Goal: Information Seeking & Learning: Learn about a topic

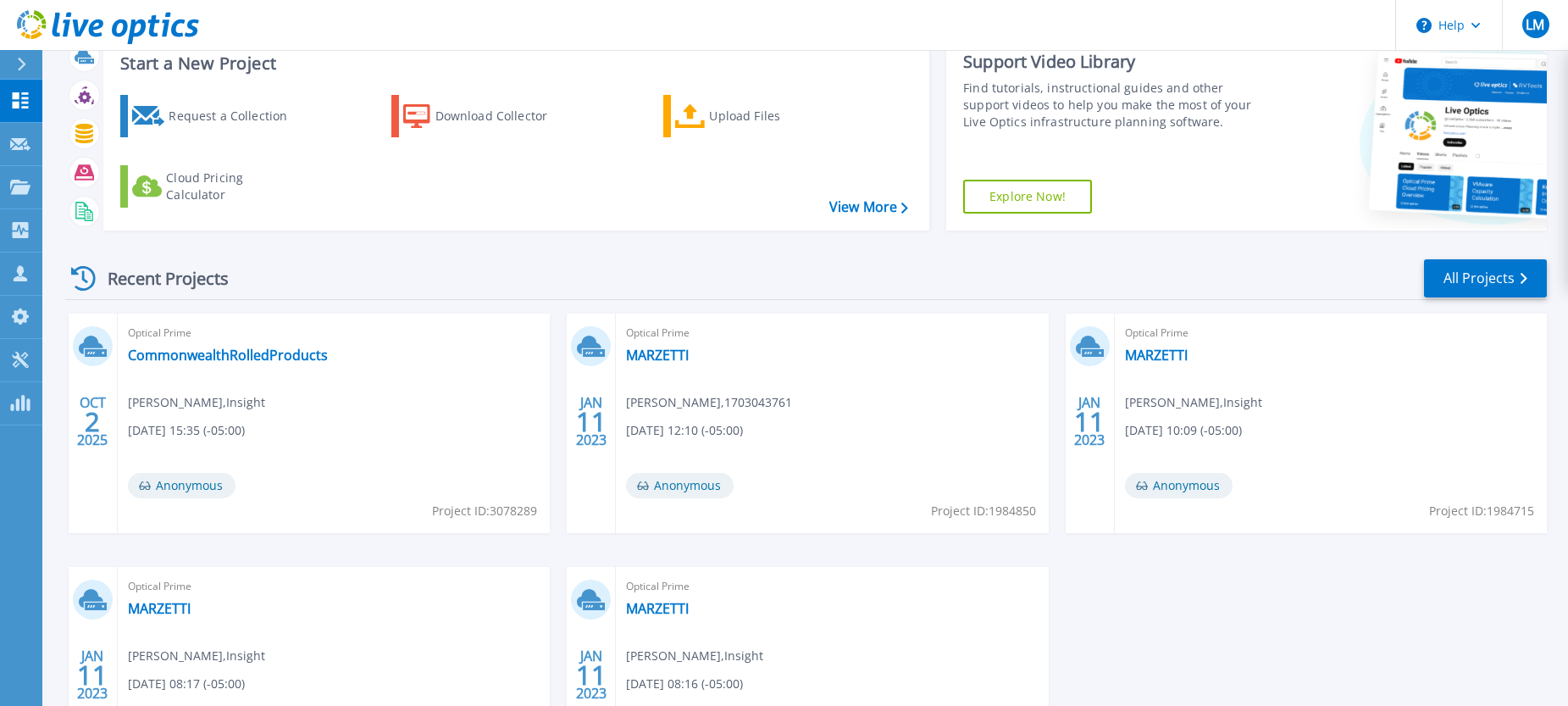
scroll to position [84, 0]
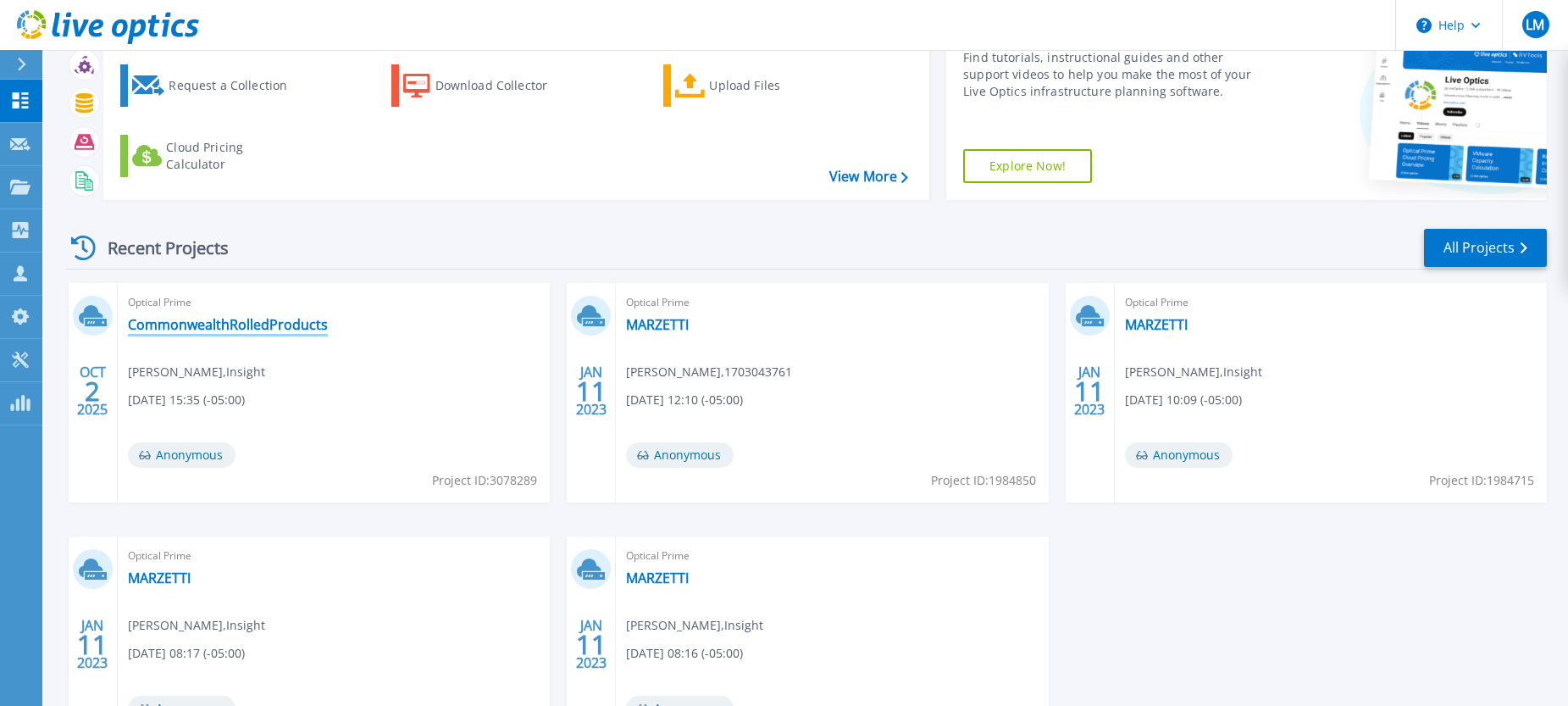
click at [259, 330] on link "CommonwealthRolledProducts" at bounding box center [228, 324] width 200 height 17
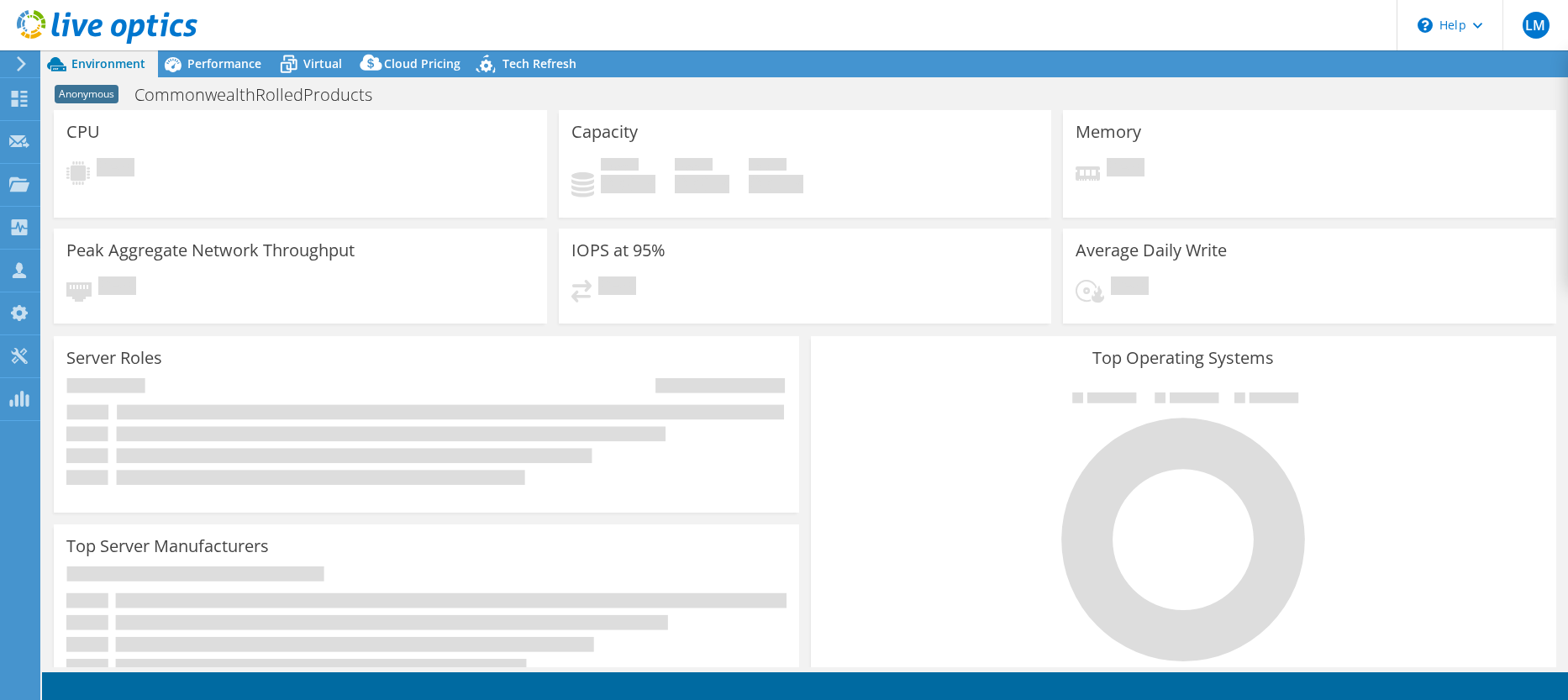
select select "USD"
select select "USEast"
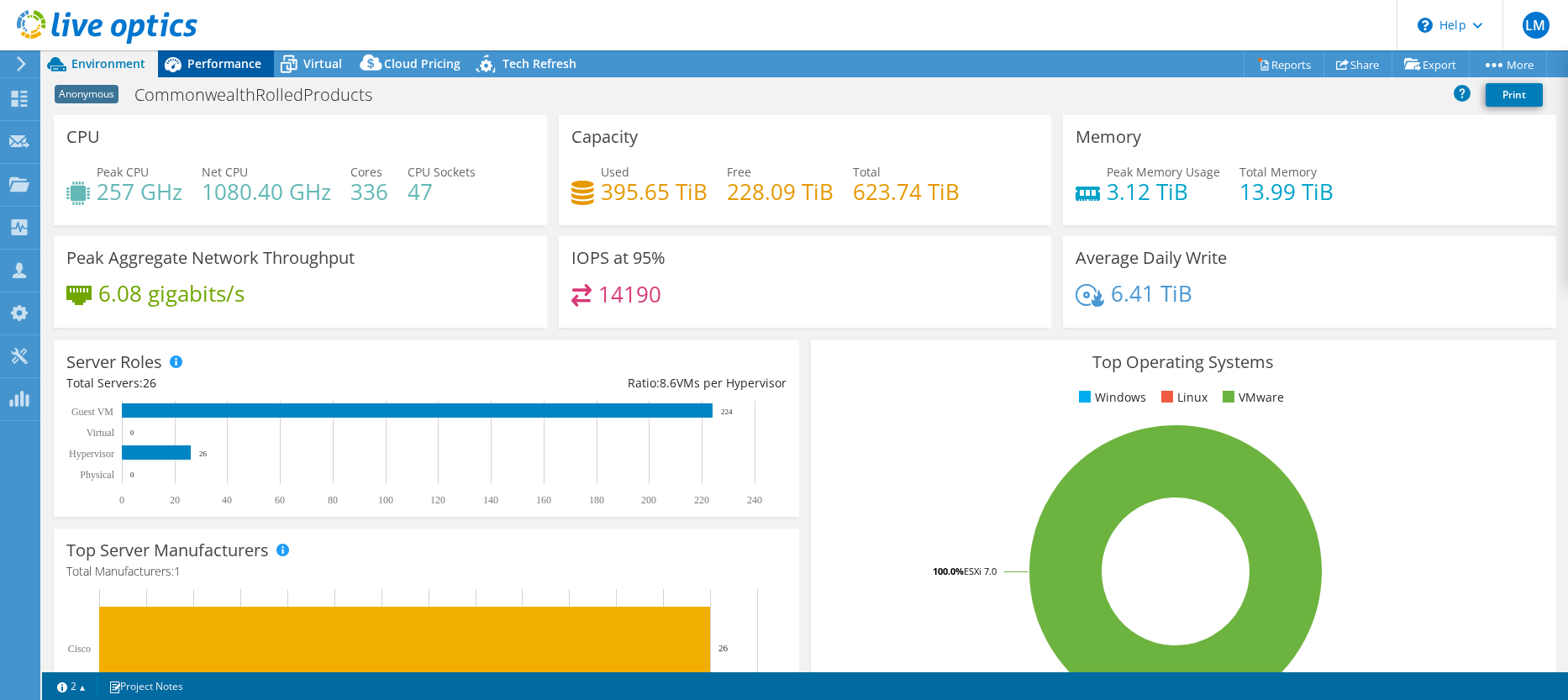
click at [212, 67] on span "Performance" at bounding box center [224, 63] width 74 height 16
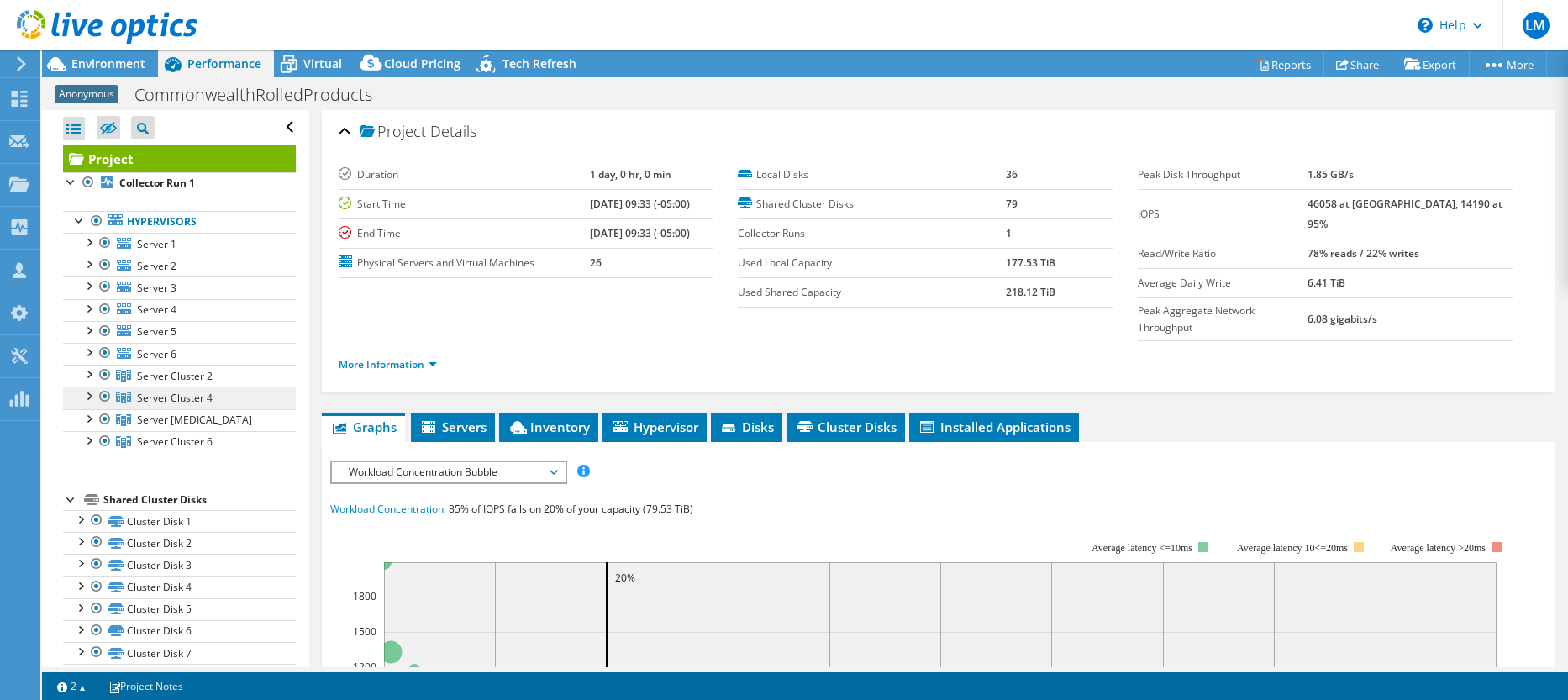
scroll to position [84, 0]
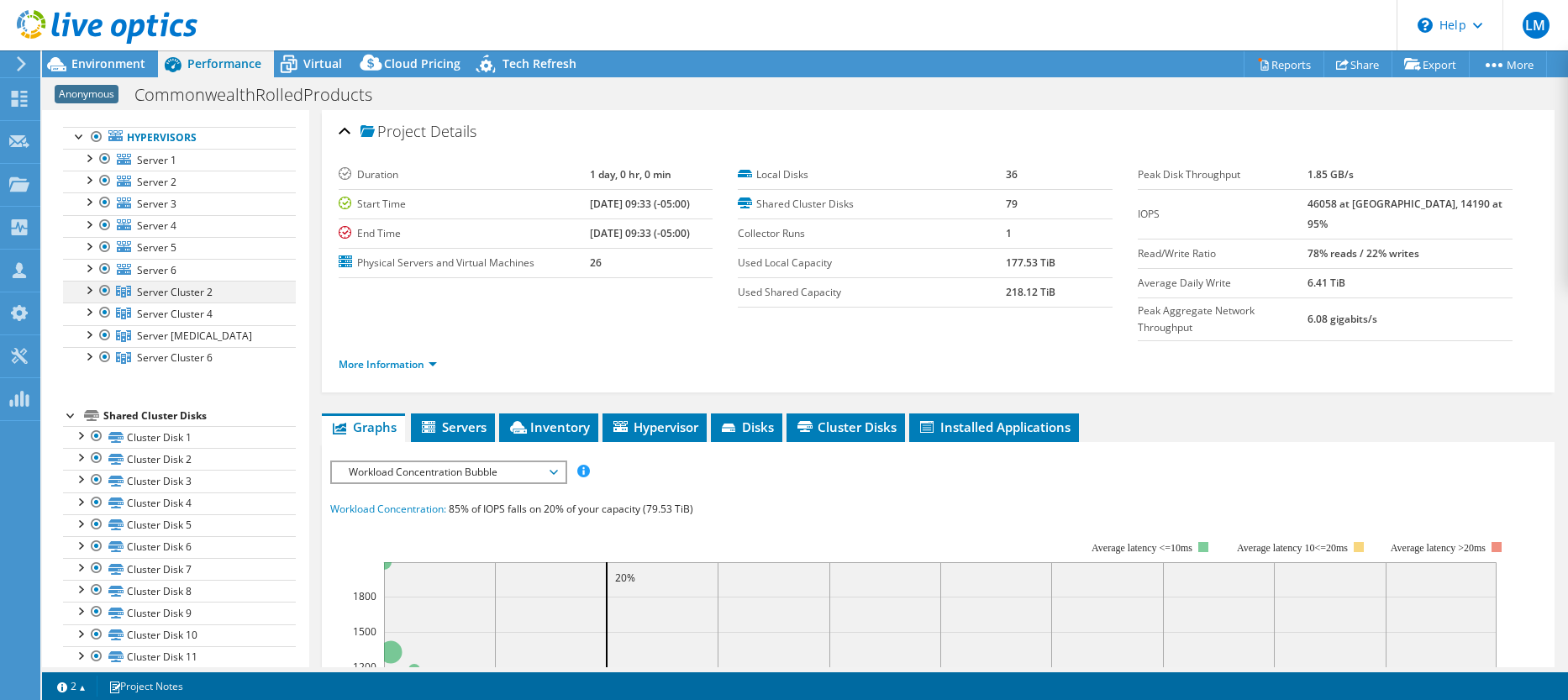
click at [88, 288] on div at bounding box center [87, 288] width 16 height 16
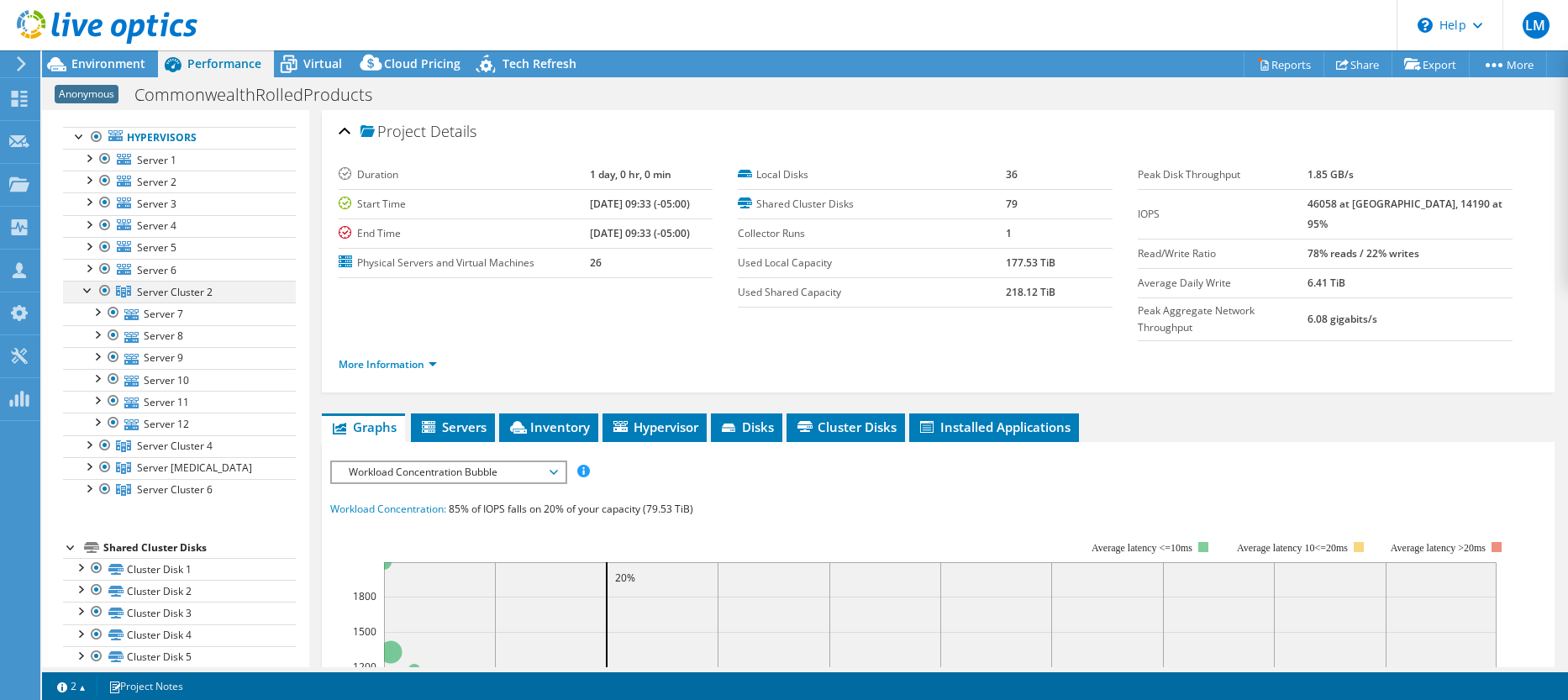
click at [87, 288] on div at bounding box center [87, 288] width 16 height 16
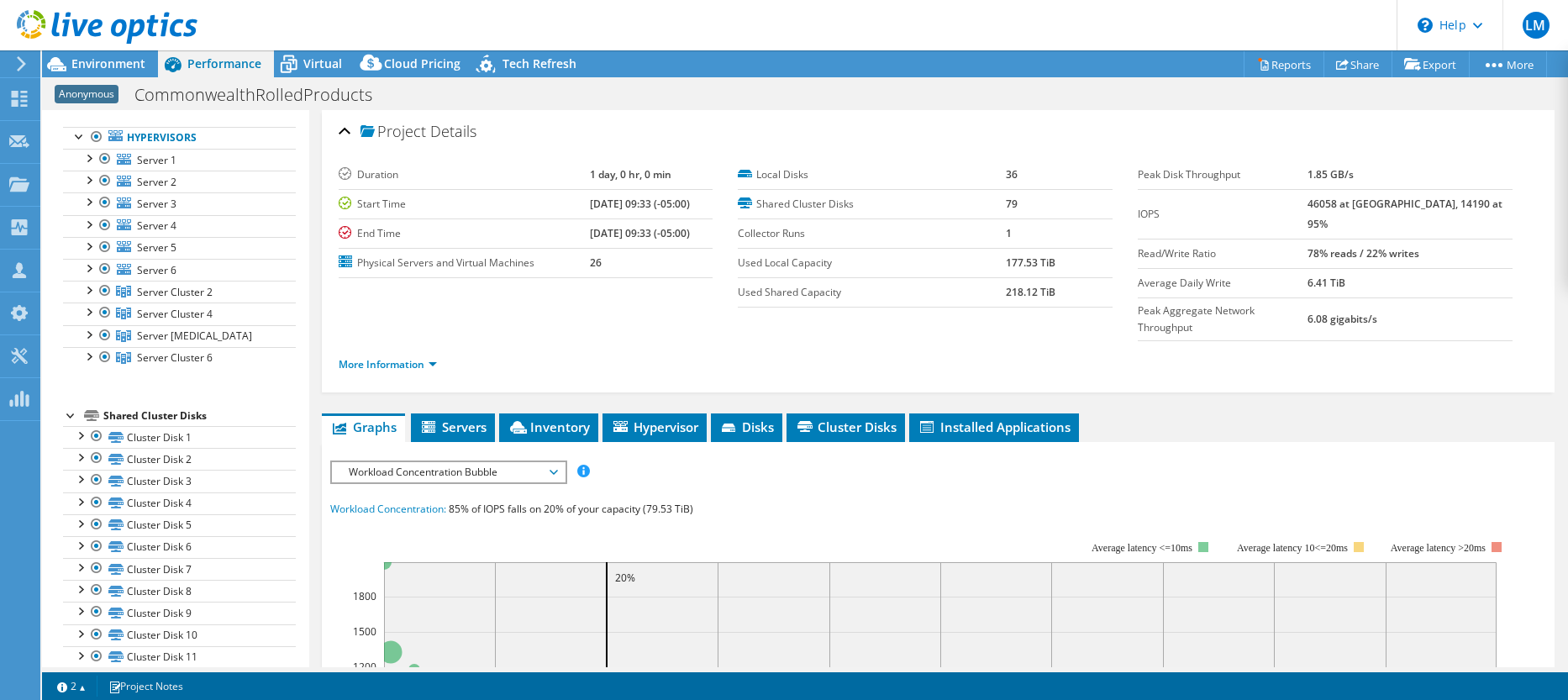
click at [111, 92] on span "Anonymous" at bounding box center [86, 93] width 64 height 18
click at [89, 288] on div at bounding box center [87, 288] width 16 height 16
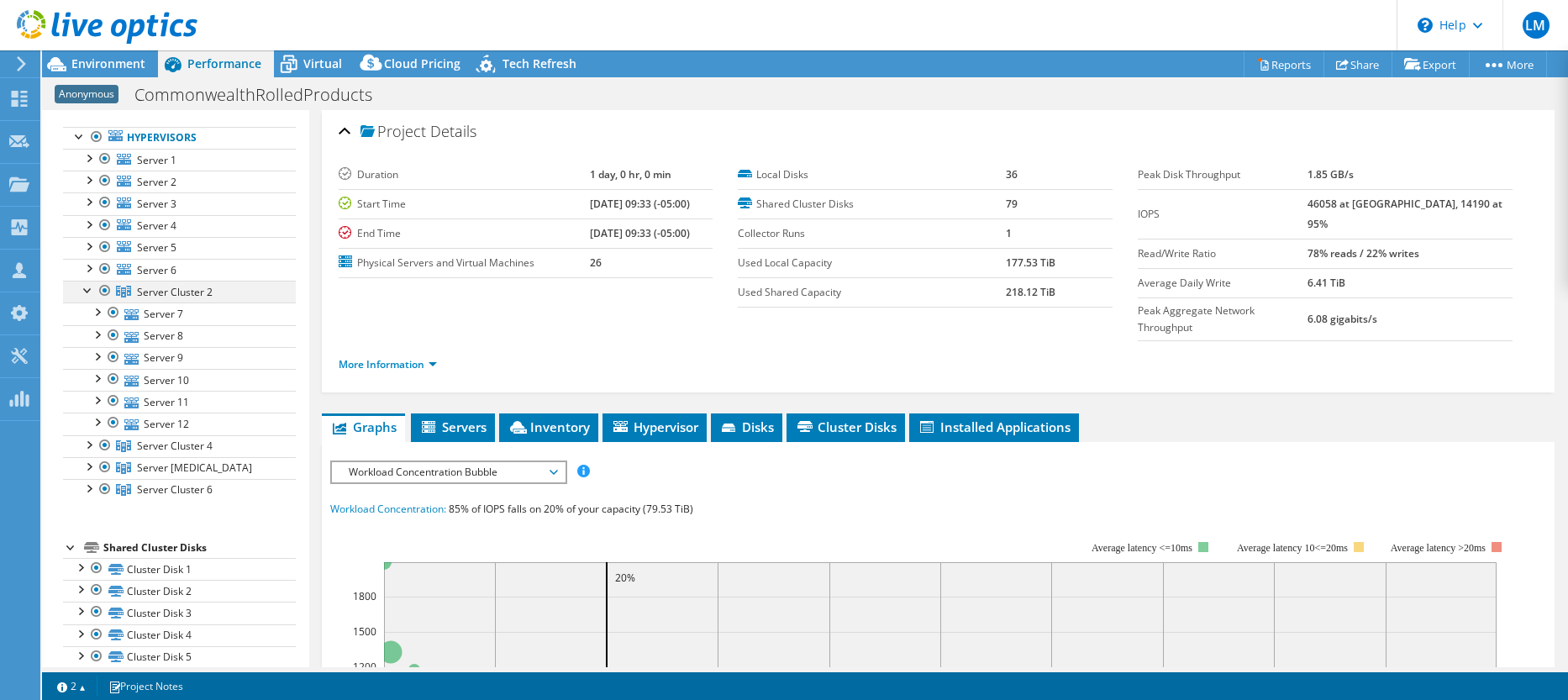
click at [104, 290] on div at bounding box center [104, 290] width 16 height 20
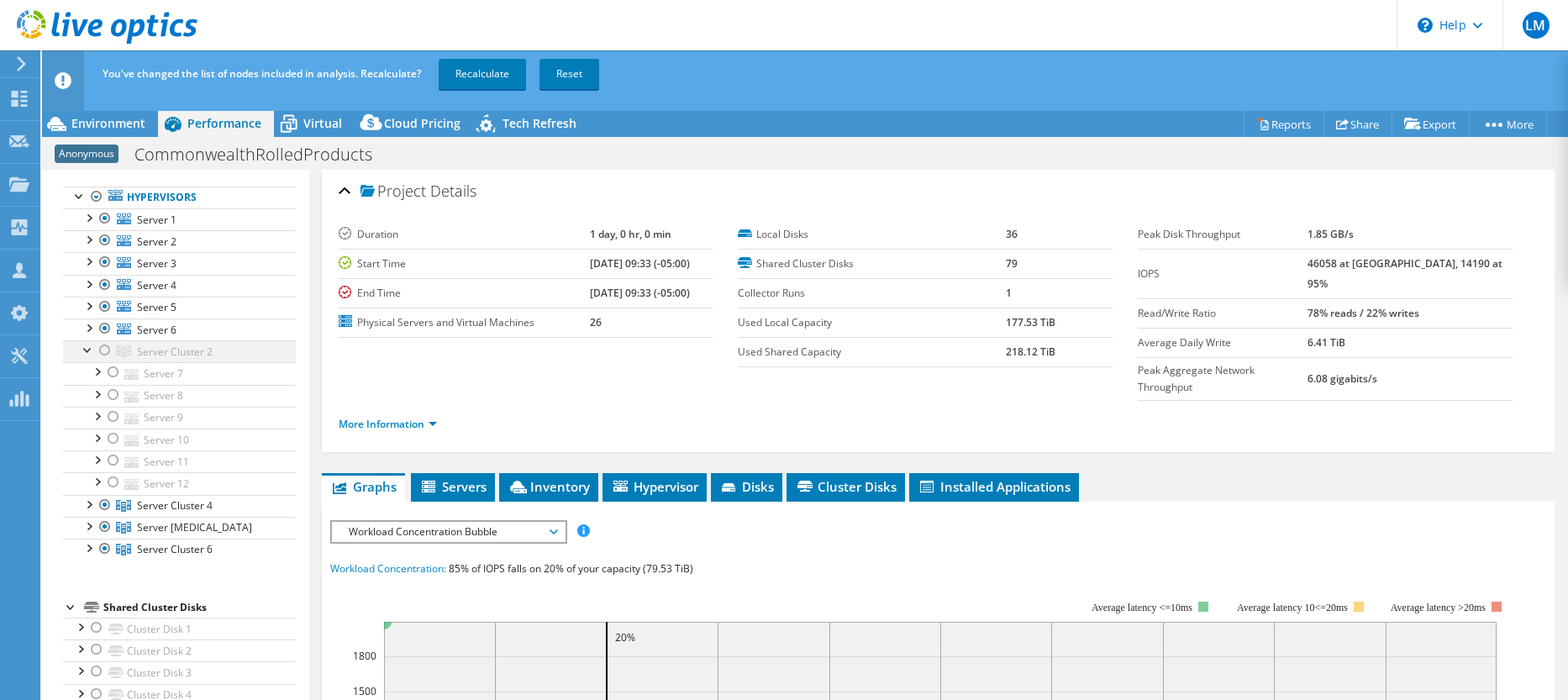
click at [104, 349] on div at bounding box center [104, 350] width 16 height 20
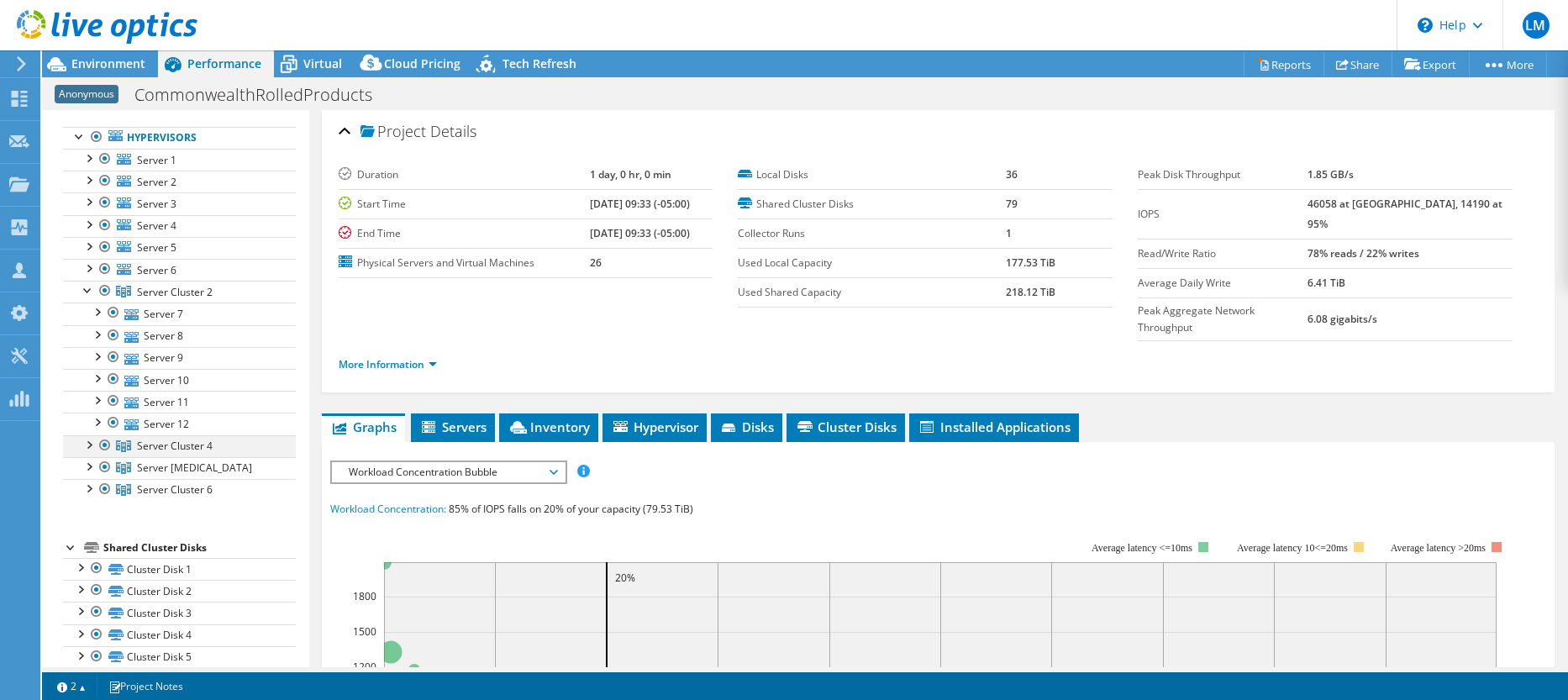
click at [92, 445] on div at bounding box center [87, 443] width 16 height 16
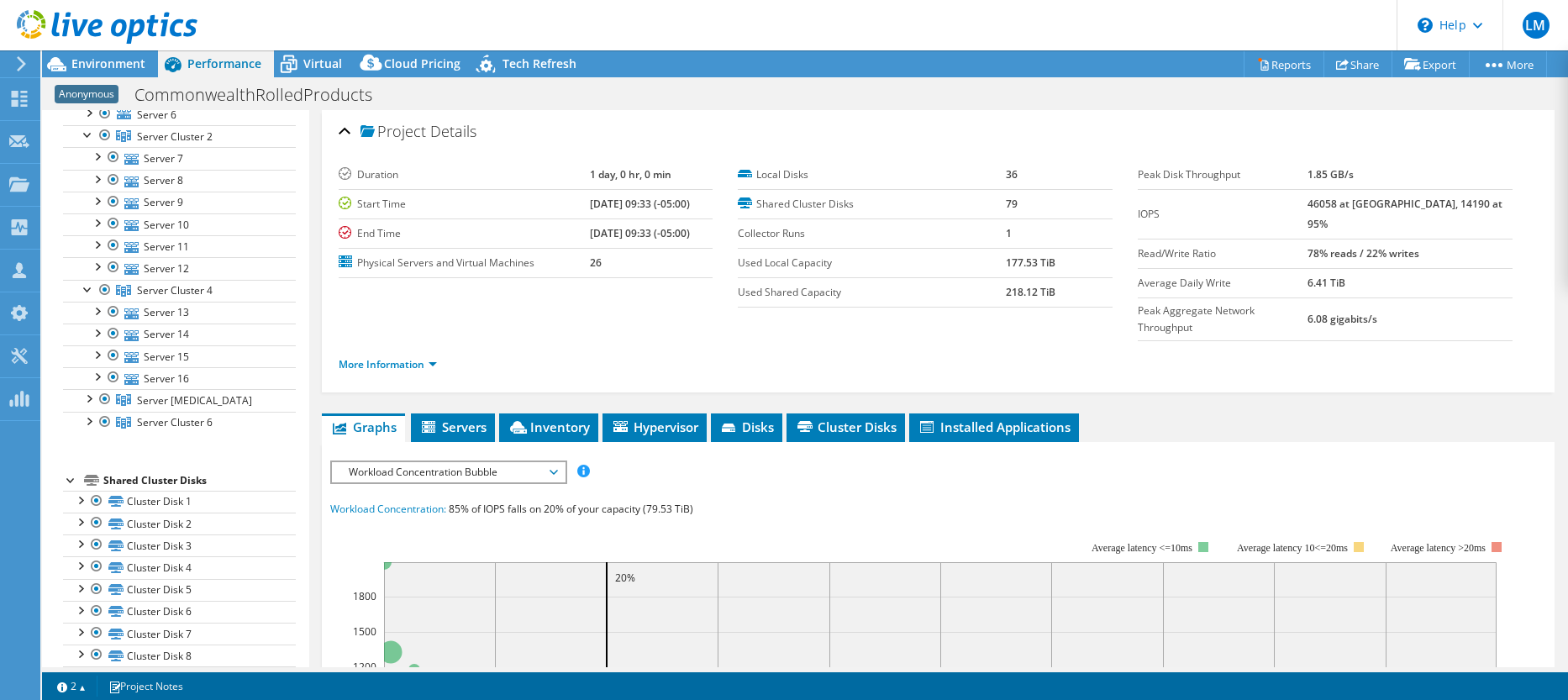
scroll to position [252, 0]
click at [86, 387] on div at bounding box center [87, 384] width 16 height 16
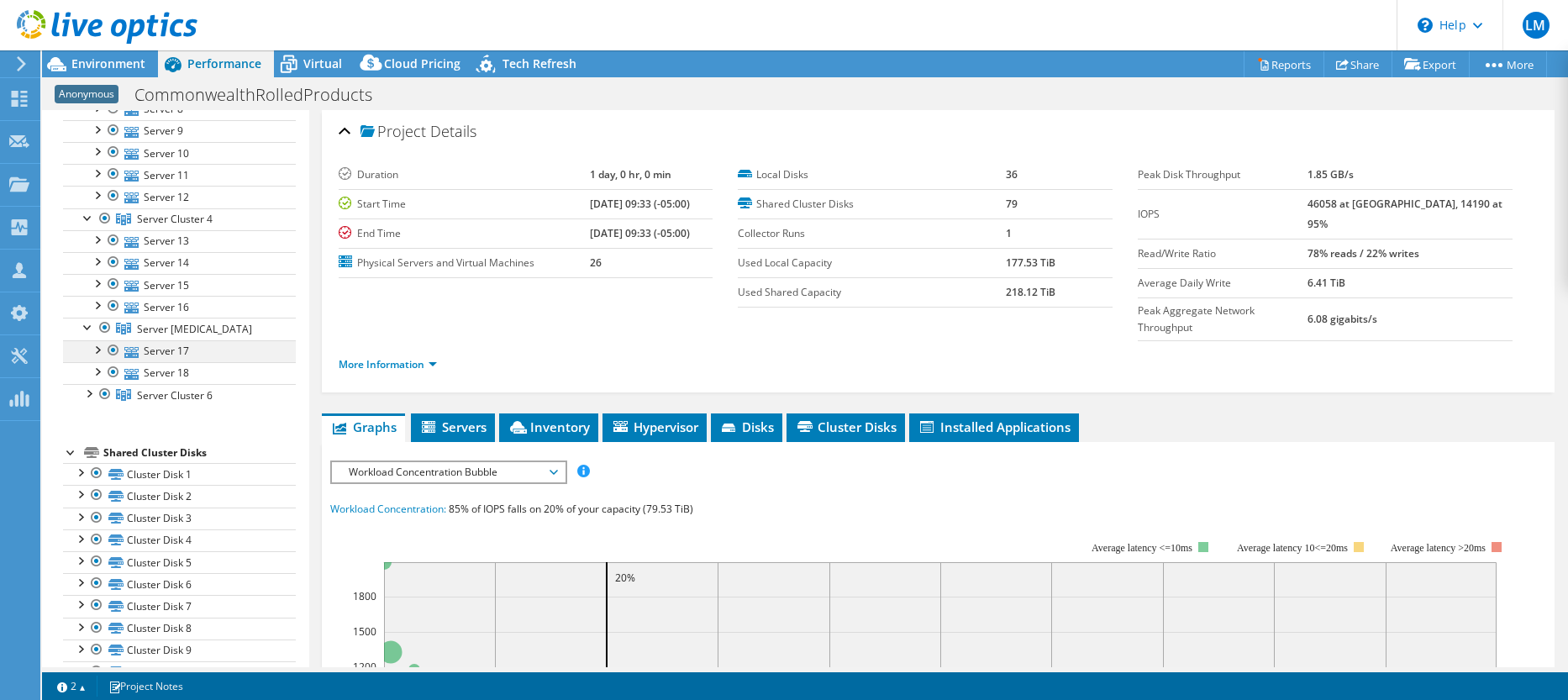
scroll to position [336, 0]
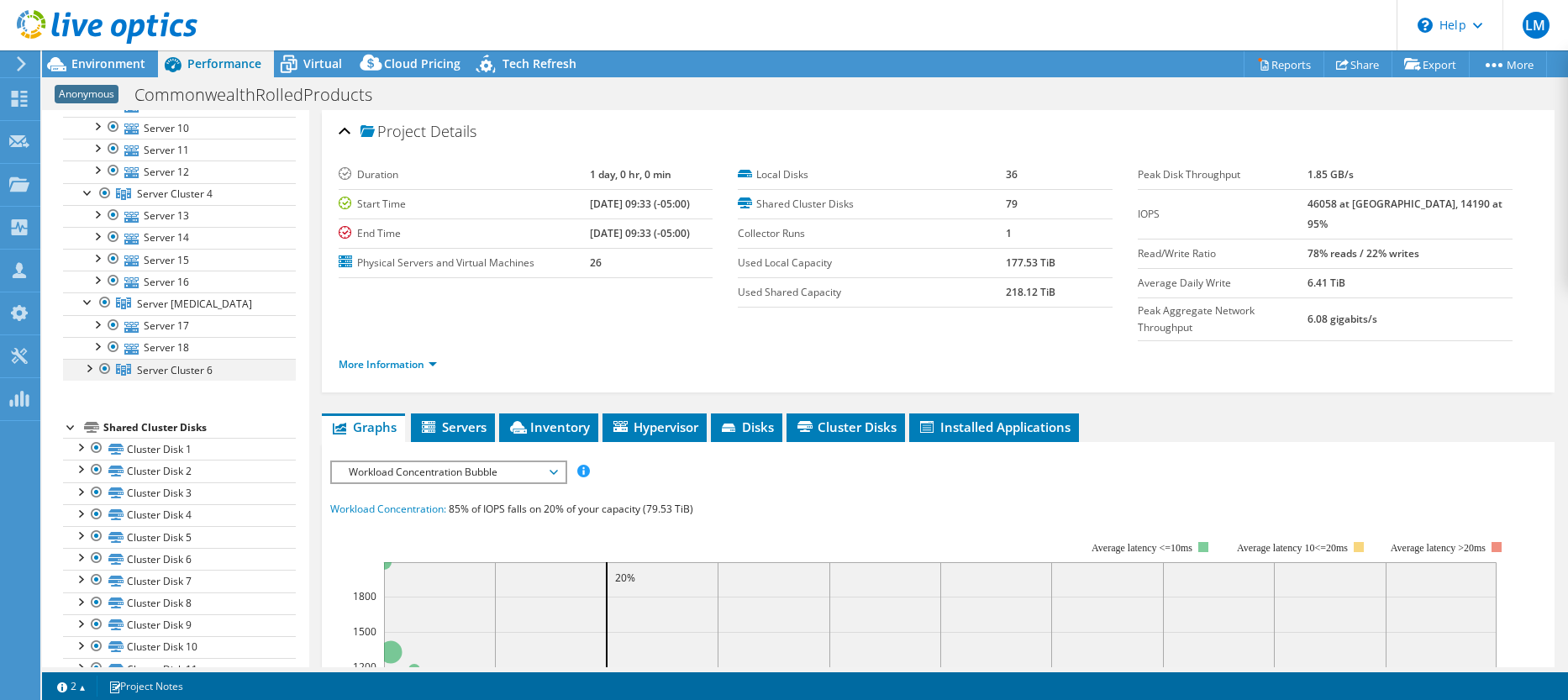
click at [89, 366] on div at bounding box center [87, 366] width 16 height 16
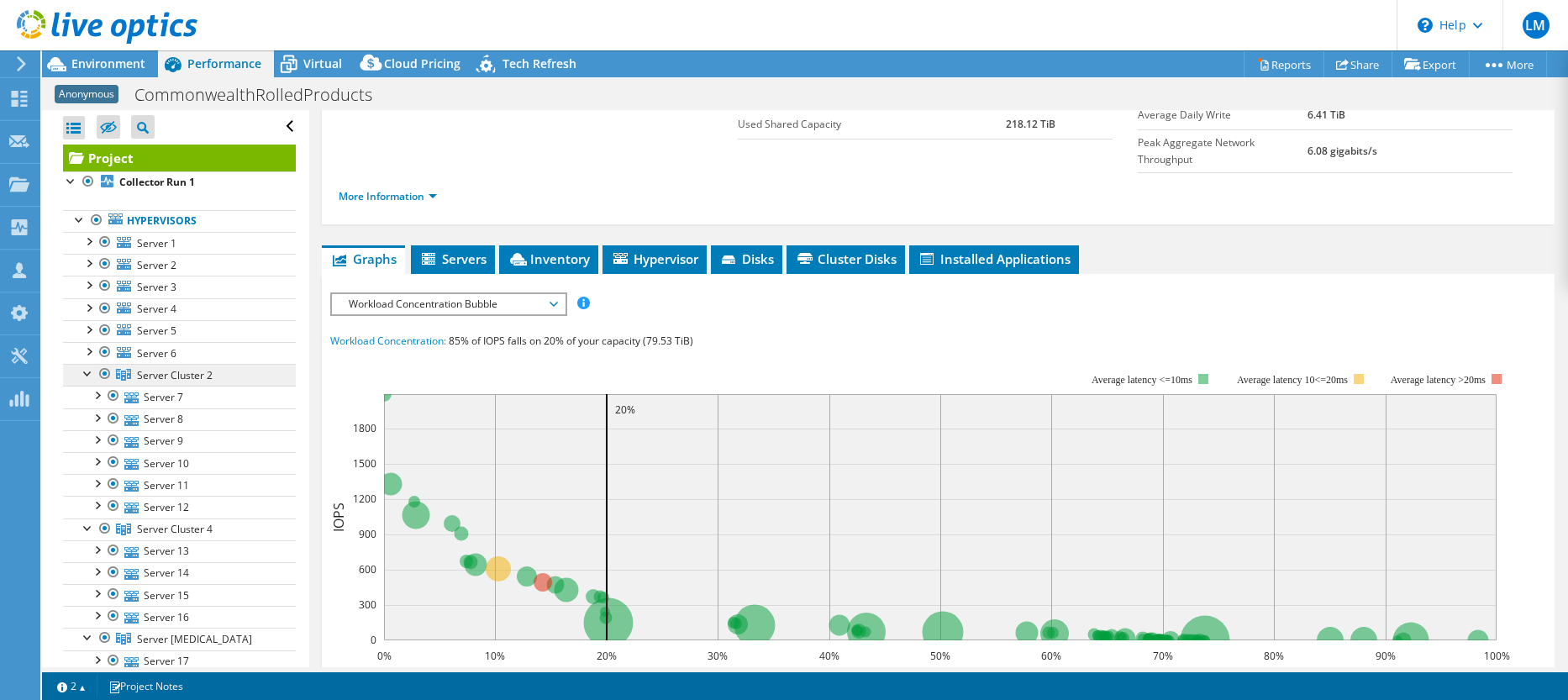
scroll to position [0, 0]
click at [164, 242] on span "Server 1" at bounding box center [157, 243] width 40 height 15
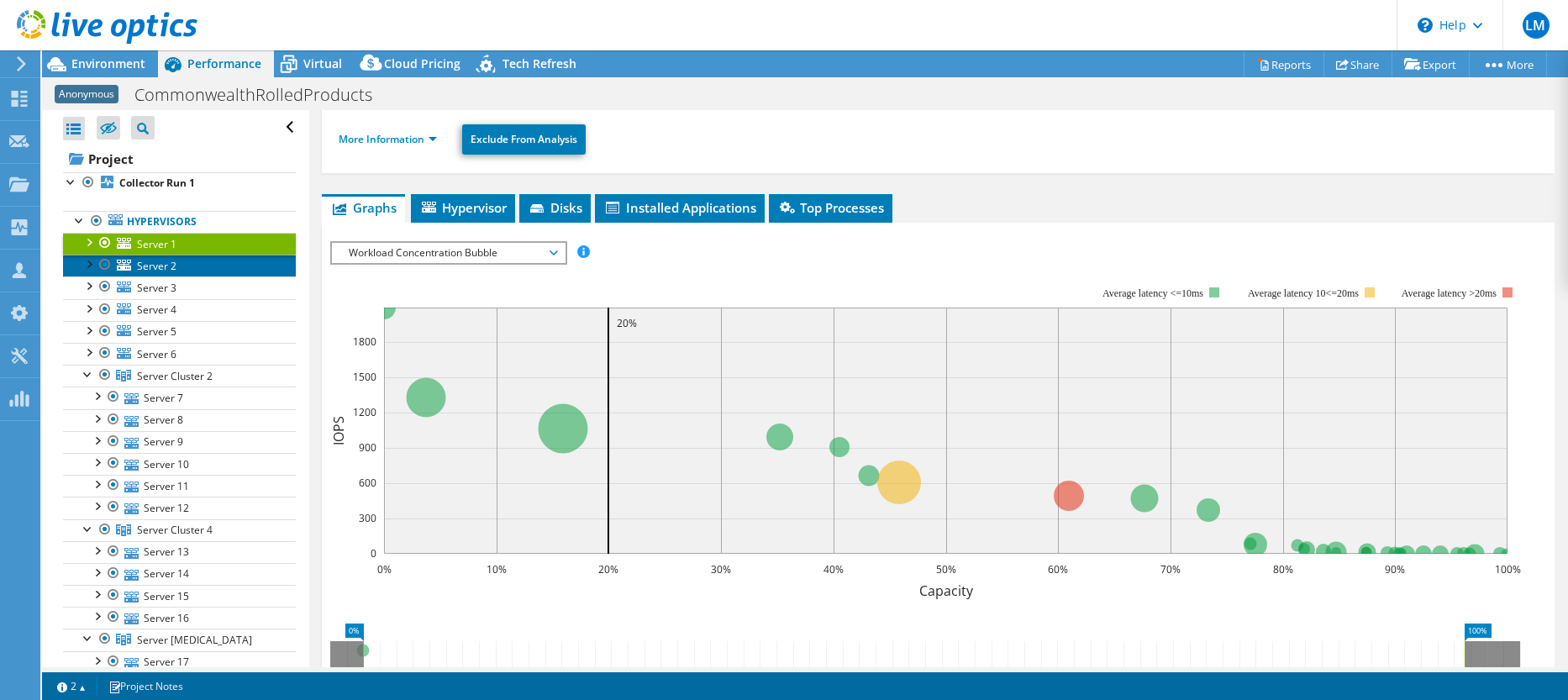
click at [153, 261] on span "Server 2" at bounding box center [157, 266] width 40 height 15
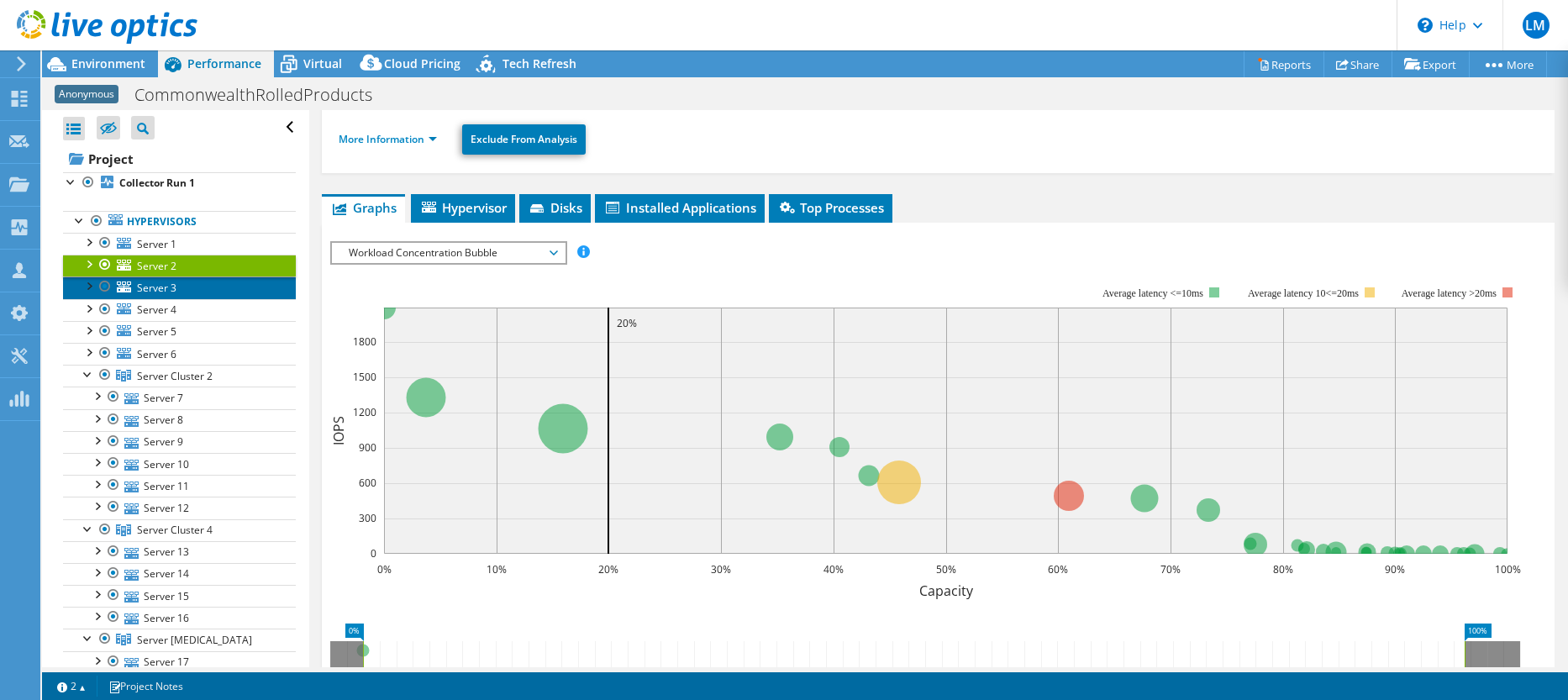
click at [162, 285] on span "Server 3" at bounding box center [157, 287] width 40 height 15
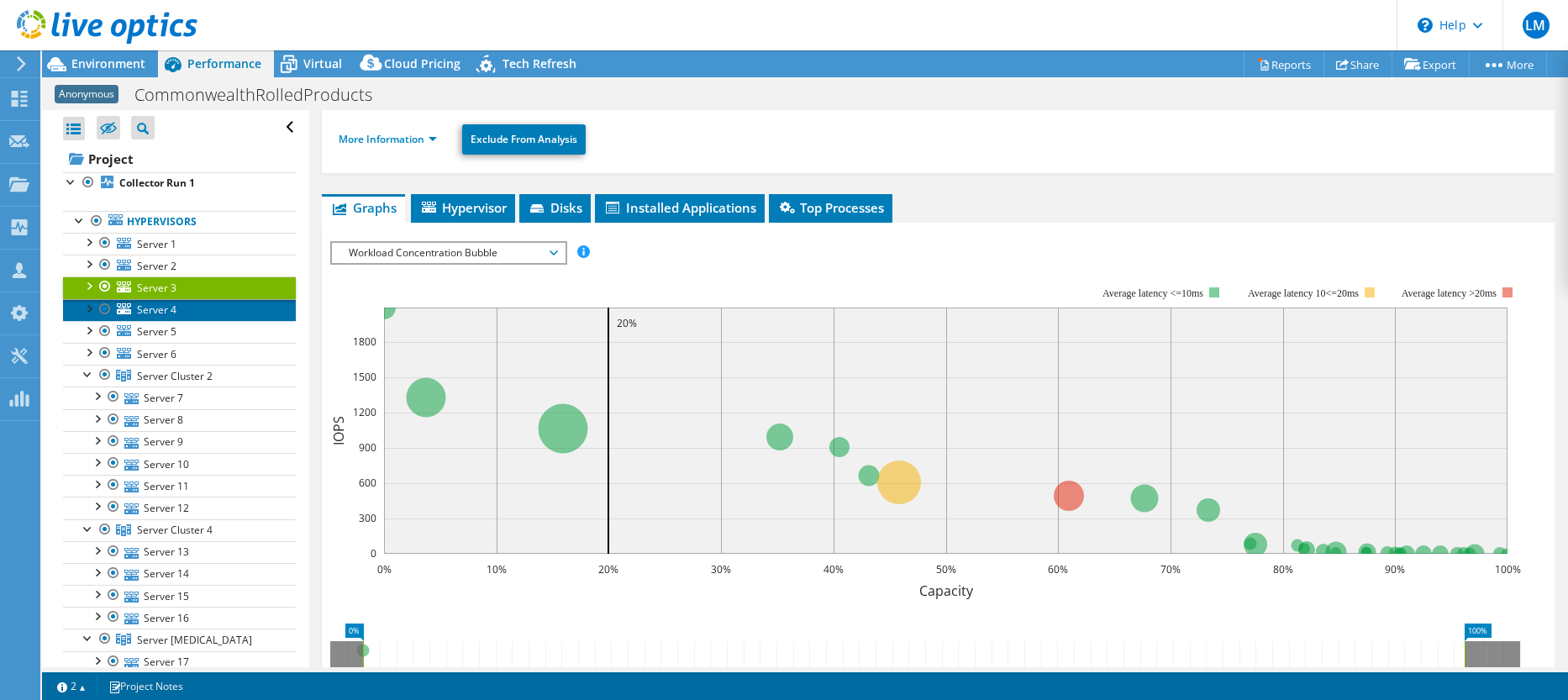
click at [160, 305] on span "Server 4" at bounding box center [157, 309] width 40 height 15
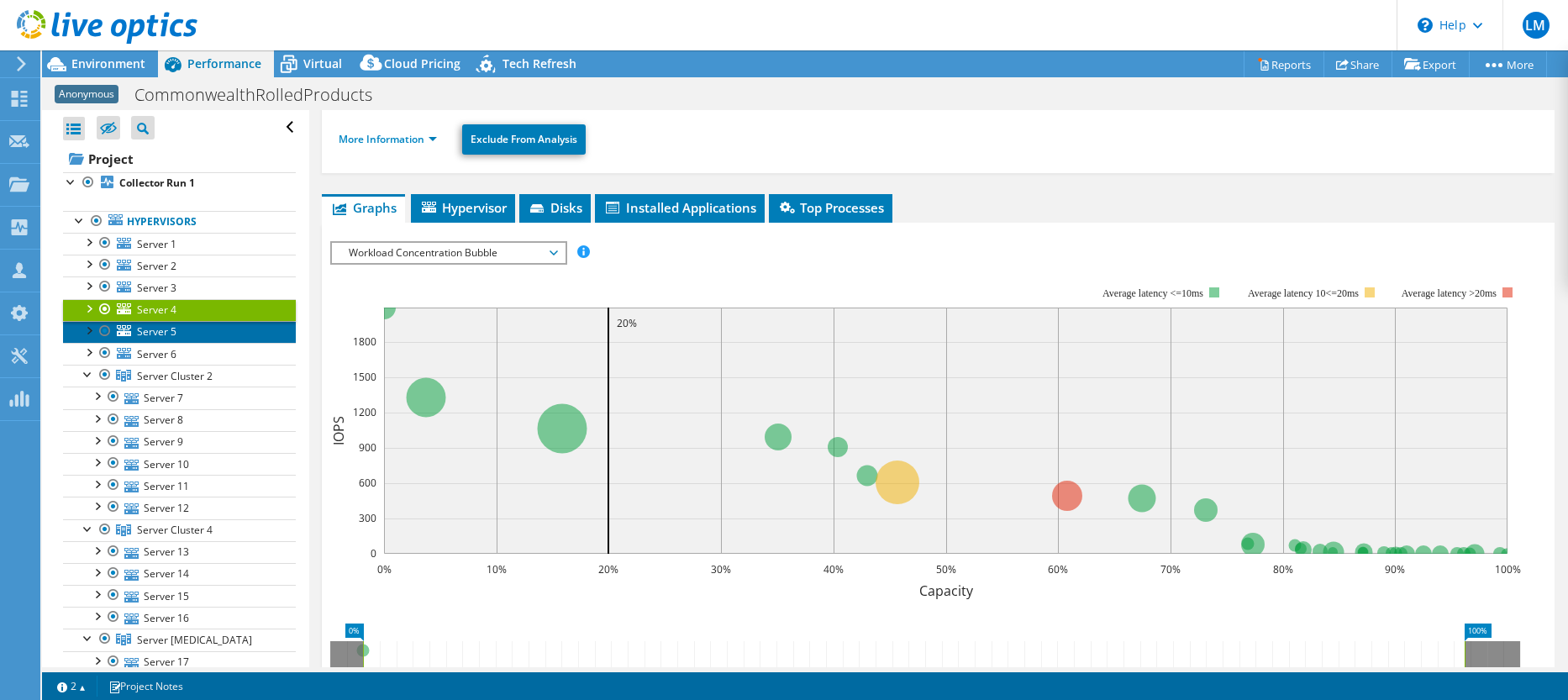
click at [160, 328] on span "Server 5" at bounding box center [157, 331] width 40 height 15
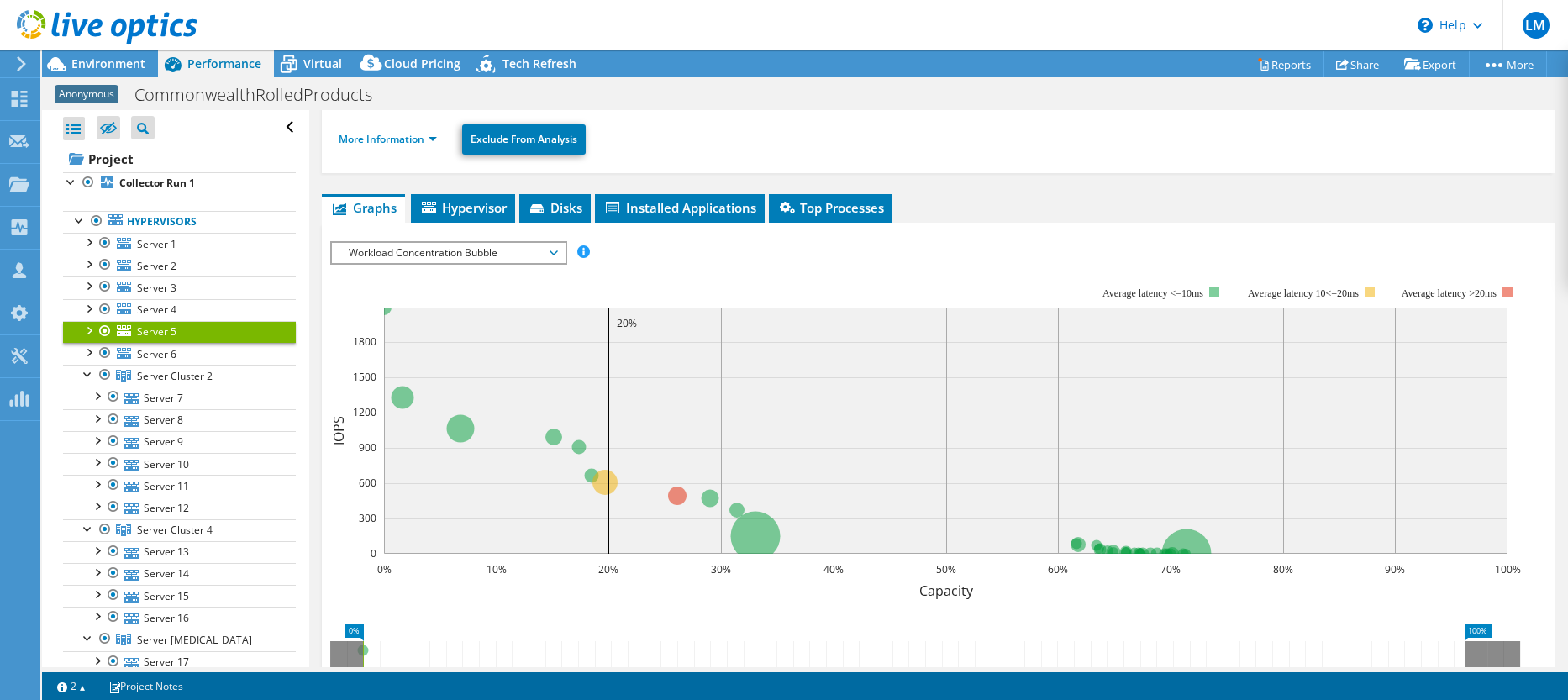
click at [158, 332] on span "Server 5" at bounding box center [157, 331] width 40 height 15
click at [171, 347] on span "Server 6" at bounding box center [157, 354] width 40 height 15
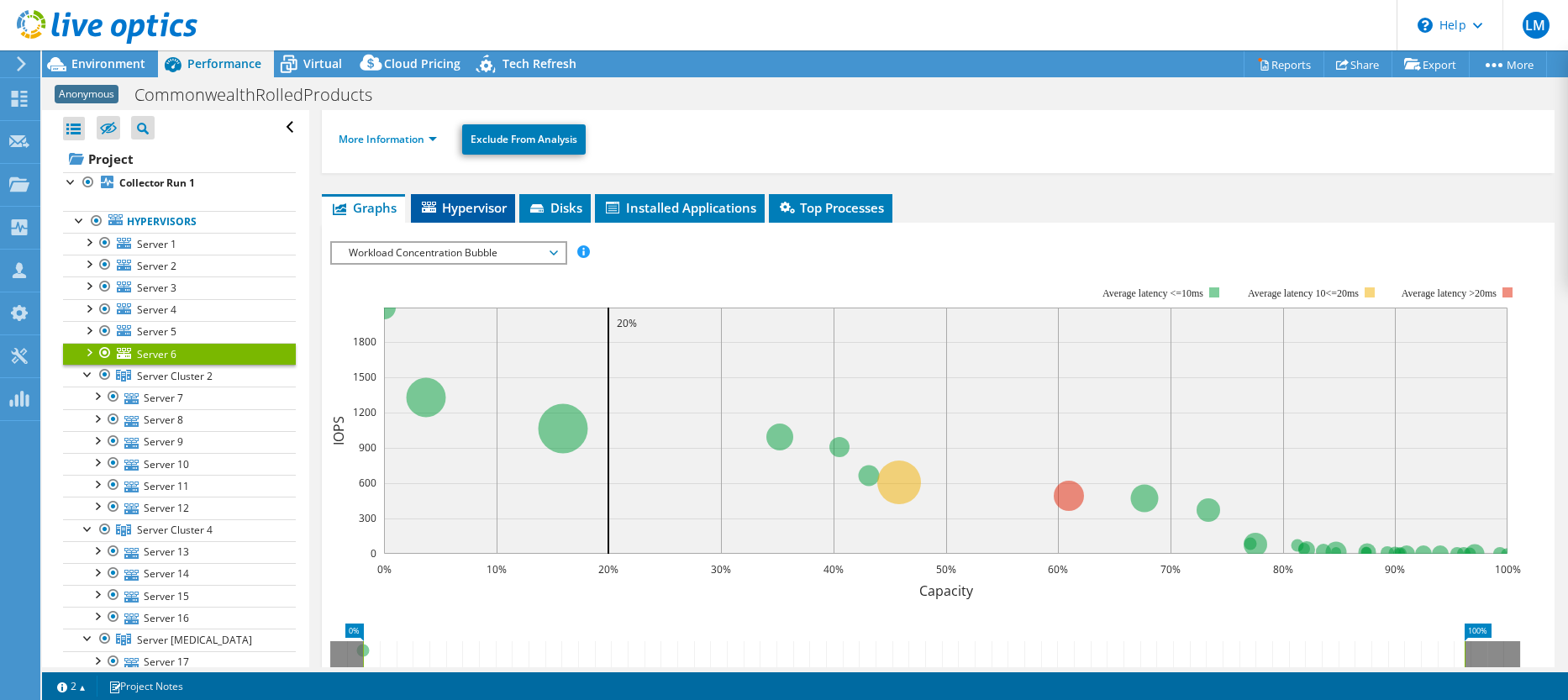
click at [482, 207] on span "Hypervisor" at bounding box center [463, 207] width 87 height 16
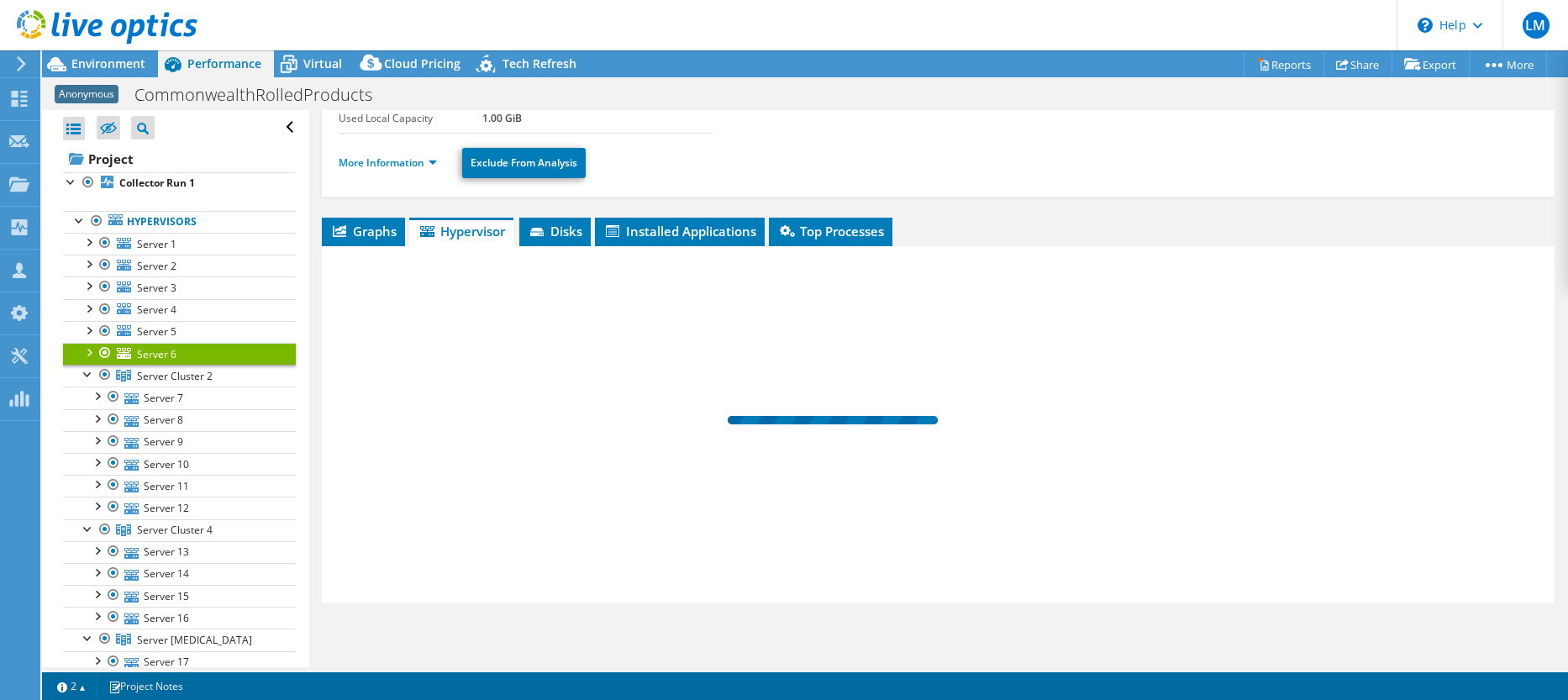
scroll to position [144, 0]
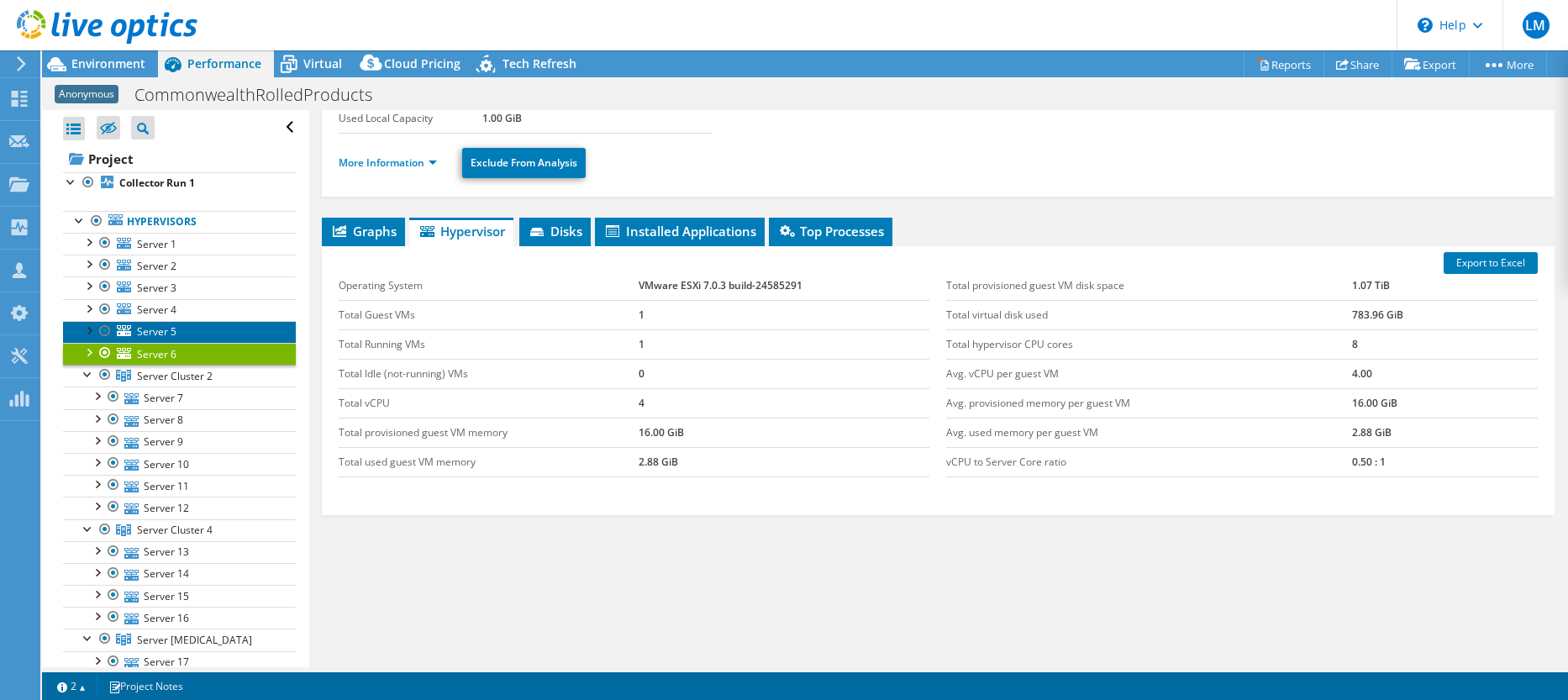
click at [173, 326] on span "Server 5" at bounding box center [157, 331] width 40 height 15
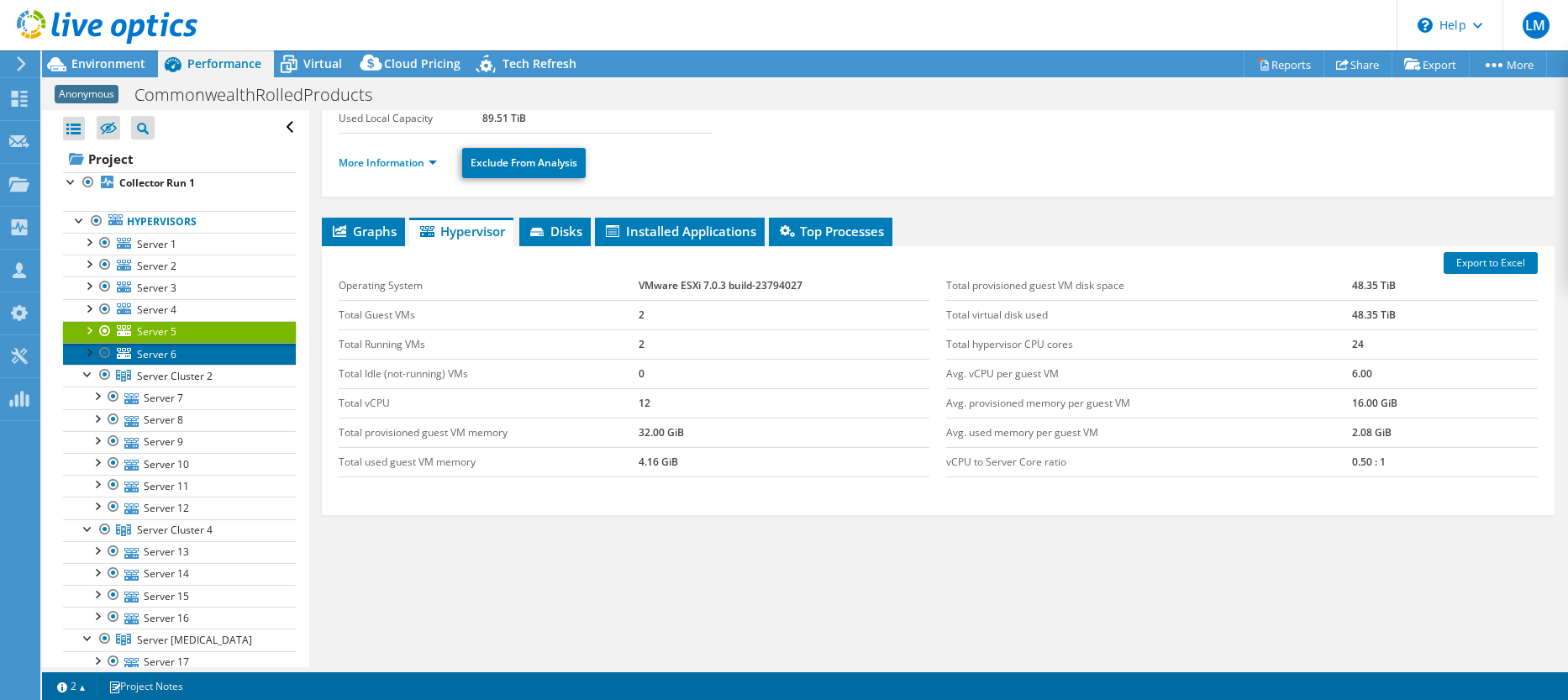
click at [169, 350] on span "Server 6" at bounding box center [157, 354] width 40 height 15
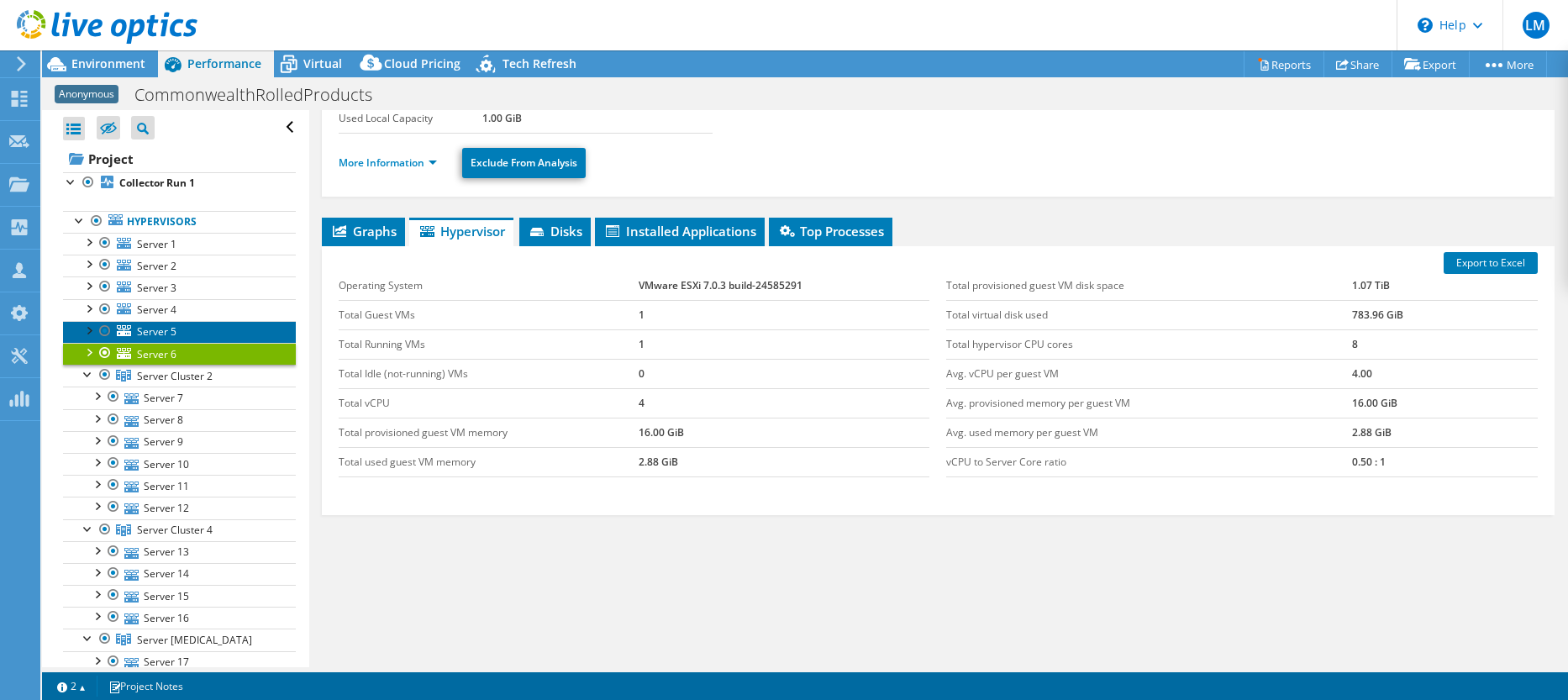
click at [167, 330] on span "Server 5" at bounding box center [157, 331] width 40 height 15
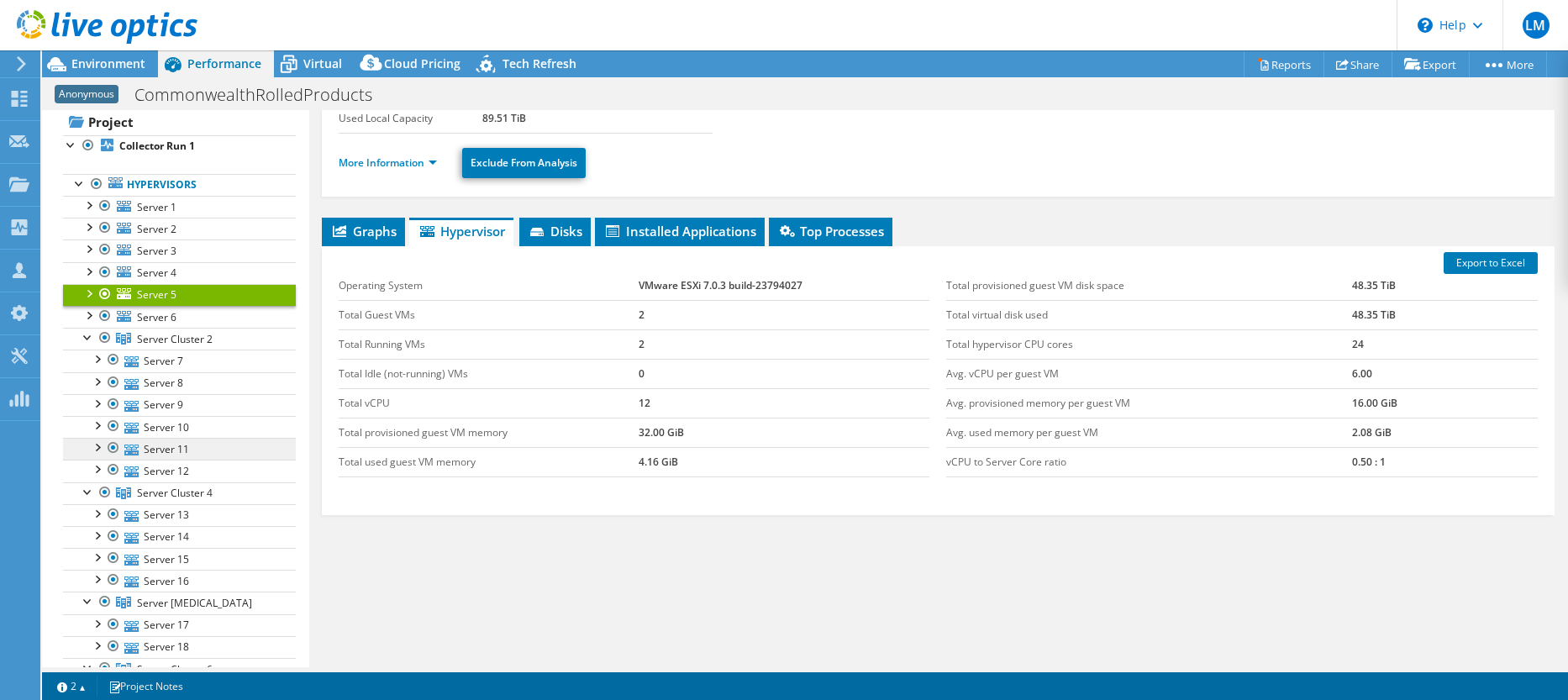
scroll to position [0, 0]
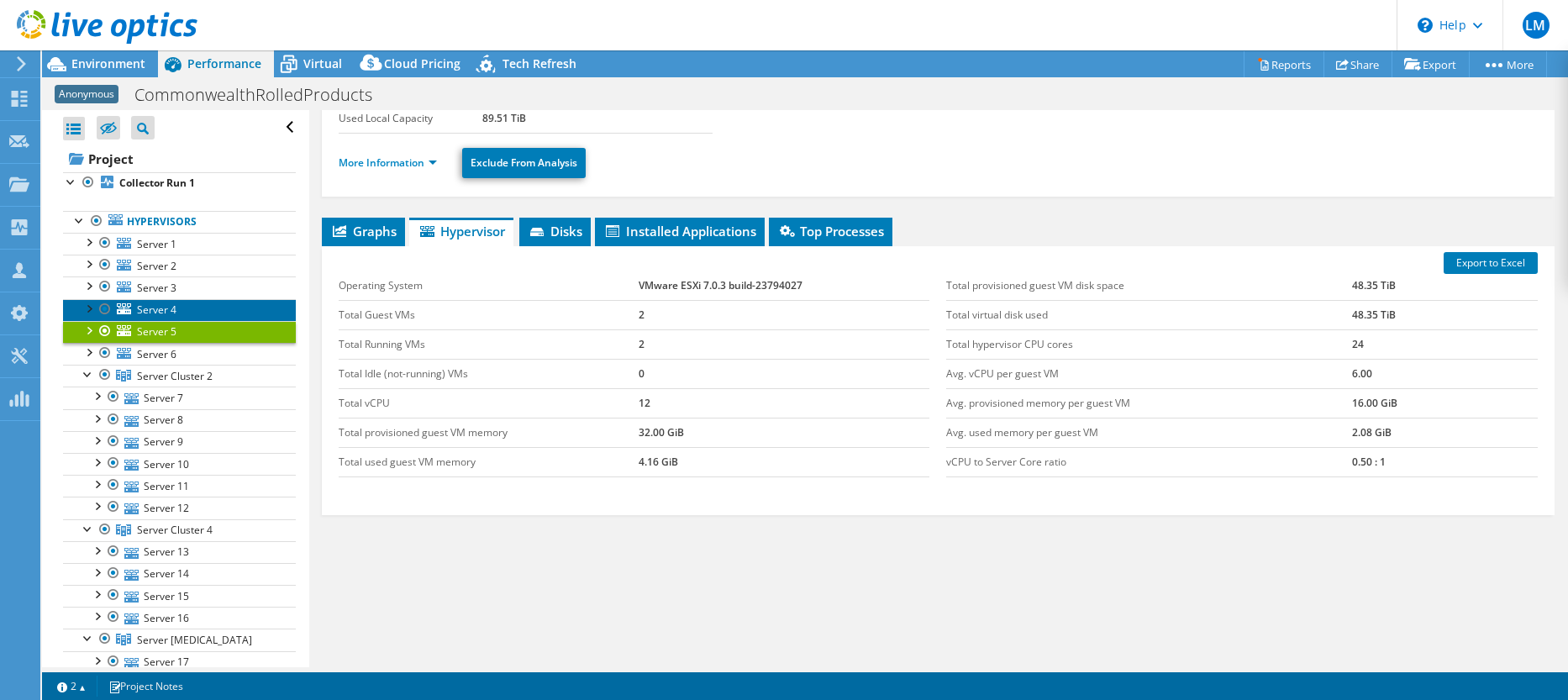
click at [176, 308] on link "Server 4" at bounding box center [180, 309] width 233 height 22
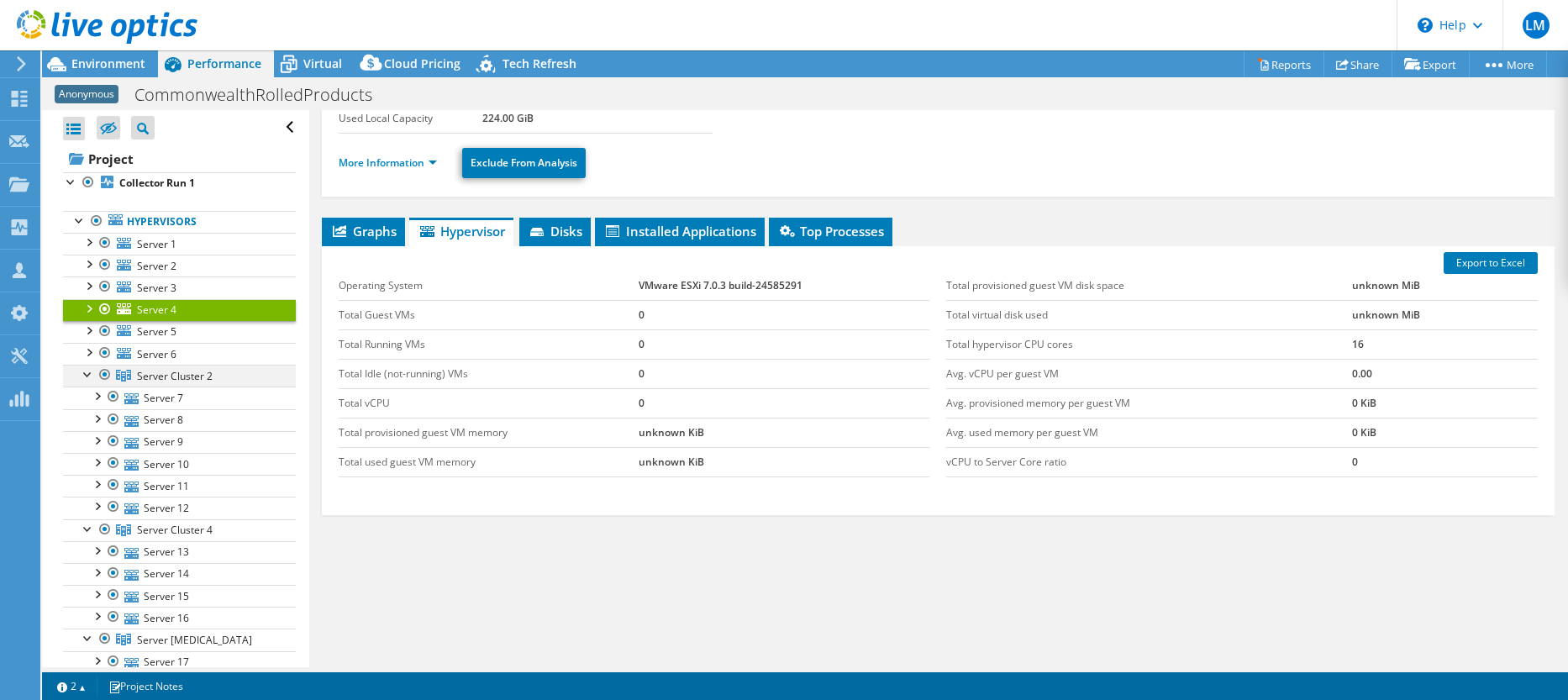
click at [104, 374] on div at bounding box center [104, 374] width 16 height 20
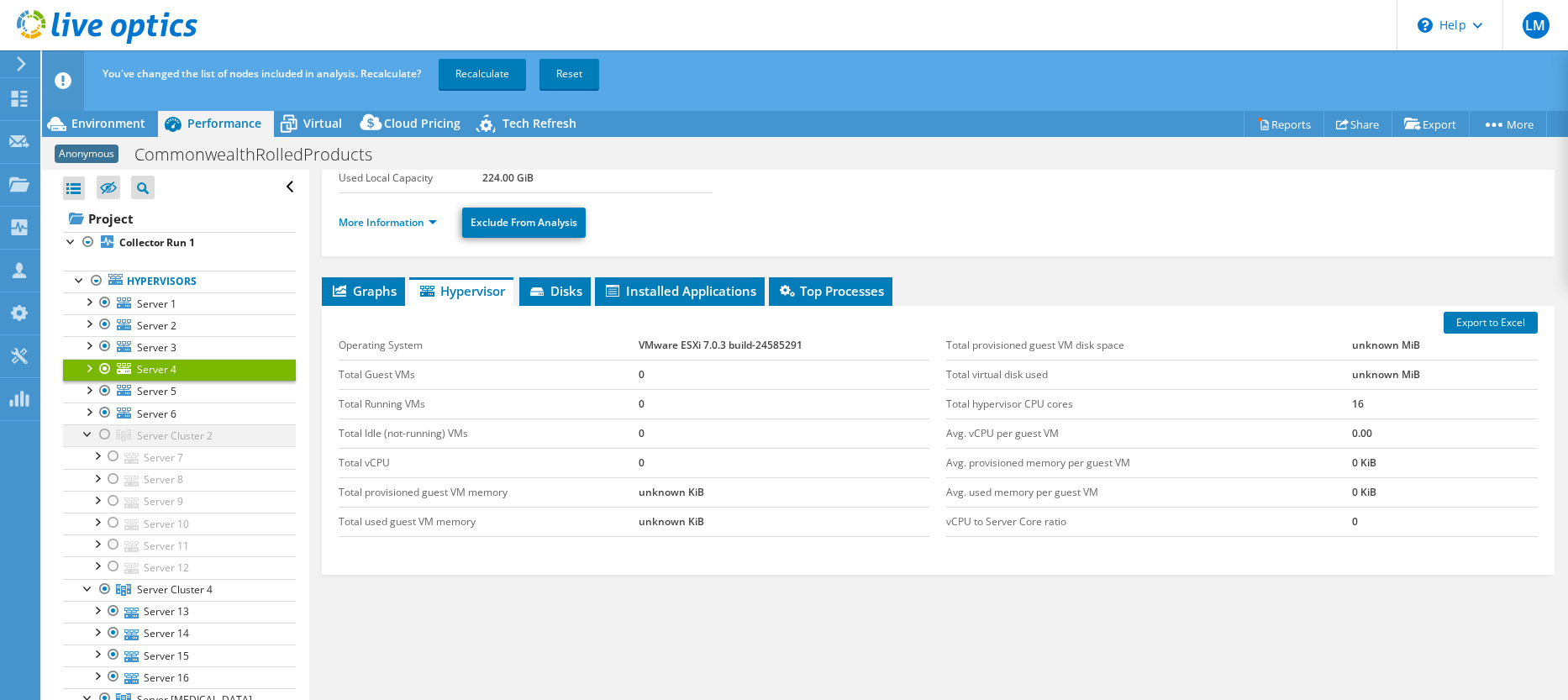
click at [105, 433] on div at bounding box center [104, 433] width 16 height 20
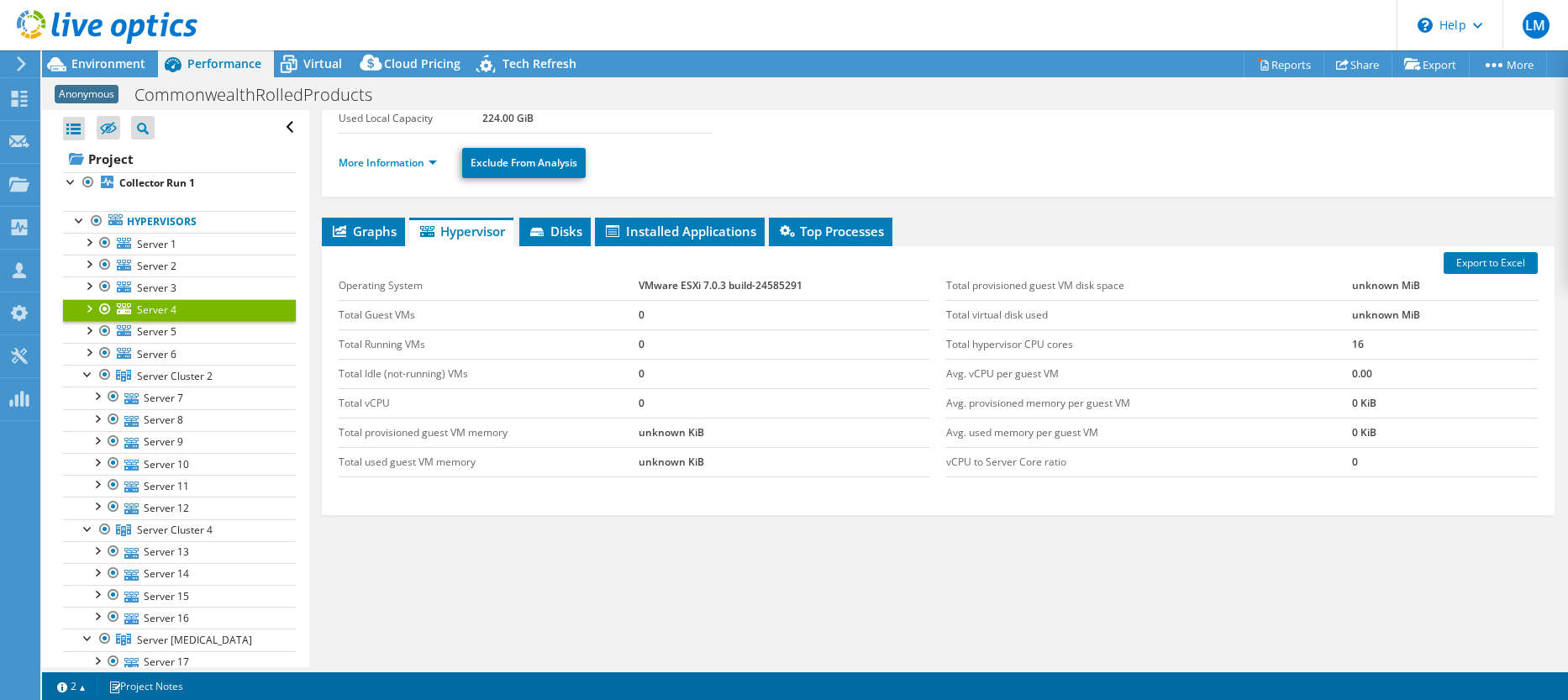
click at [104, 262] on div at bounding box center [104, 264] width 16 height 20
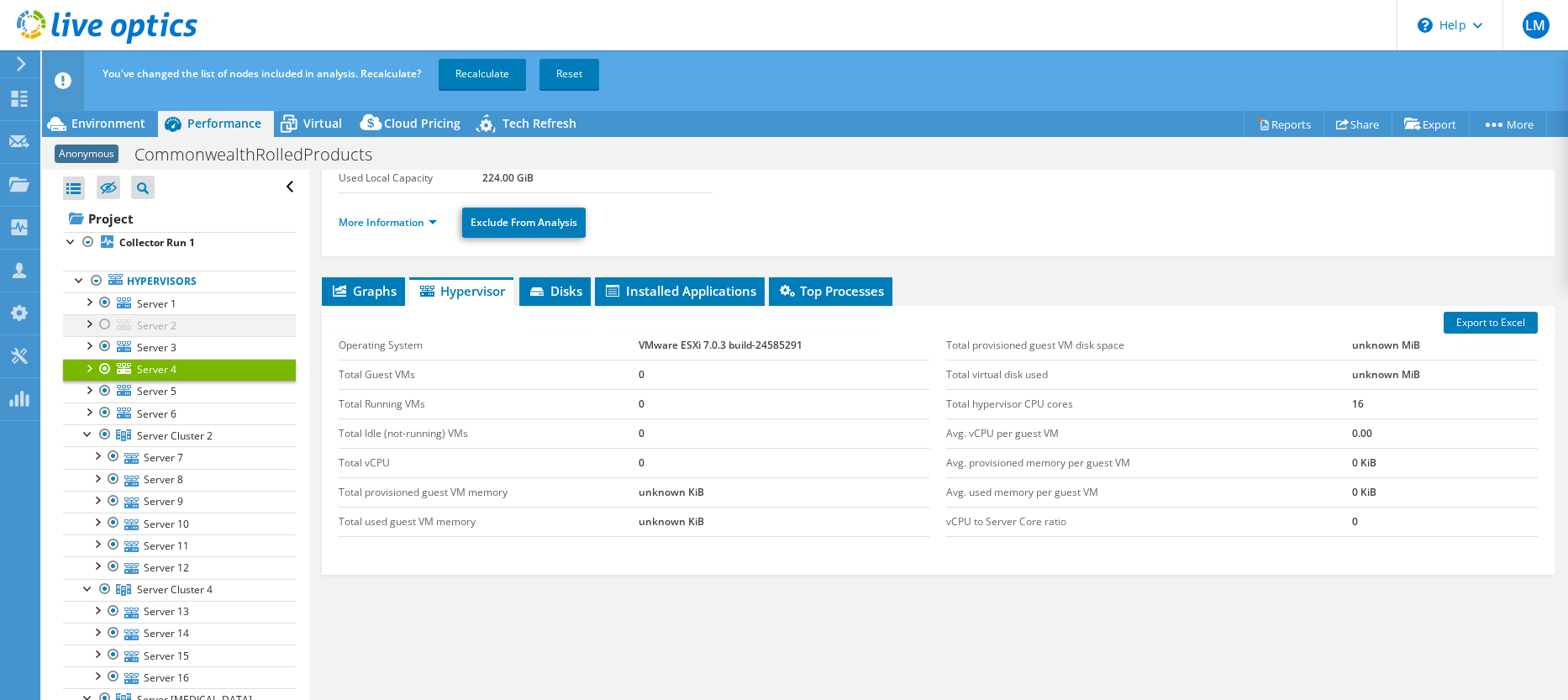
click at [104, 322] on div at bounding box center [104, 324] width 16 height 20
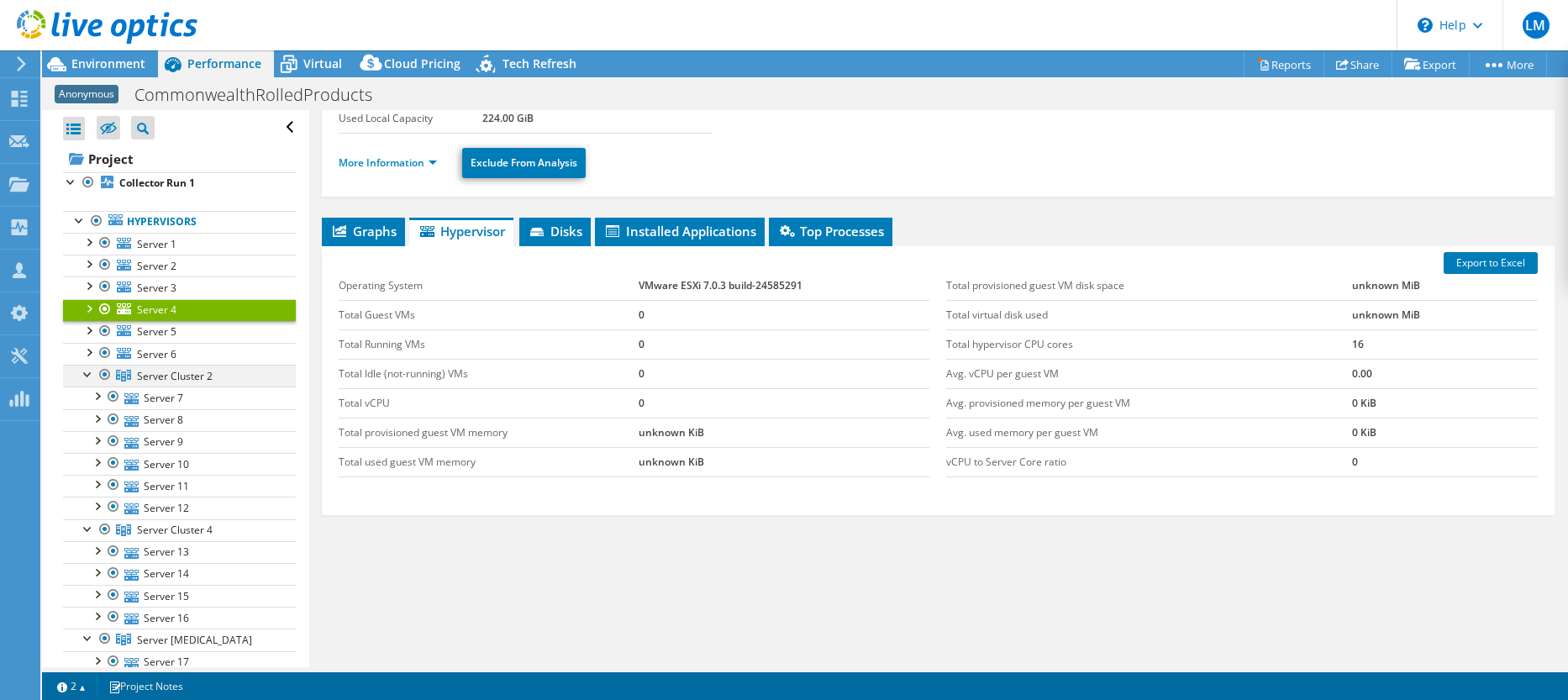
click at [103, 375] on div at bounding box center [104, 374] width 16 height 20
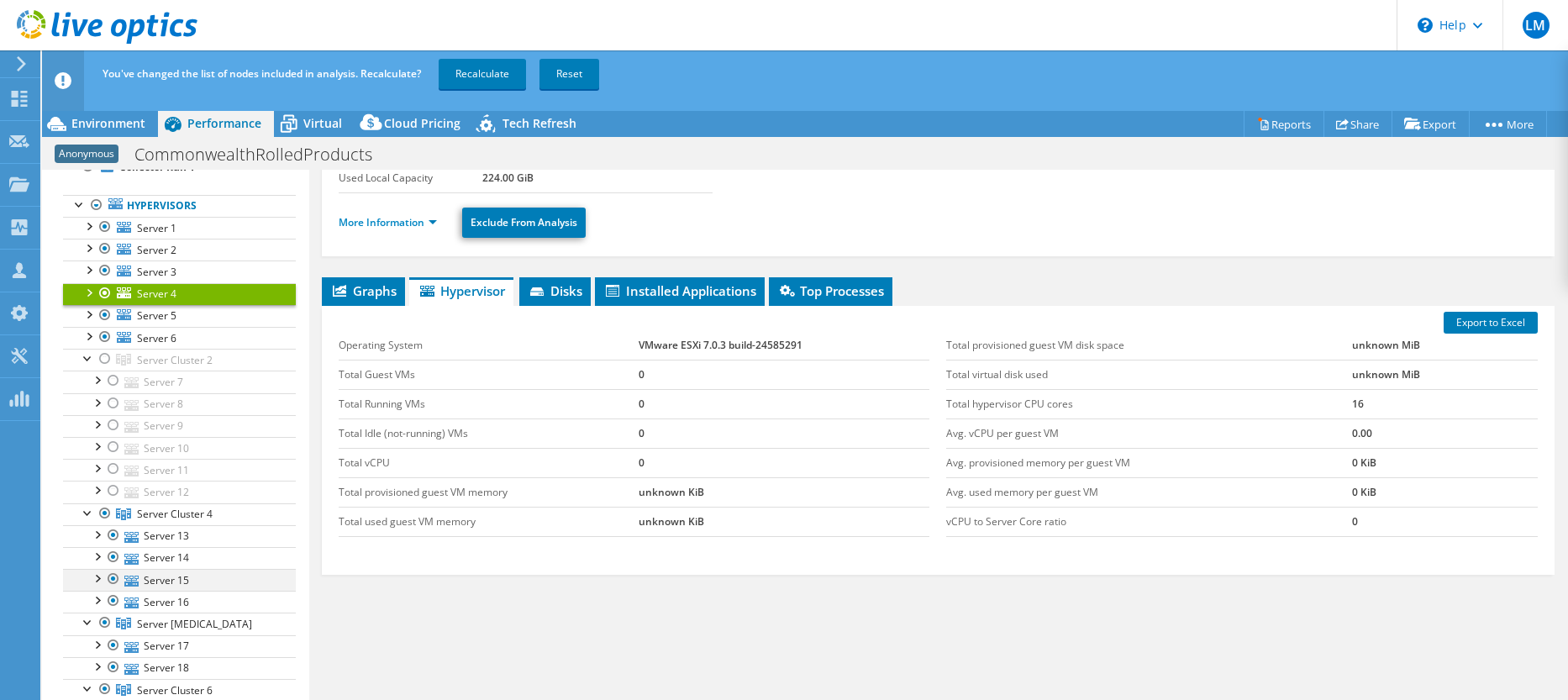
scroll to position [168, 0]
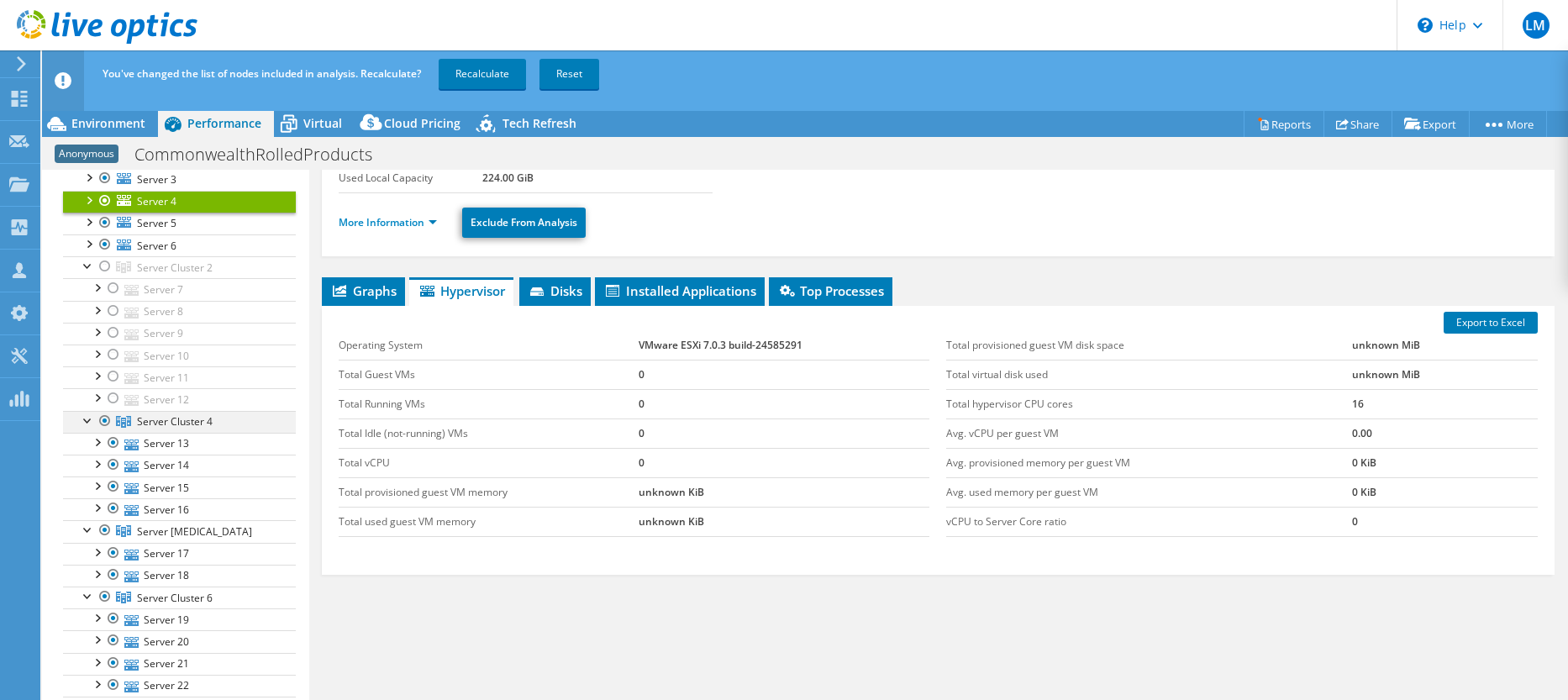
click at [104, 419] on div at bounding box center [104, 420] width 16 height 20
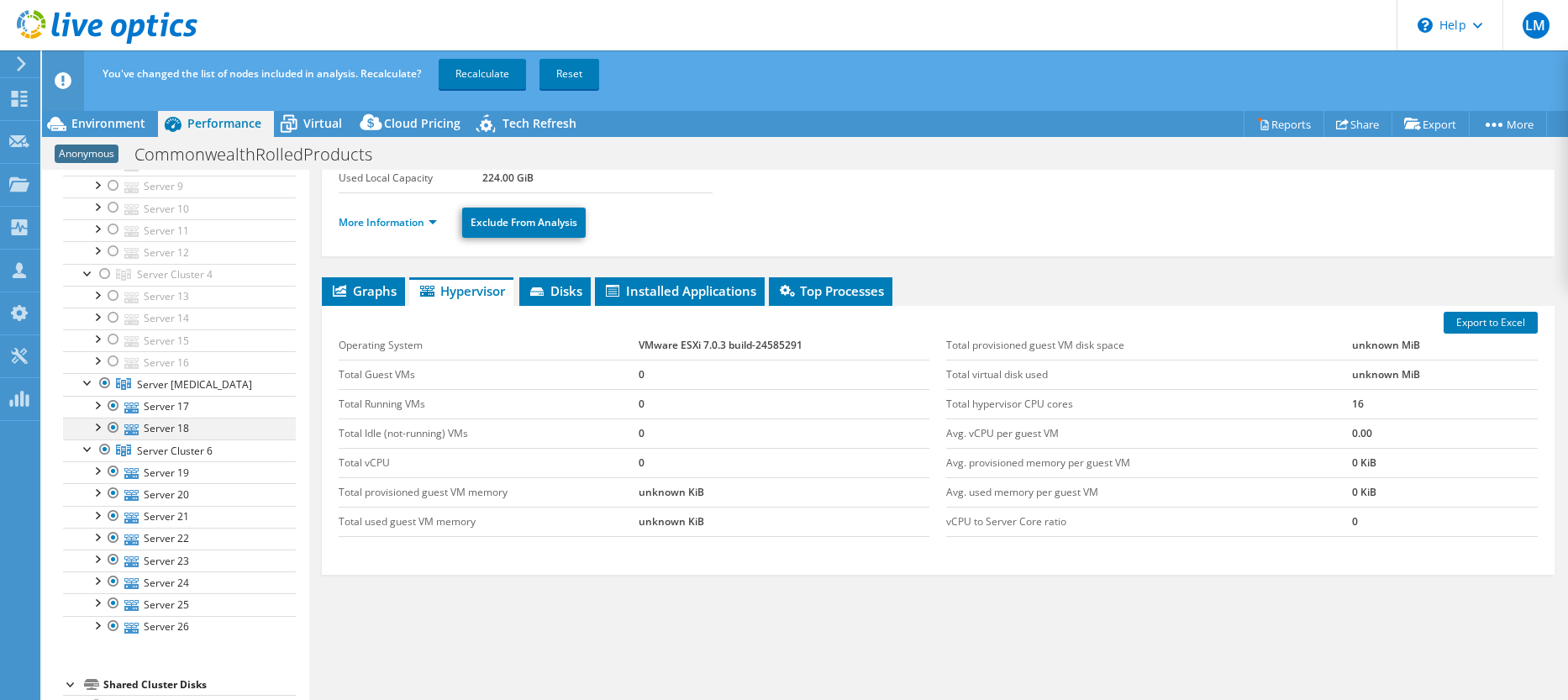
scroll to position [336, 0]
click at [104, 359] on div at bounding box center [104, 362] width 16 height 20
click at [103, 426] on div at bounding box center [104, 428] width 16 height 20
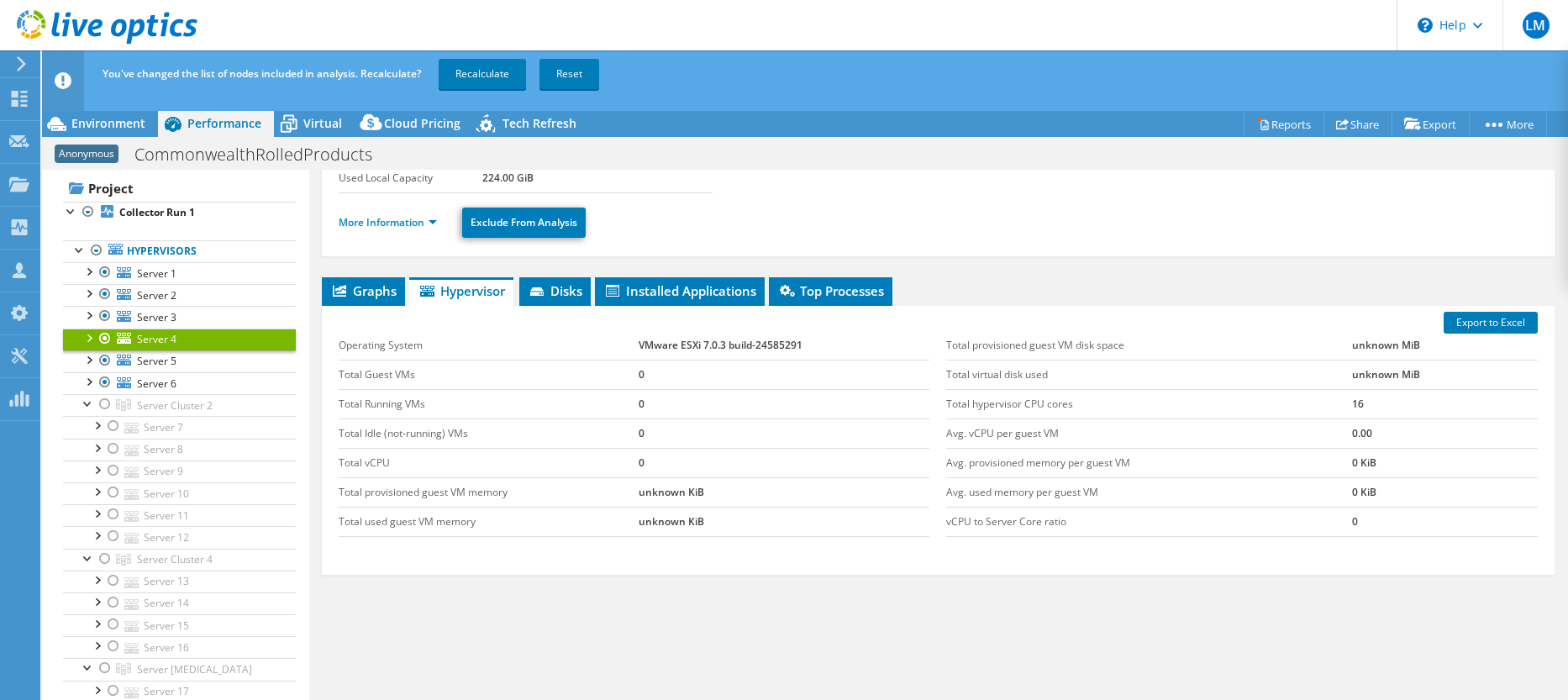
scroll to position [0, 0]
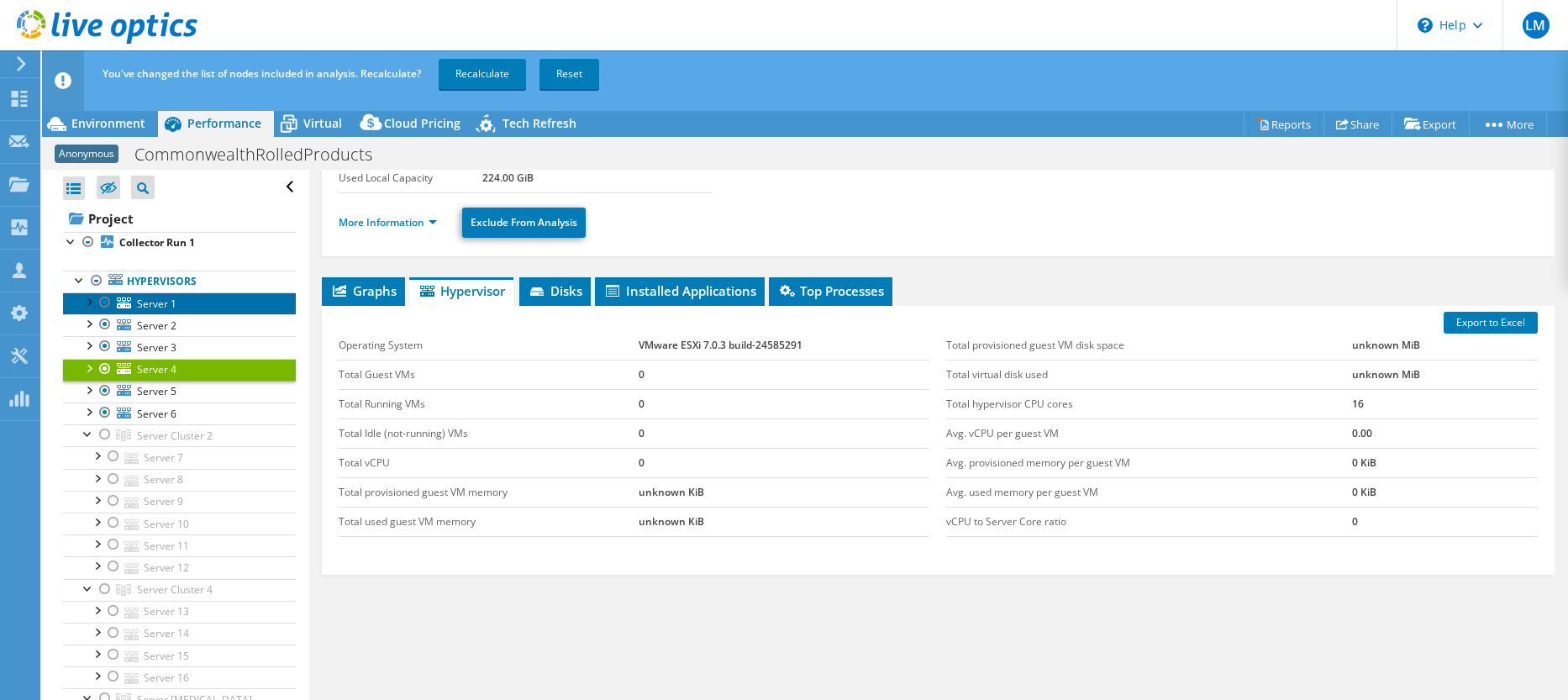
click at [166, 301] on span "Server 1" at bounding box center [157, 303] width 40 height 15
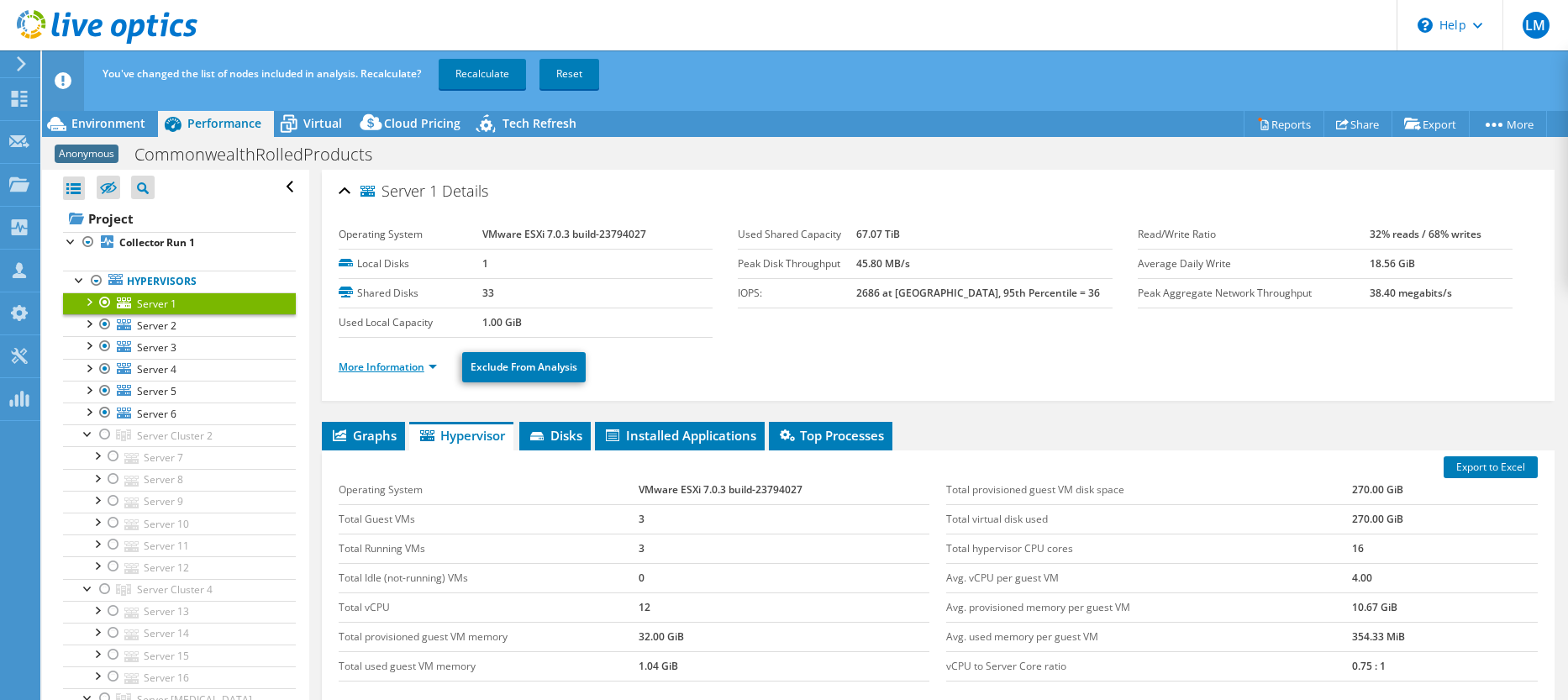
click at [405, 364] on link "More Information" at bounding box center [388, 366] width 98 height 15
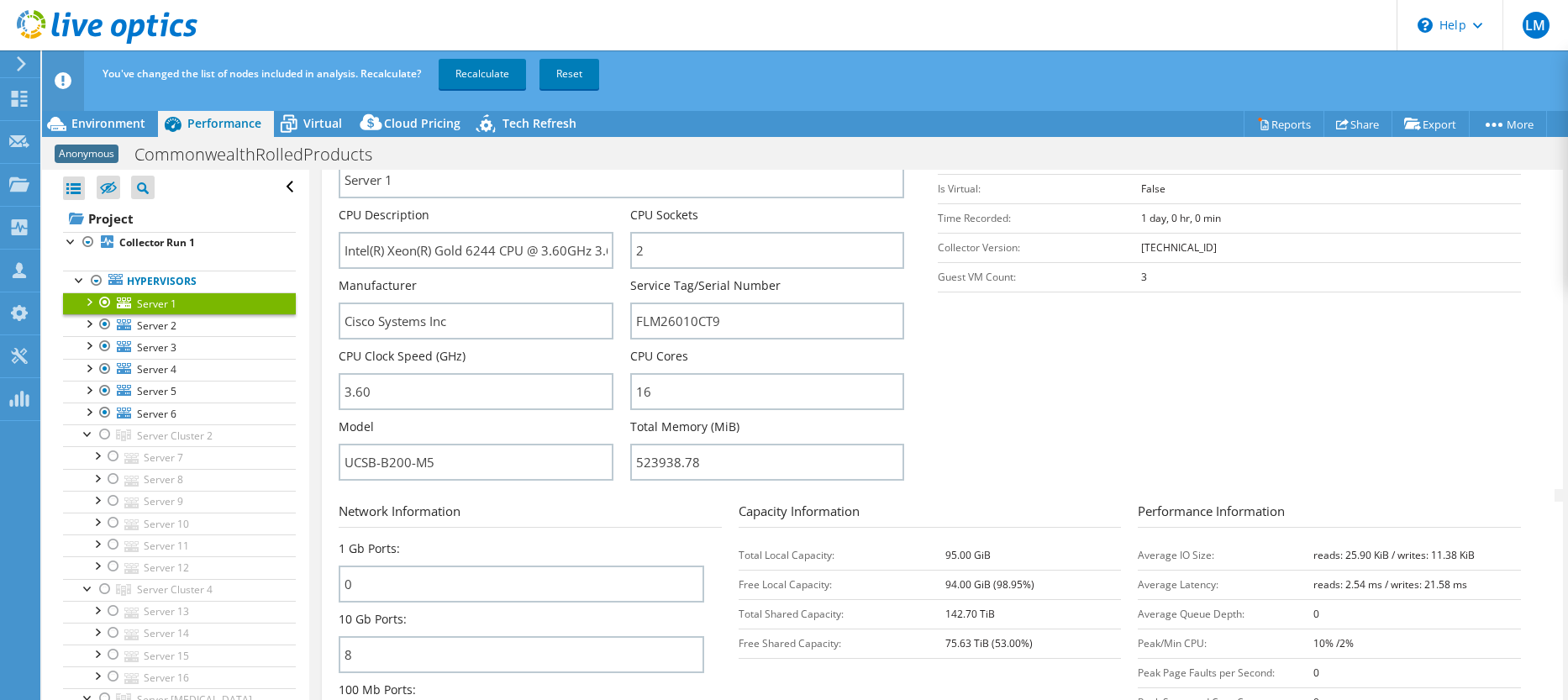
scroll to position [336, 0]
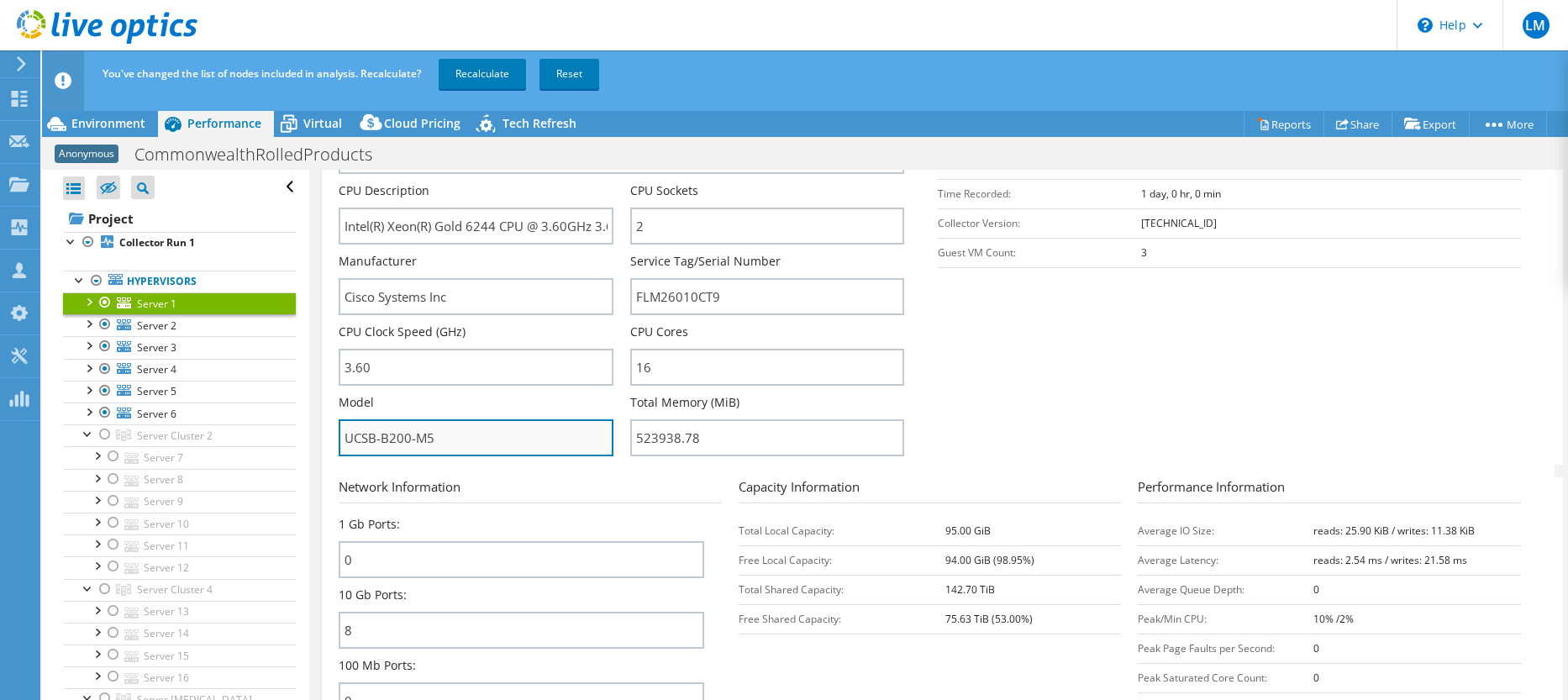
drag, startPoint x: 451, startPoint y: 434, endPoint x: 342, endPoint y: 424, distance: 109.5
click at [342, 424] on input "UCSB-B200-M5" at bounding box center [476, 438] width 275 height 37
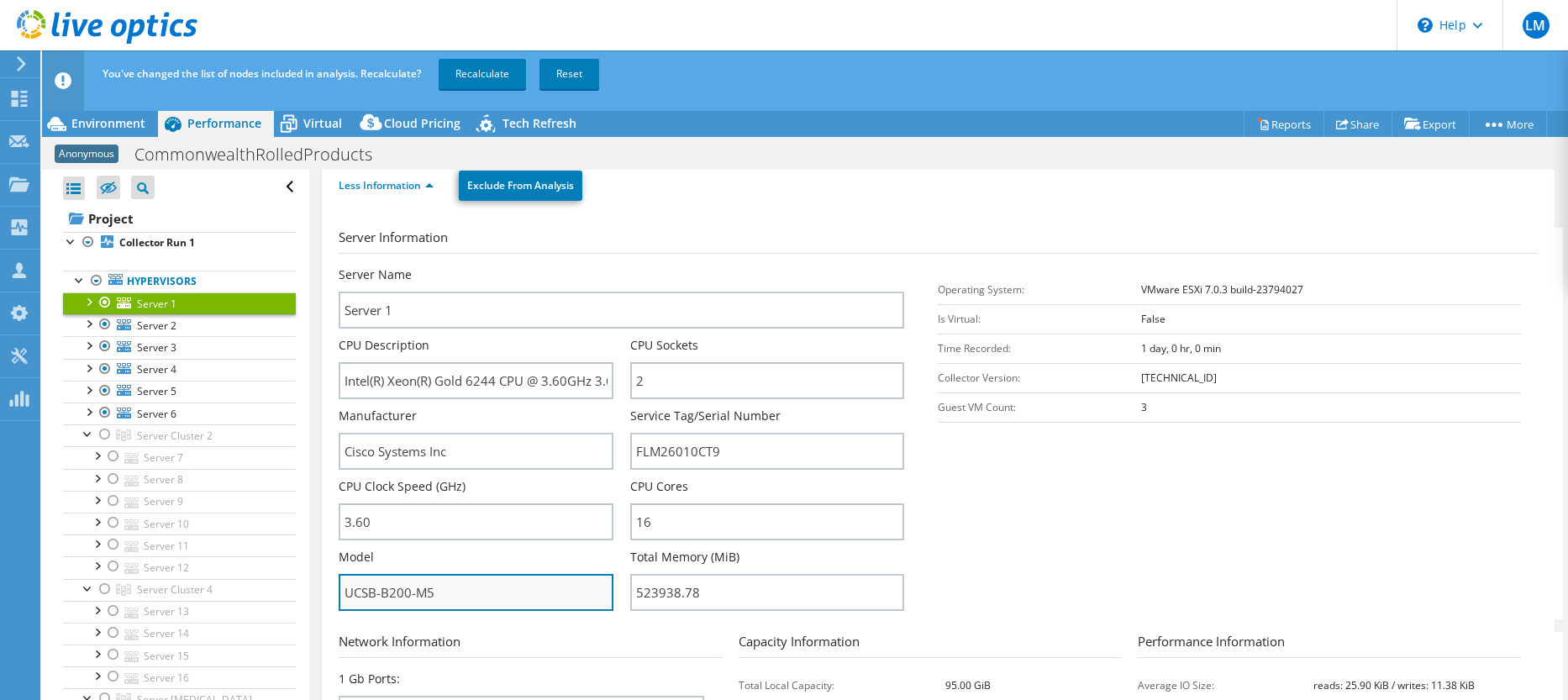
scroll to position [168, 0]
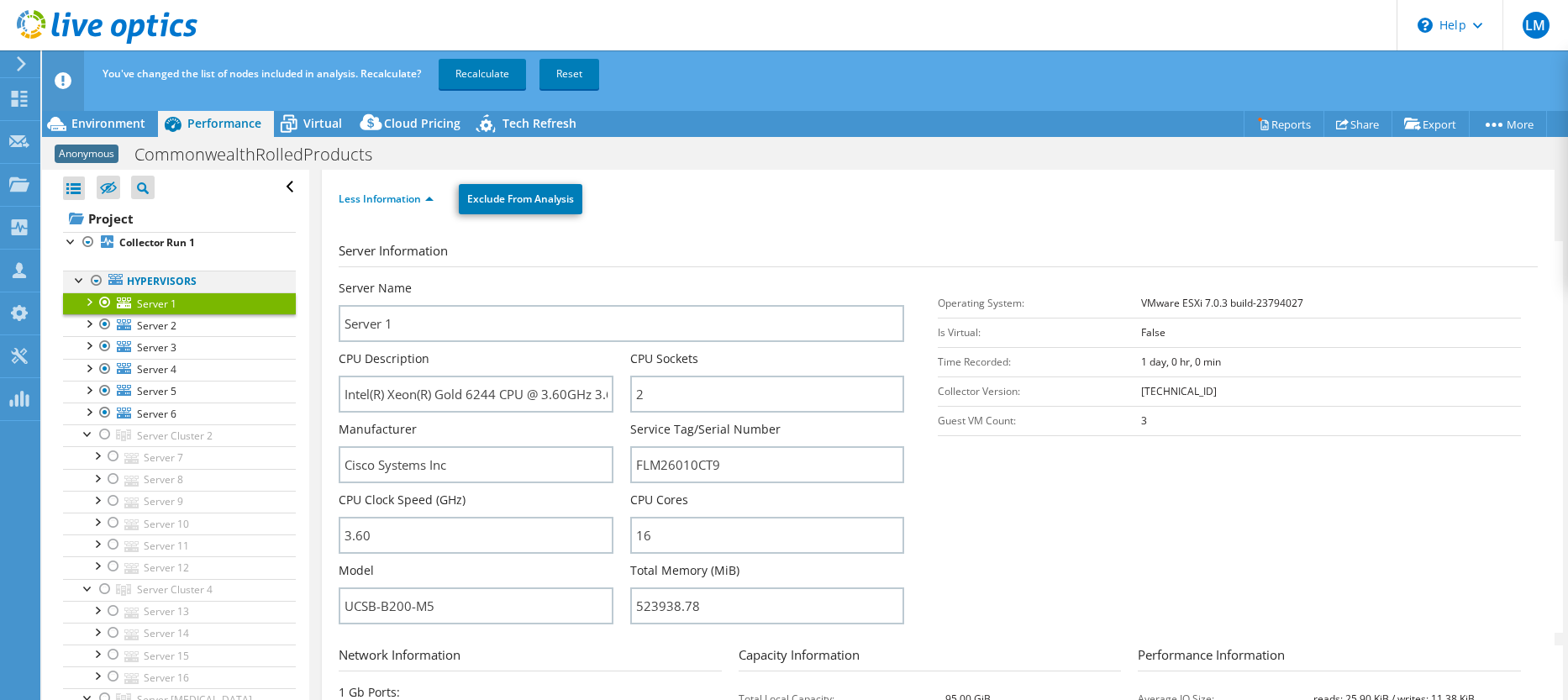
click at [81, 284] on div at bounding box center [79, 278] width 16 height 16
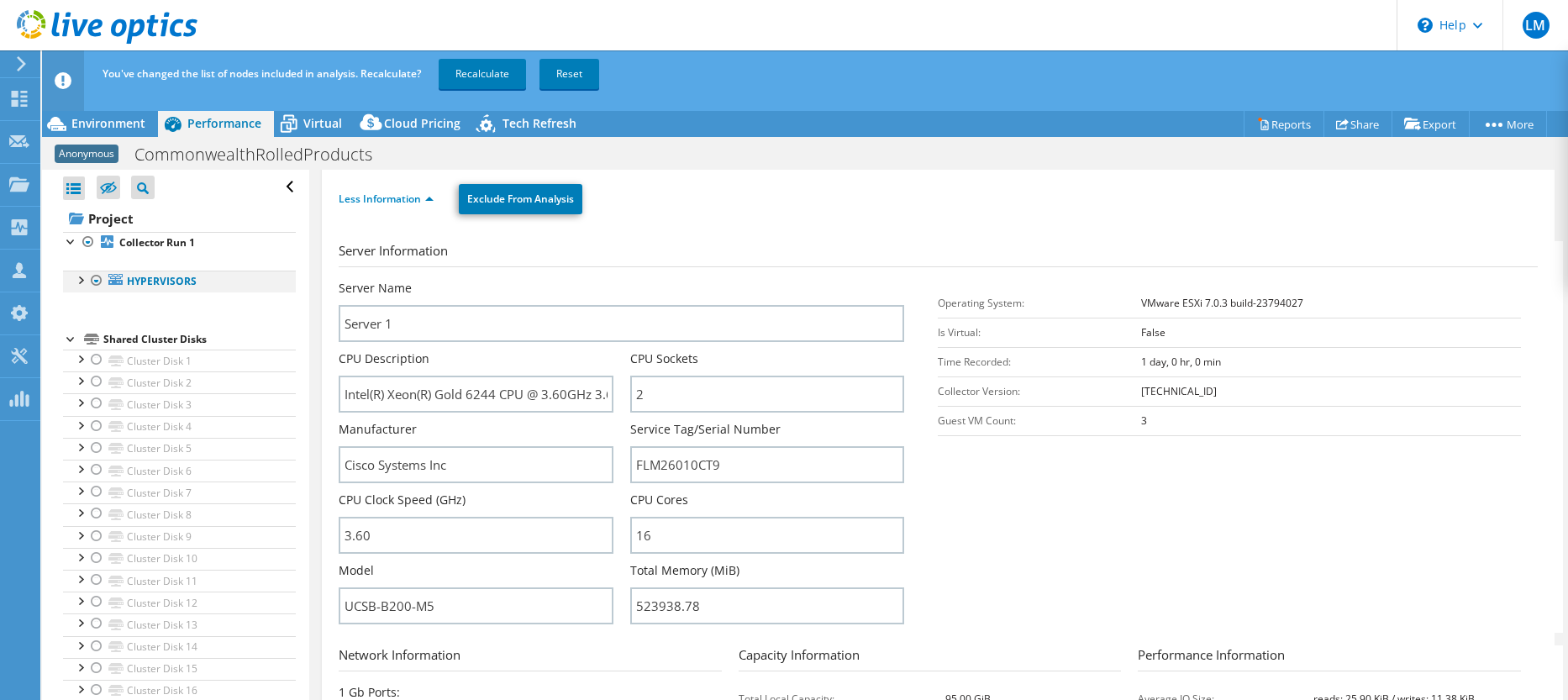
click at [80, 283] on div at bounding box center [79, 278] width 16 height 16
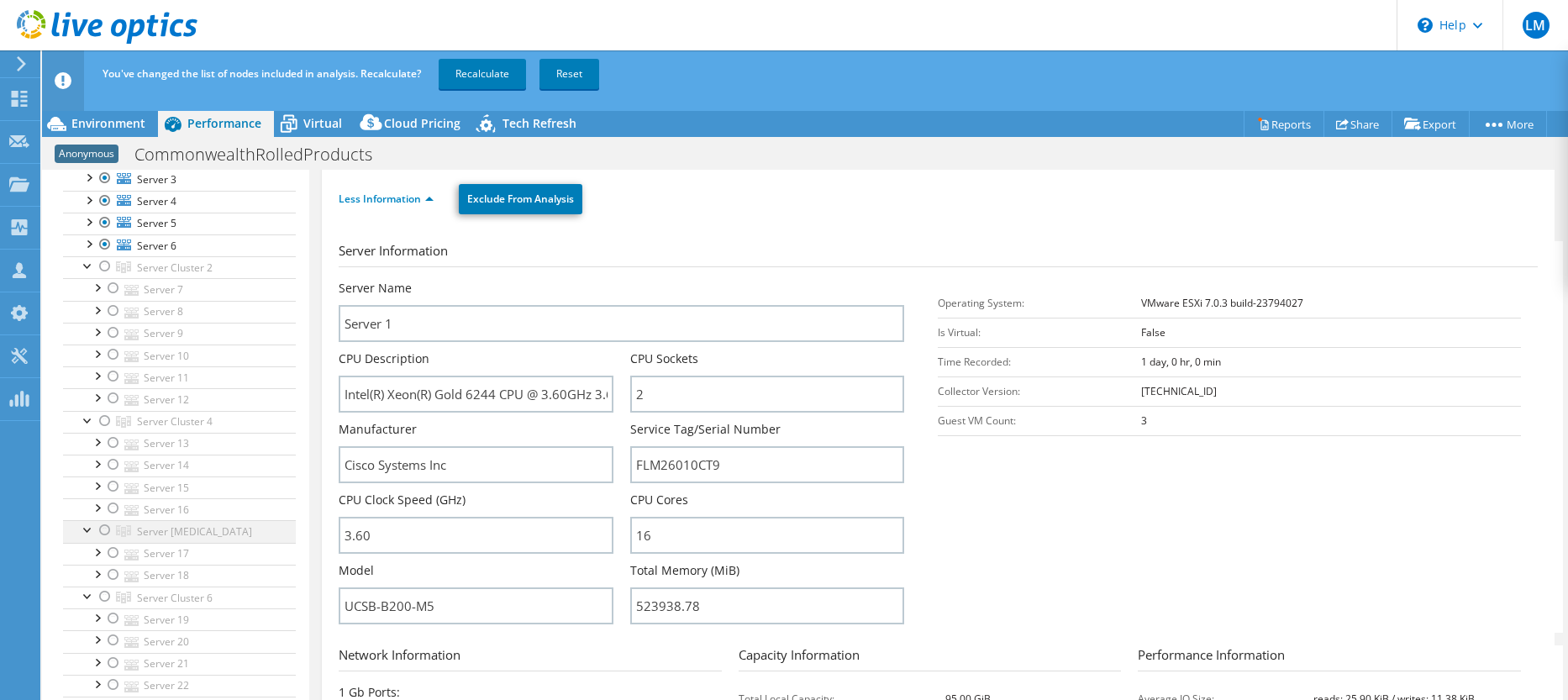
click at [103, 532] on div at bounding box center [104, 529] width 16 height 20
click at [181, 554] on link "Server 17" at bounding box center [180, 553] width 233 height 22
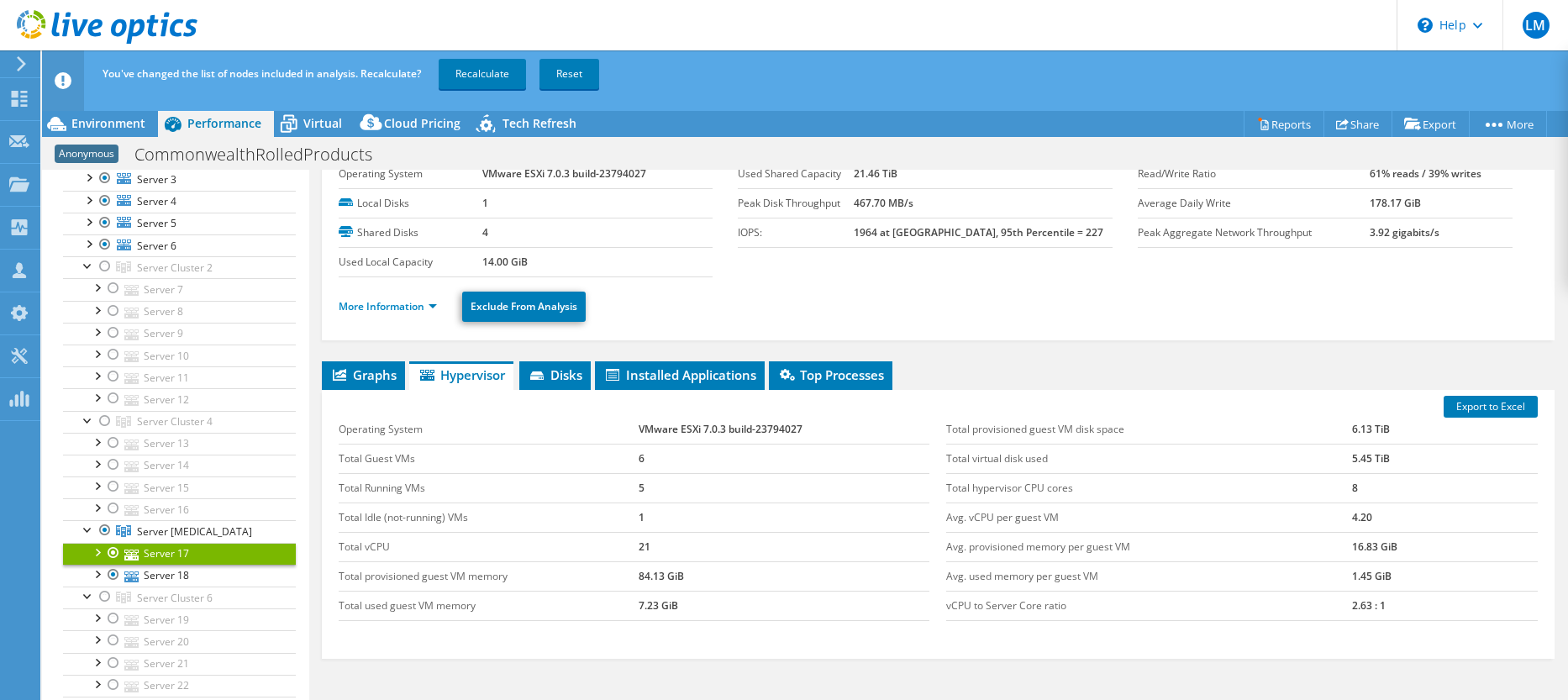
scroll to position [0, 0]
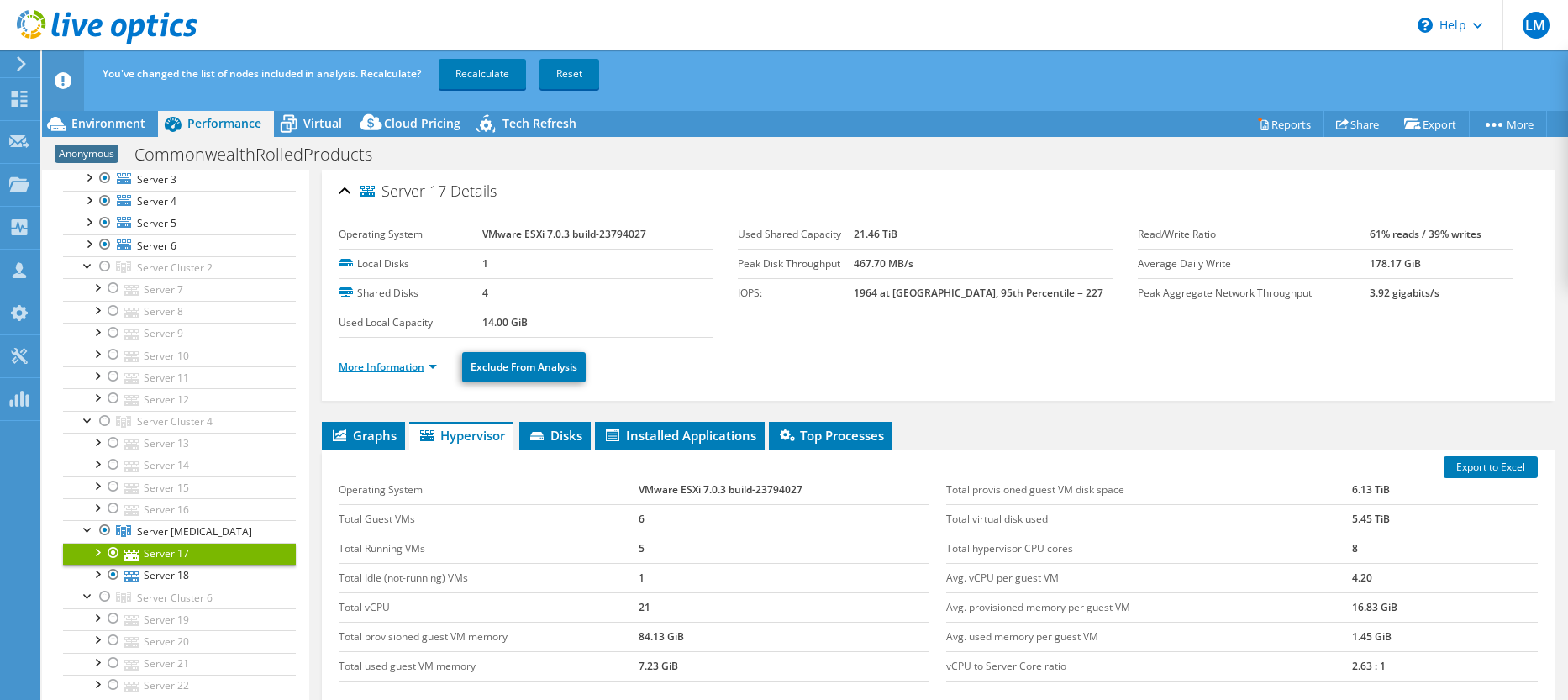
click at [383, 369] on link "More Information" at bounding box center [388, 366] width 98 height 15
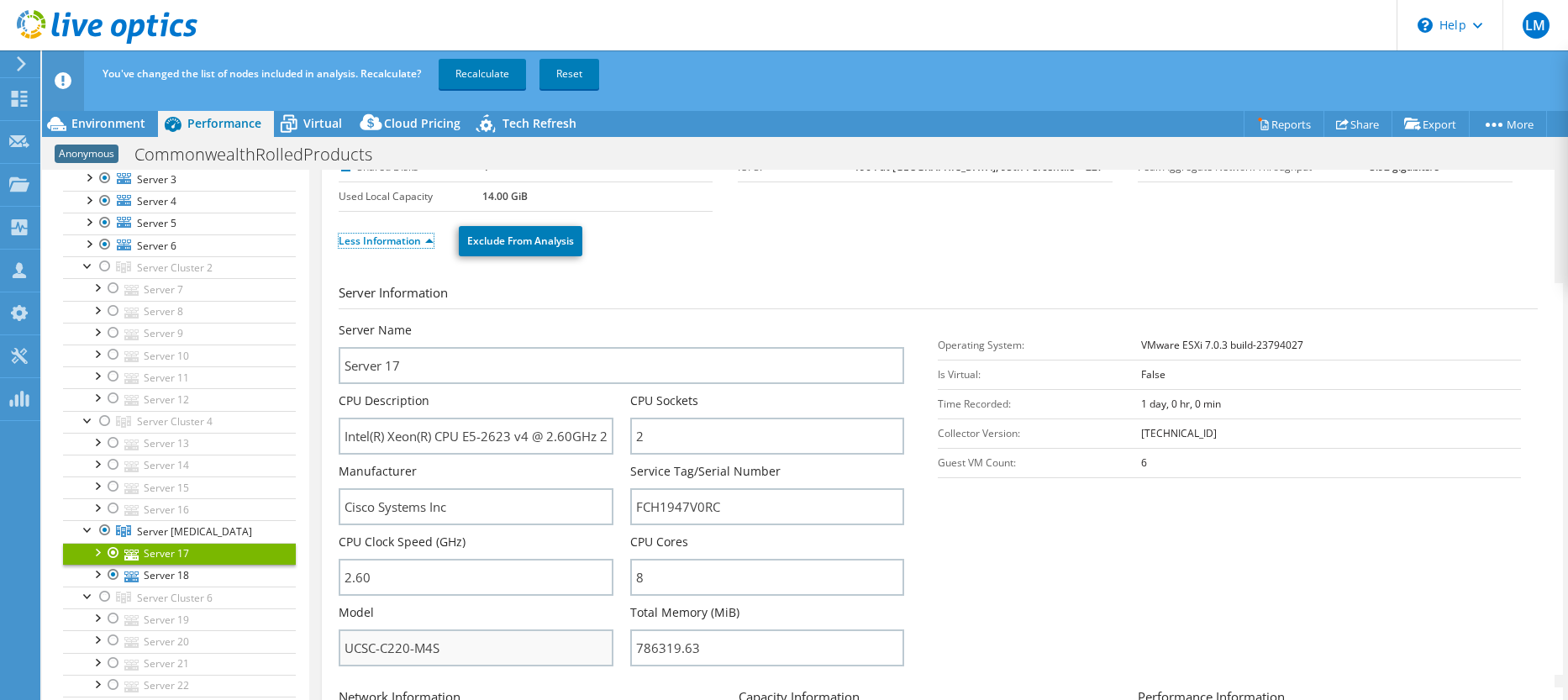
scroll to position [168, 0]
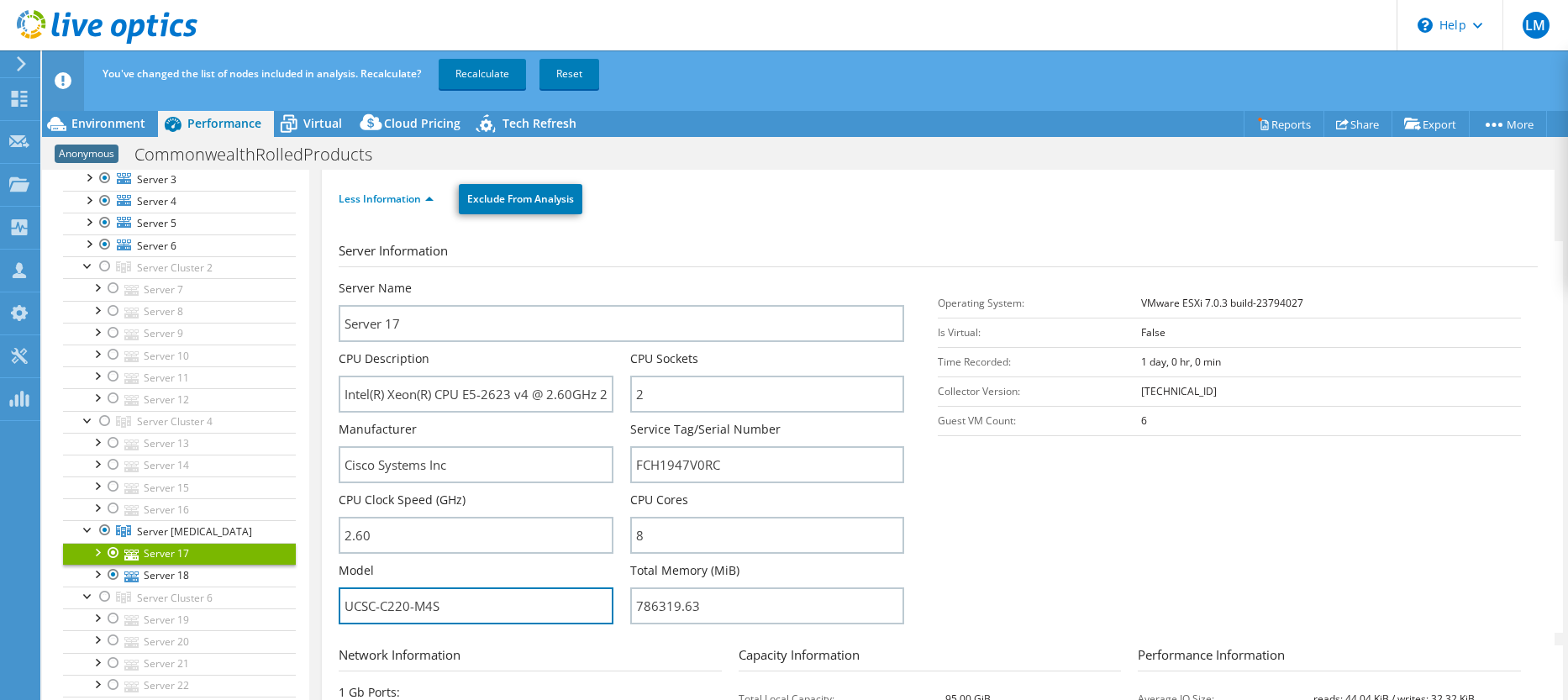
drag, startPoint x: 472, startPoint y: 605, endPoint x: 319, endPoint y: 597, distance: 153.2
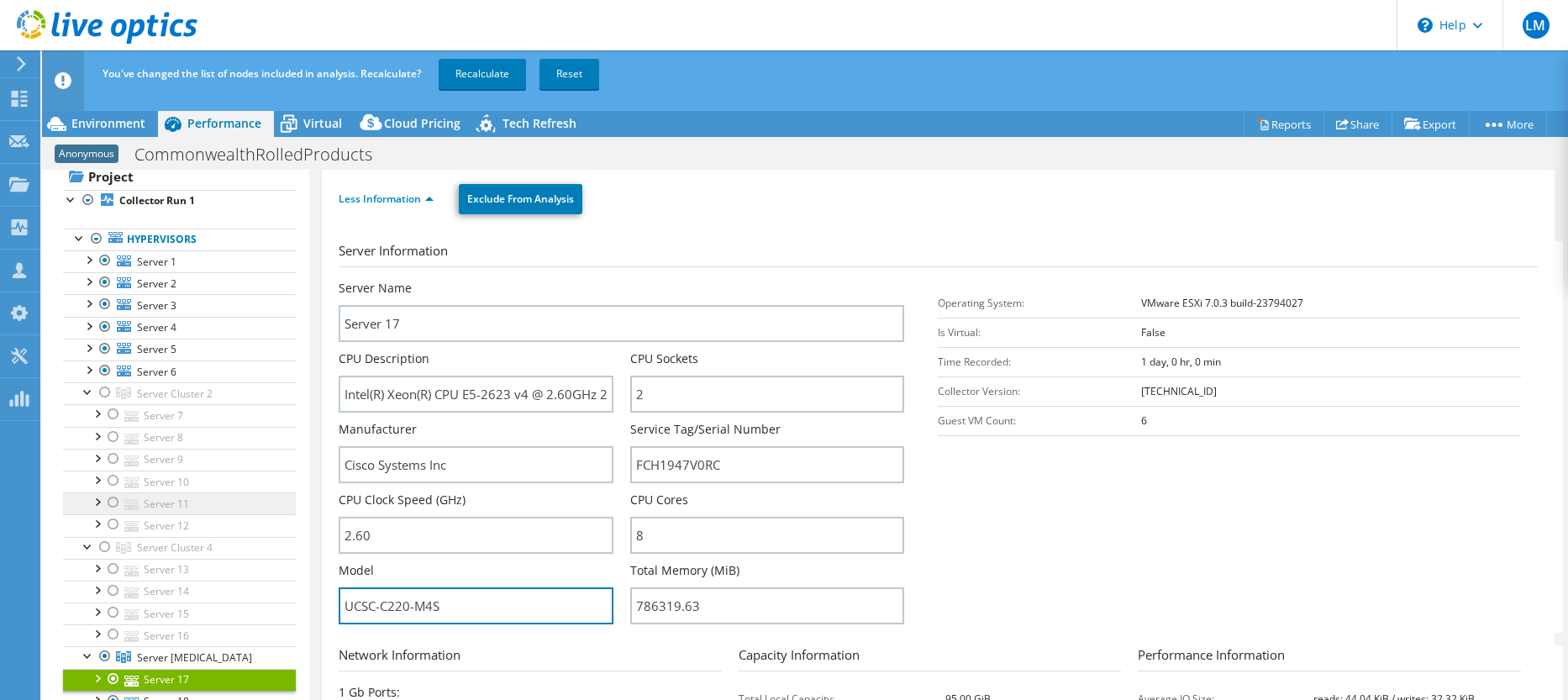
scroll to position [0, 0]
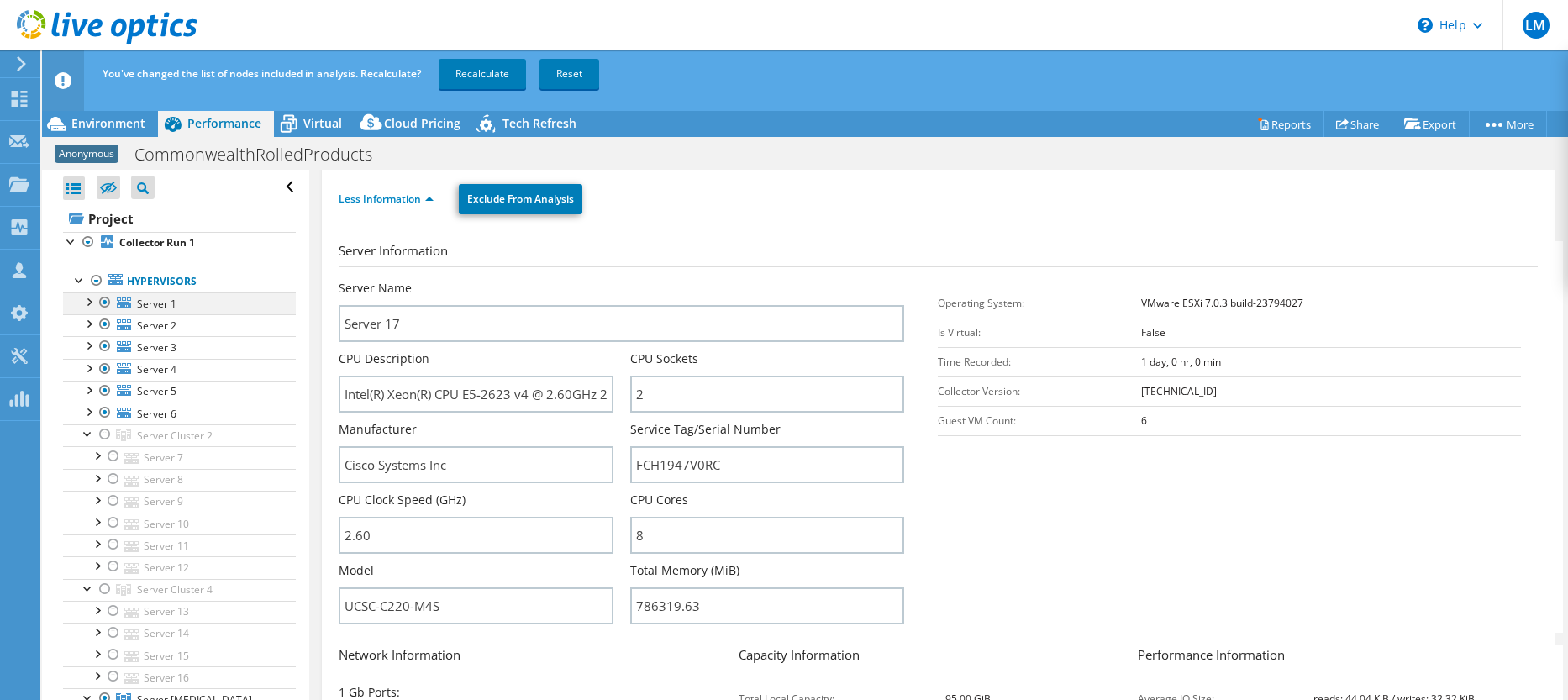
click at [105, 300] on div at bounding box center [104, 302] width 16 height 20
click at [105, 326] on div at bounding box center [104, 324] width 16 height 20
click at [105, 349] on div at bounding box center [104, 345] width 16 height 20
click at [102, 372] on div at bounding box center [104, 368] width 16 height 20
click at [106, 388] on div at bounding box center [104, 390] width 16 height 20
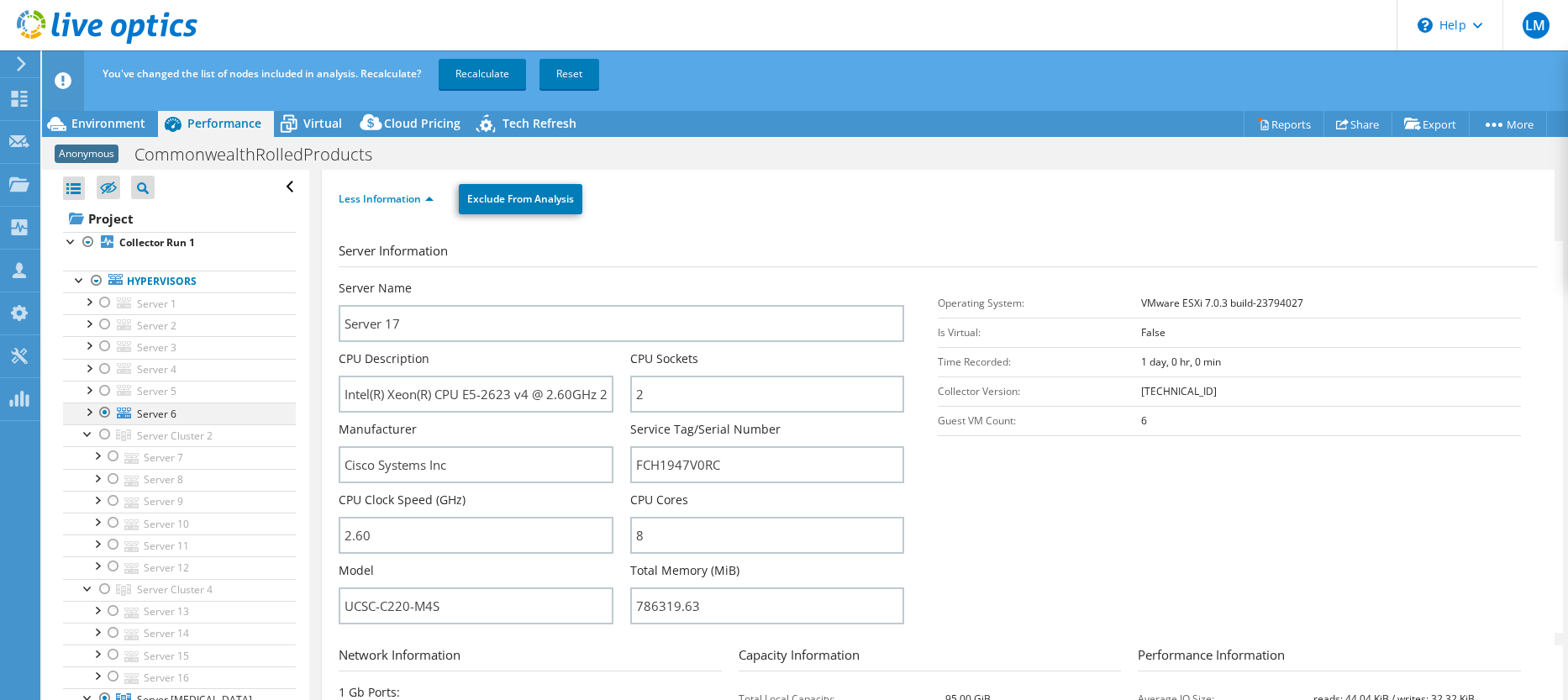
click at [104, 412] on div at bounding box center [104, 412] width 16 height 20
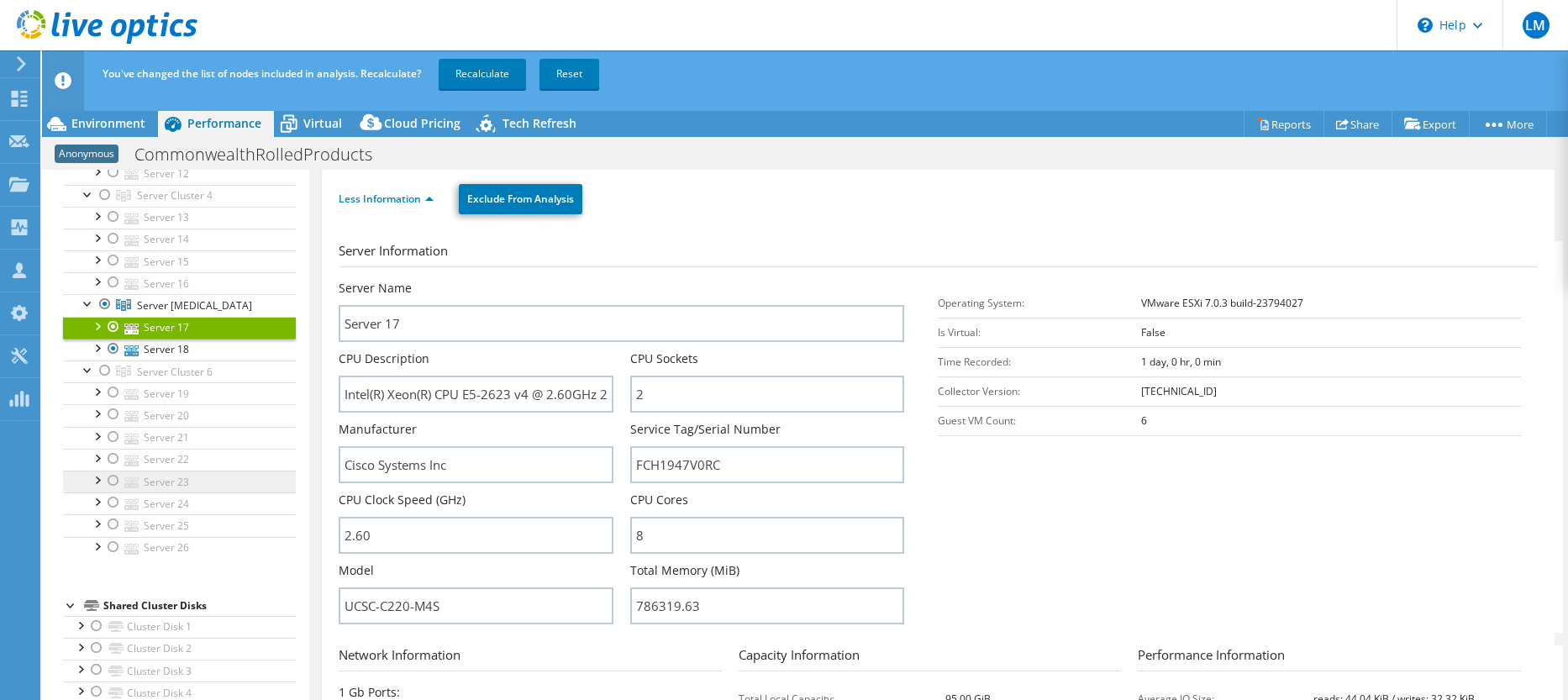
scroll to position [420, 0]
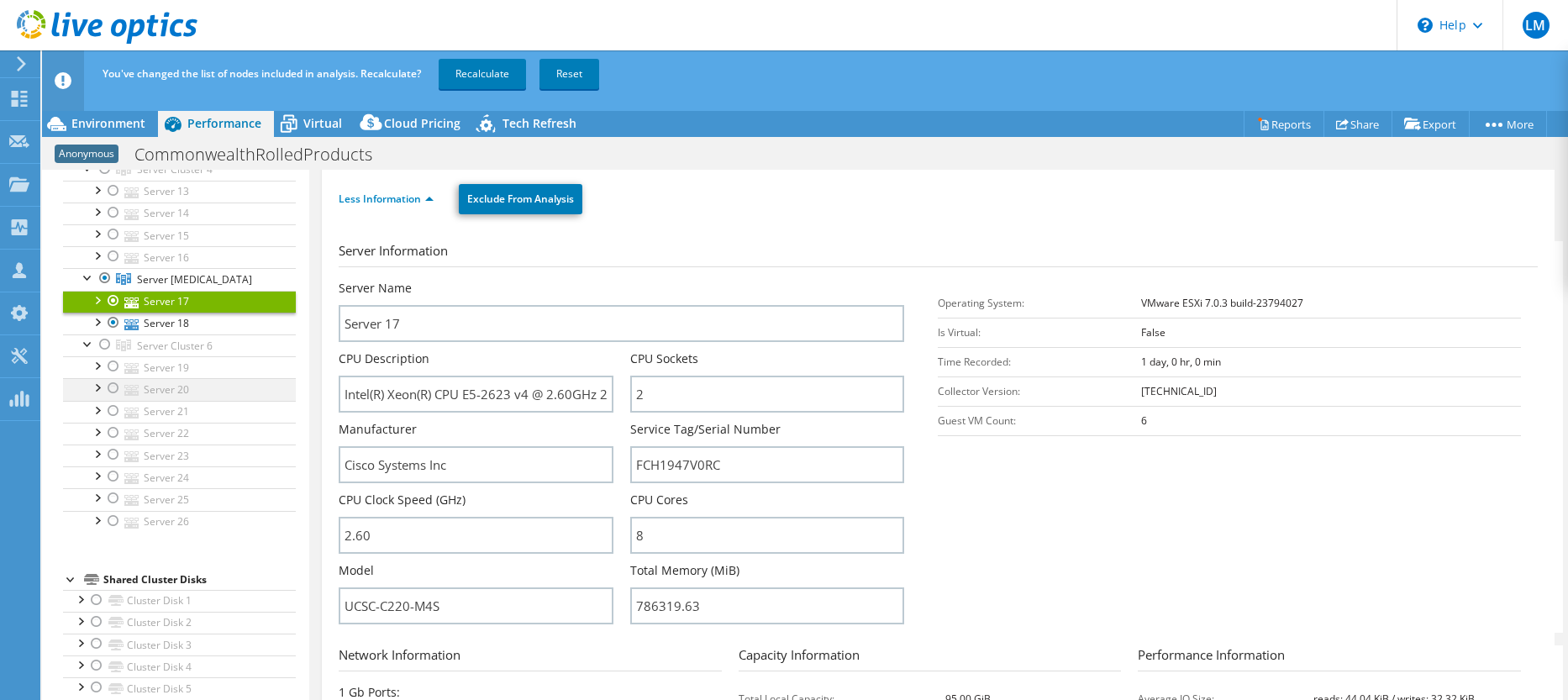
click at [114, 387] on div at bounding box center [113, 388] width 16 height 20
click at [114, 364] on div at bounding box center [113, 366] width 16 height 20
click at [144, 370] on link "Server 19" at bounding box center [180, 367] width 233 height 22
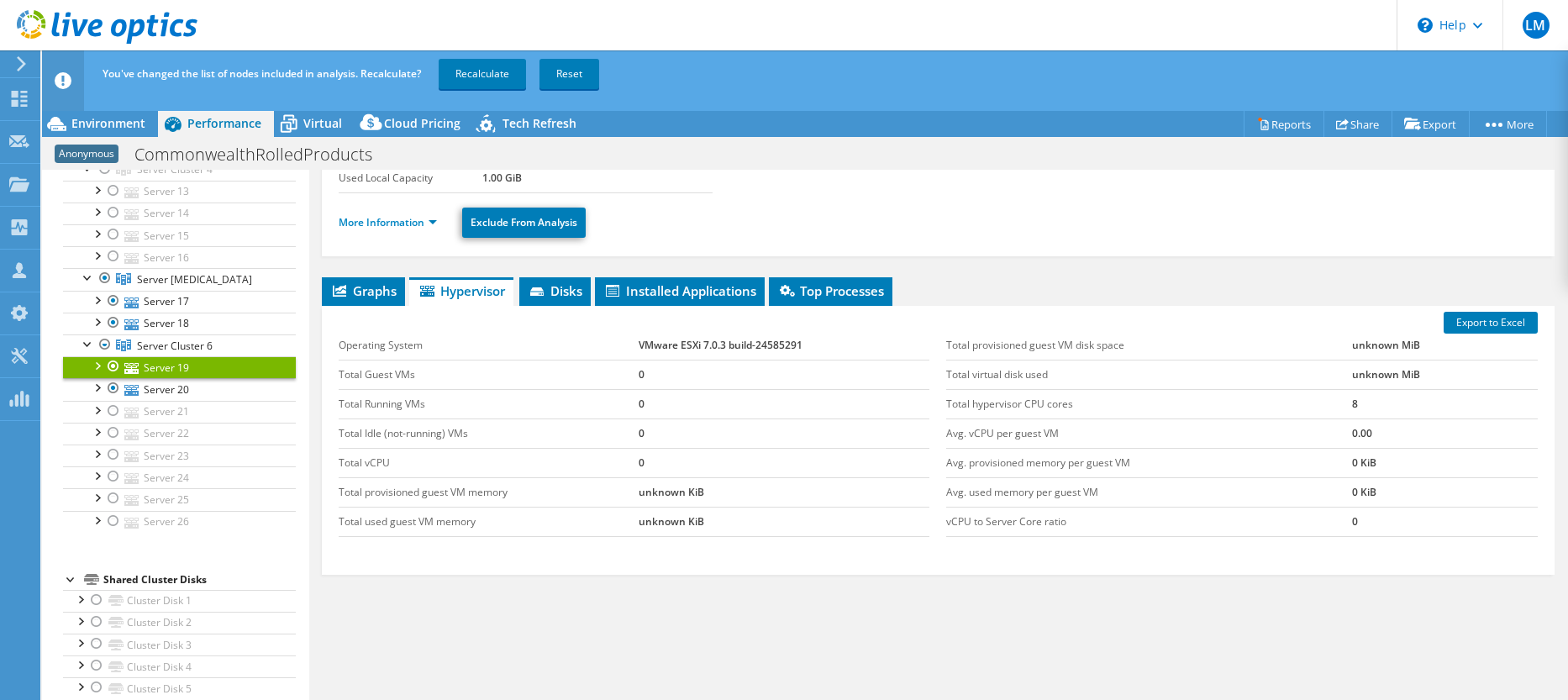
scroll to position [144, 0]
click at [409, 217] on link "More Information" at bounding box center [388, 222] width 98 height 15
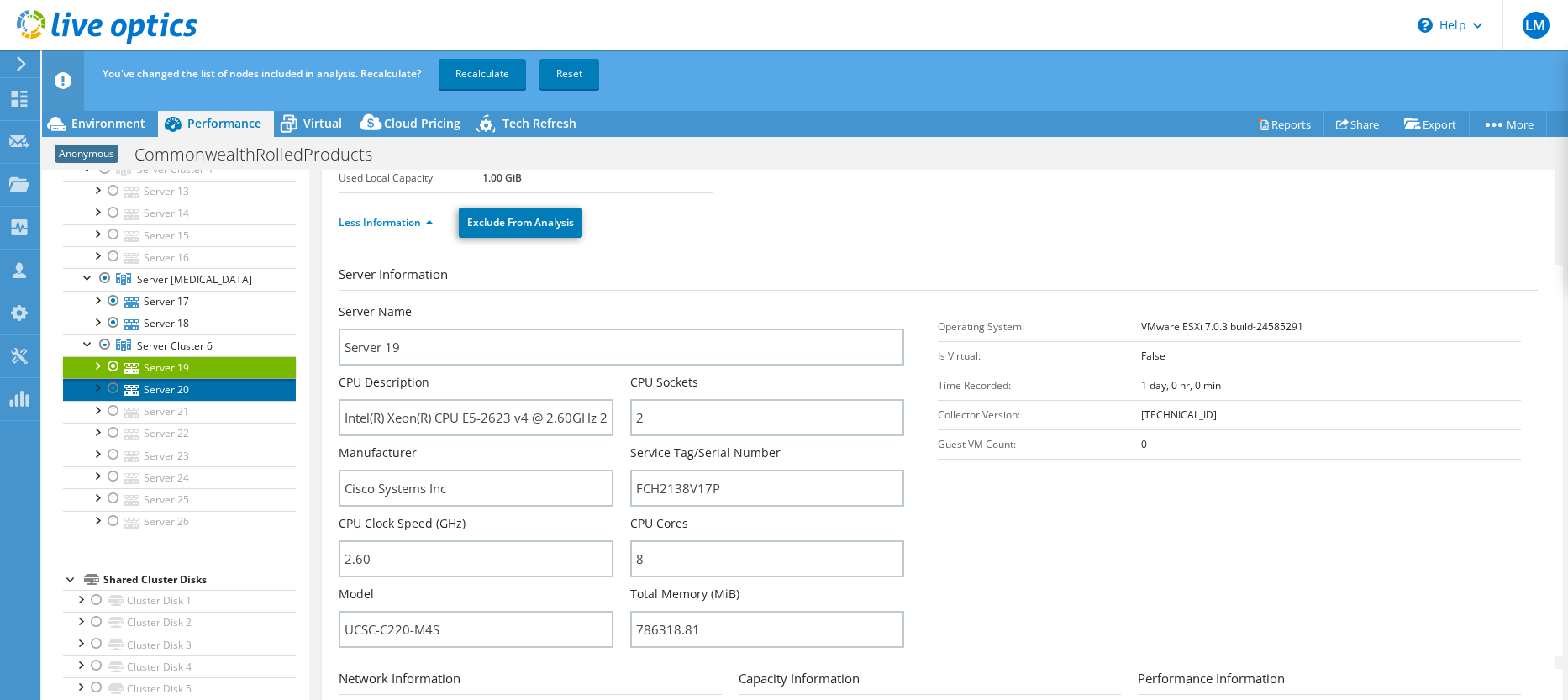
click at [168, 387] on link "Server 20" at bounding box center [180, 388] width 233 height 22
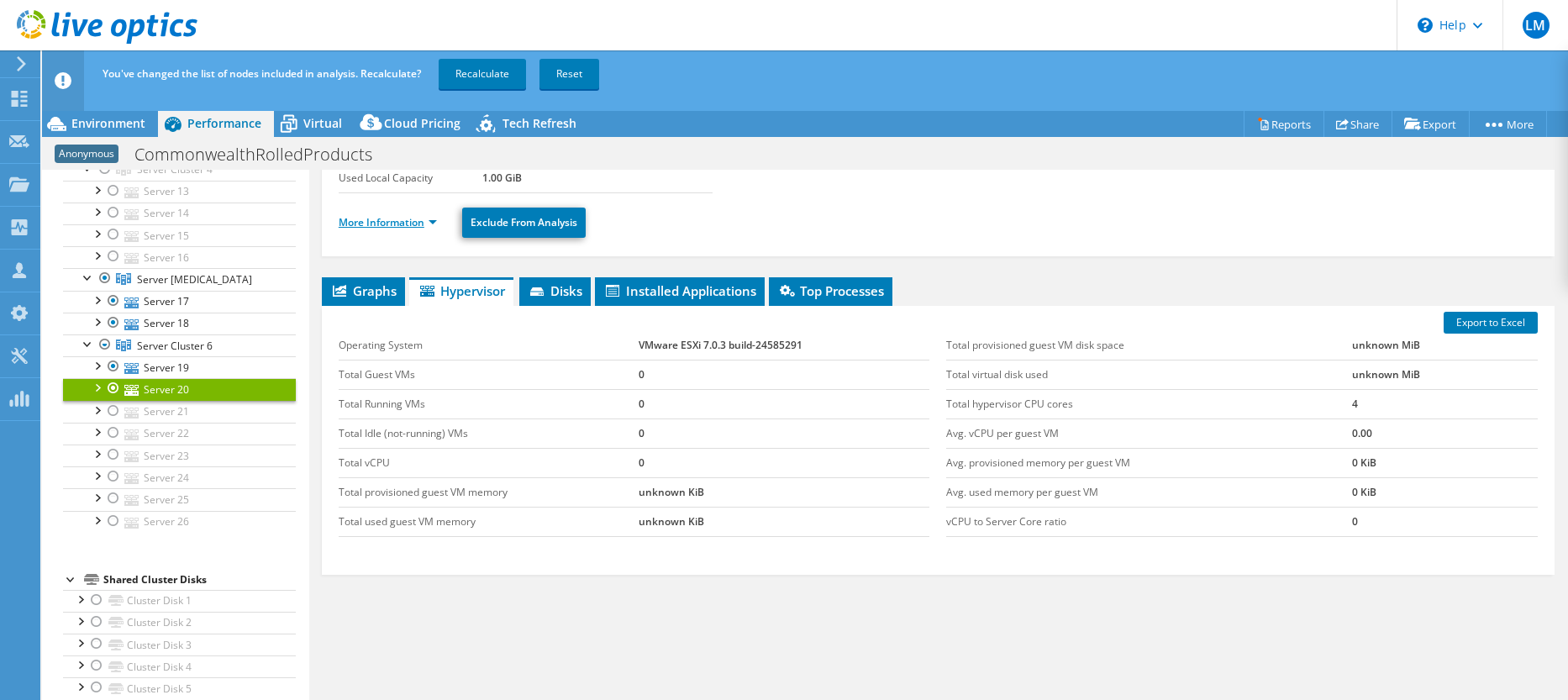
click at [396, 223] on link "More Information" at bounding box center [388, 222] width 98 height 15
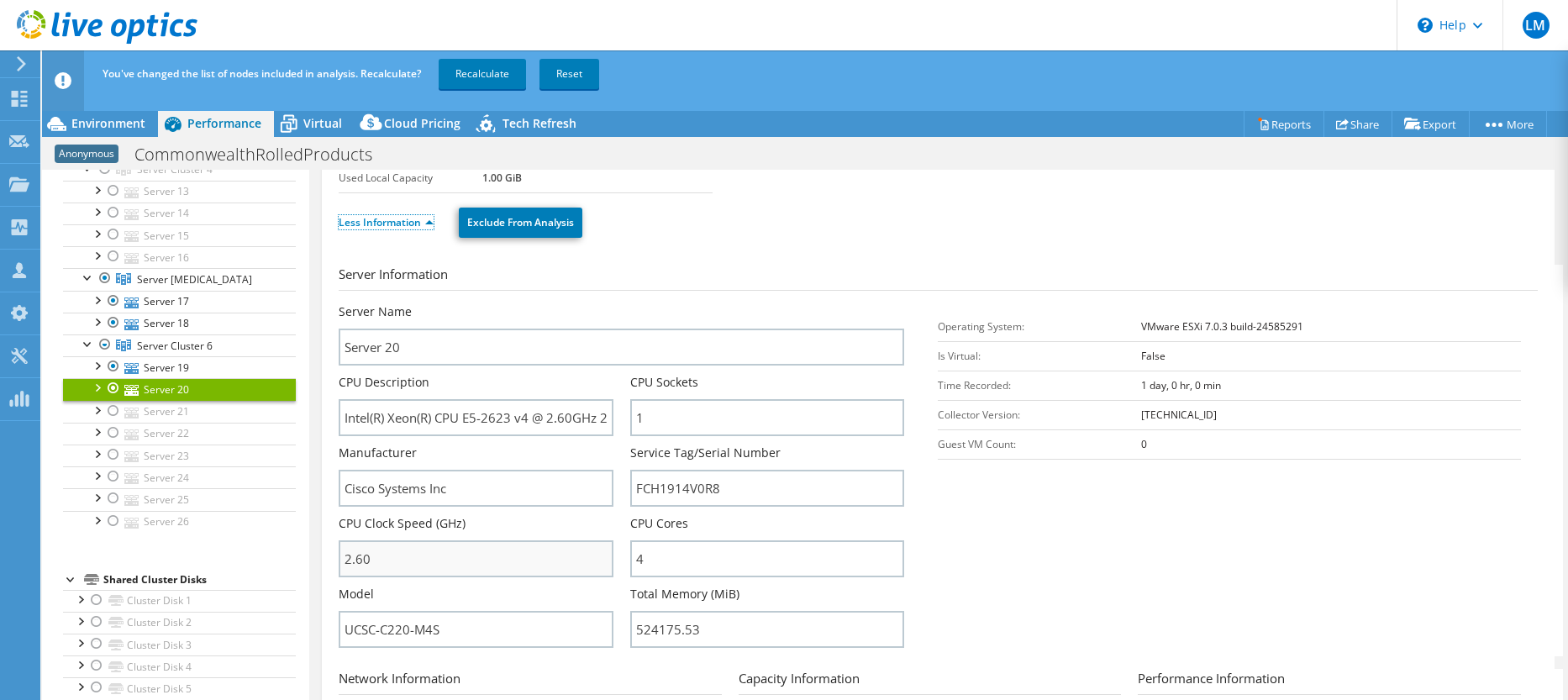
scroll to position [229, 0]
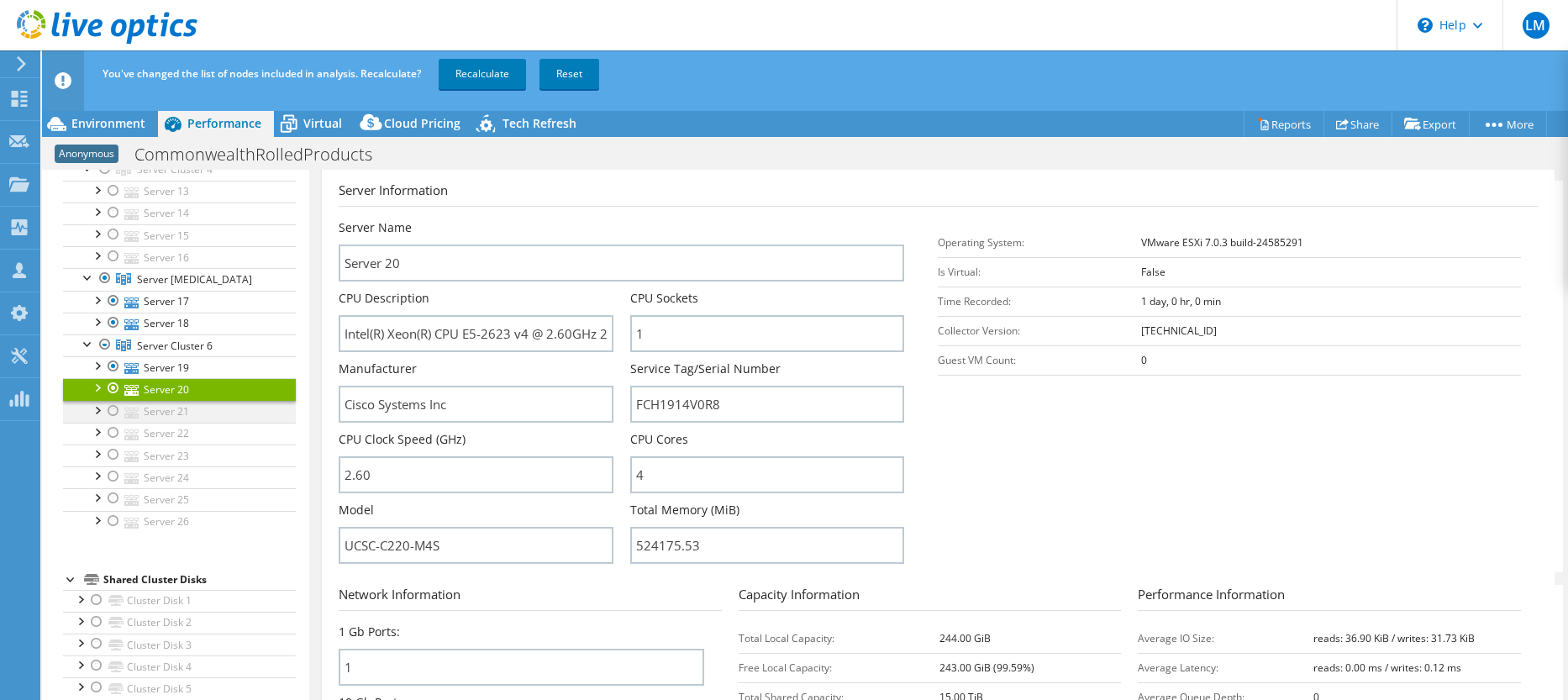
click at [99, 408] on div at bounding box center [96, 408] width 16 height 16
click at [95, 408] on div at bounding box center [96, 408] width 16 height 16
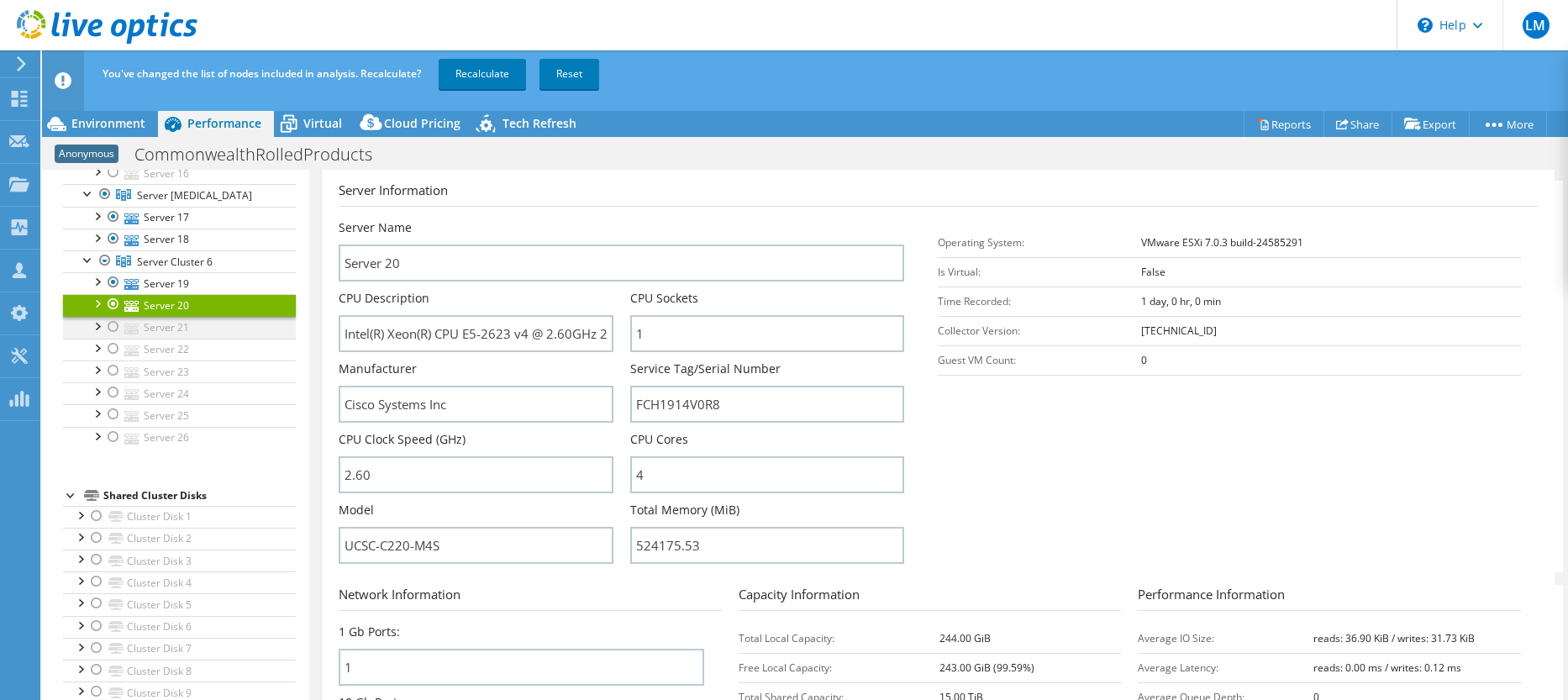
click at [97, 327] on div at bounding box center [96, 325] width 16 height 16
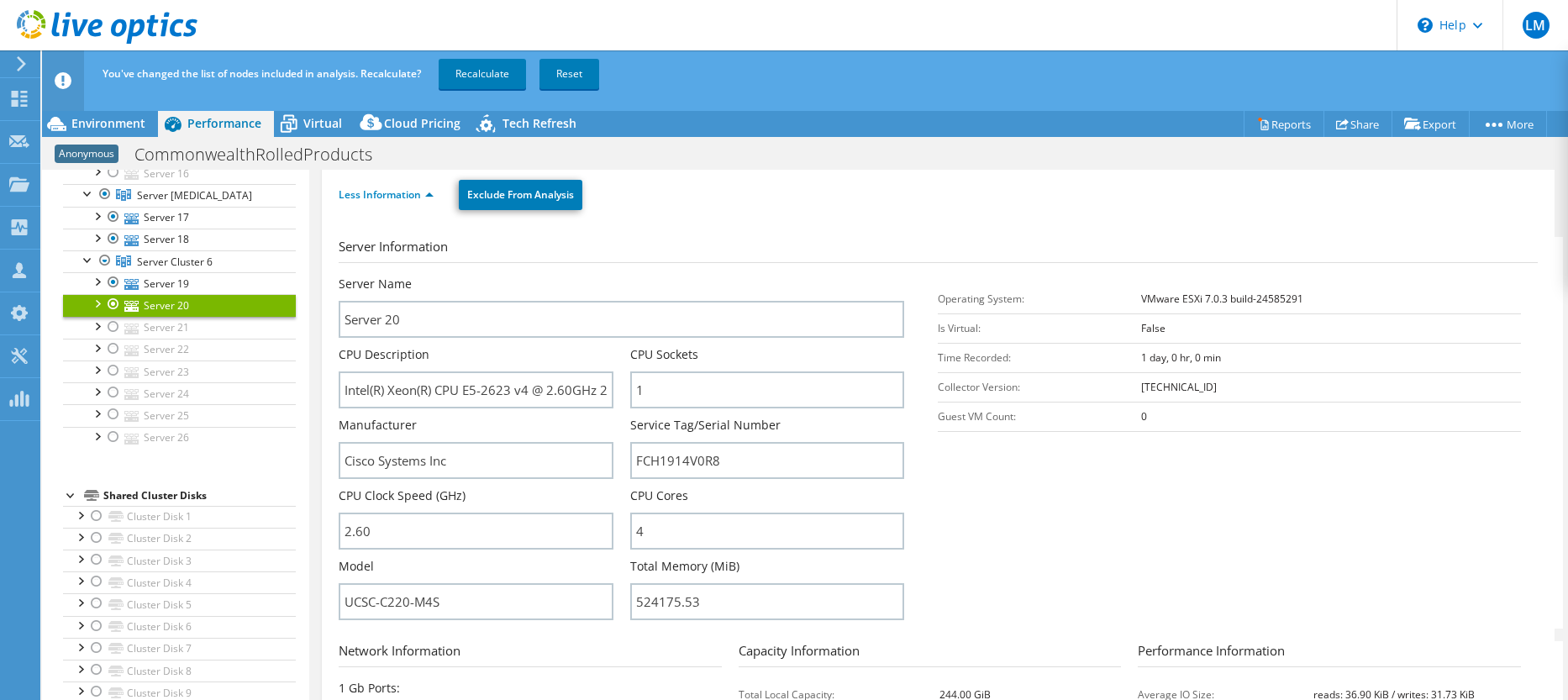
scroll to position [168, 0]
click at [1386, 407] on td "0" at bounding box center [1331, 420] width 380 height 29
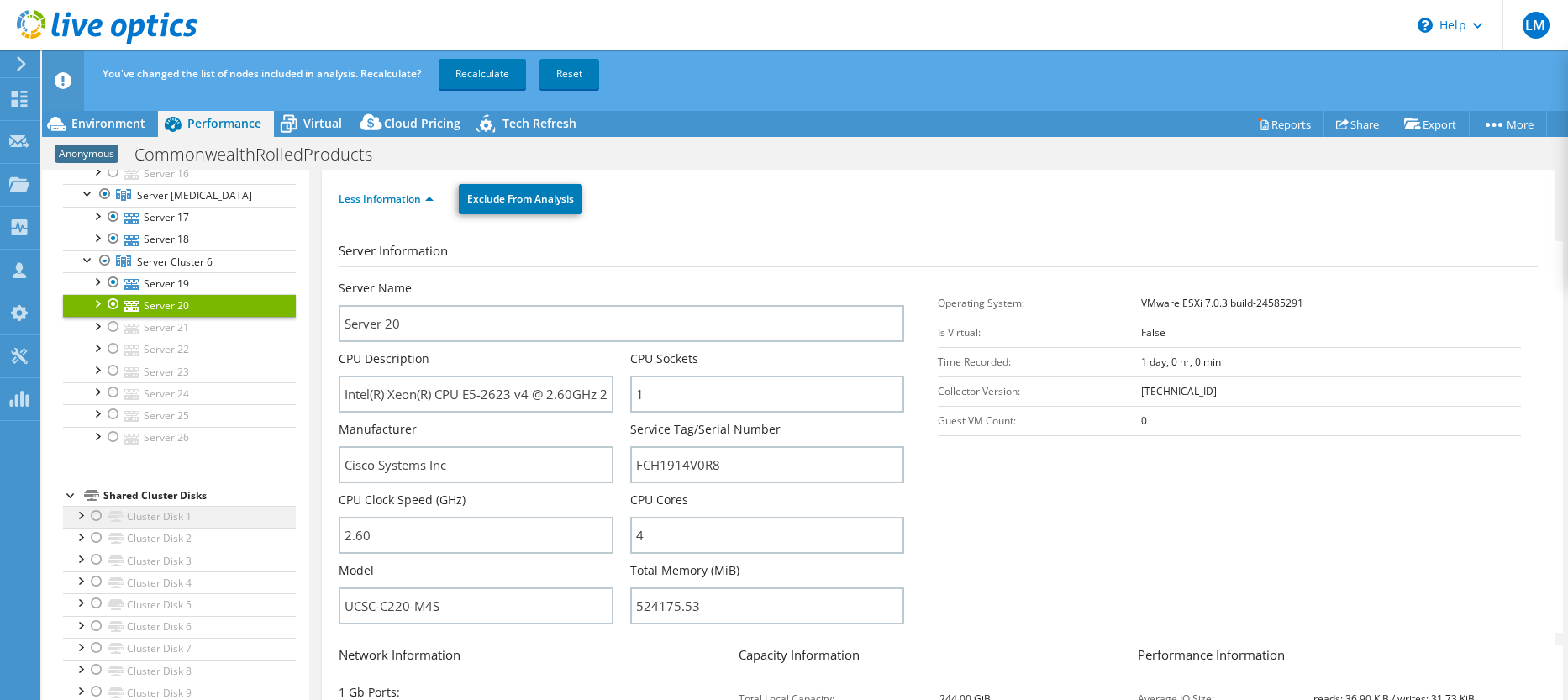
scroll to position [420, 0]
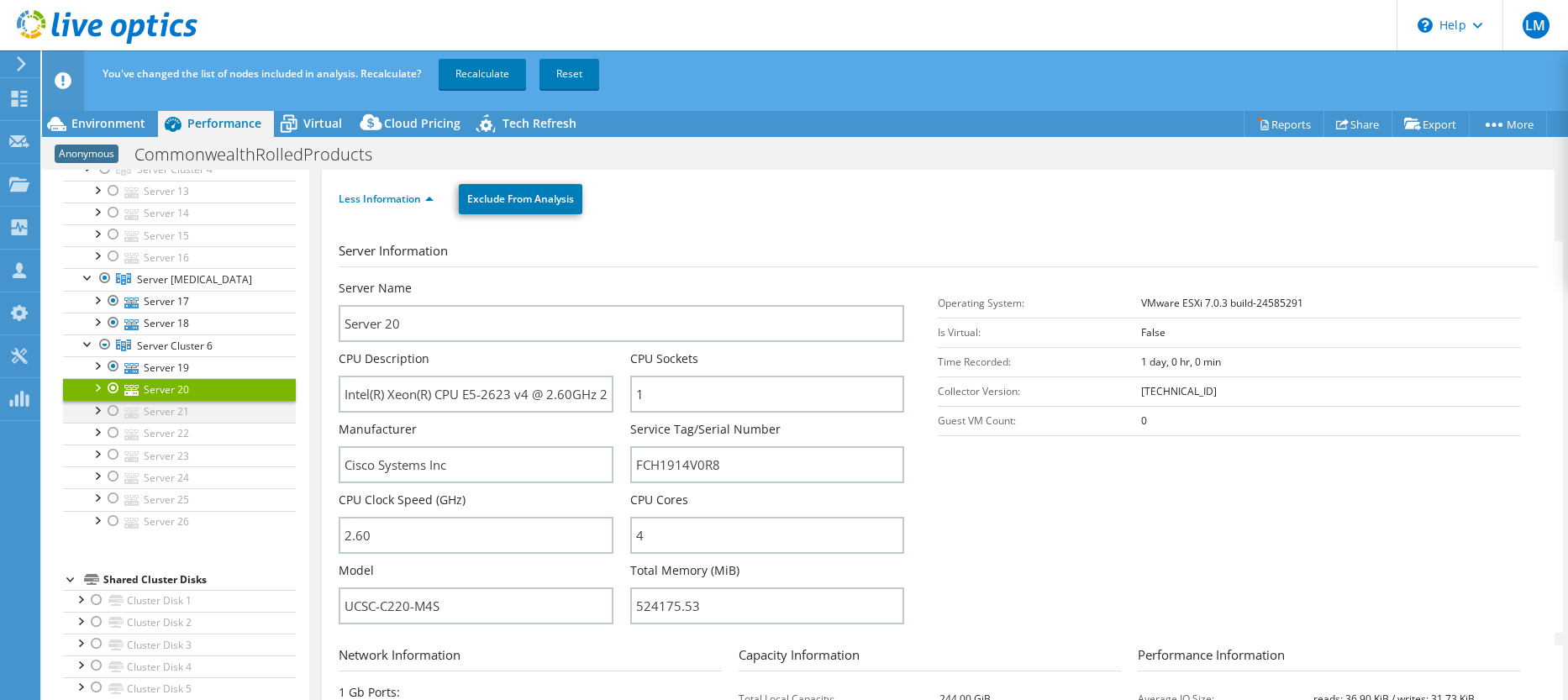
click at [113, 406] on div at bounding box center [113, 410] width 16 height 20
click at [162, 412] on link "Server 21" at bounding box center [180, 411] width 233 height 22
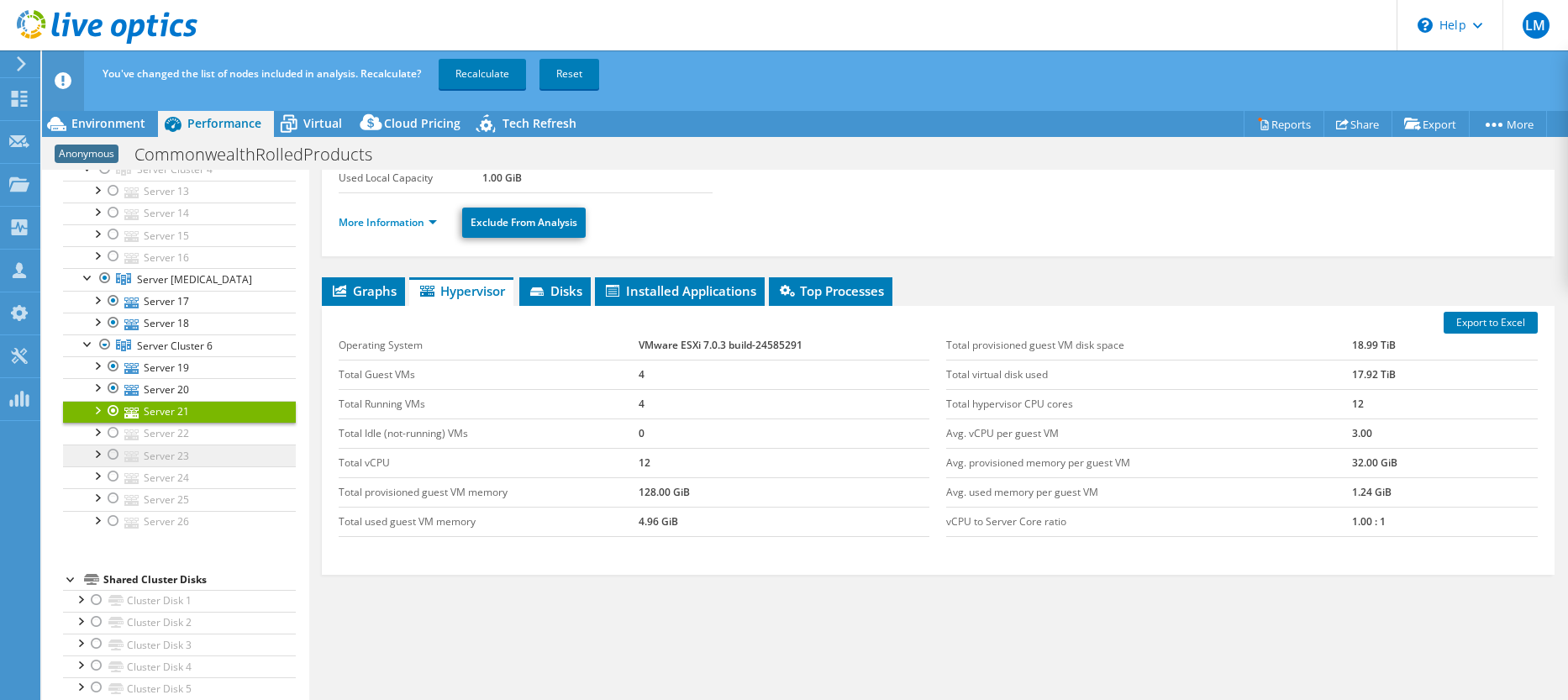
scroll to position [144, 0]
click at [395, 220] on link "More Information" at bounding box center [388, 222] width 98 height 15
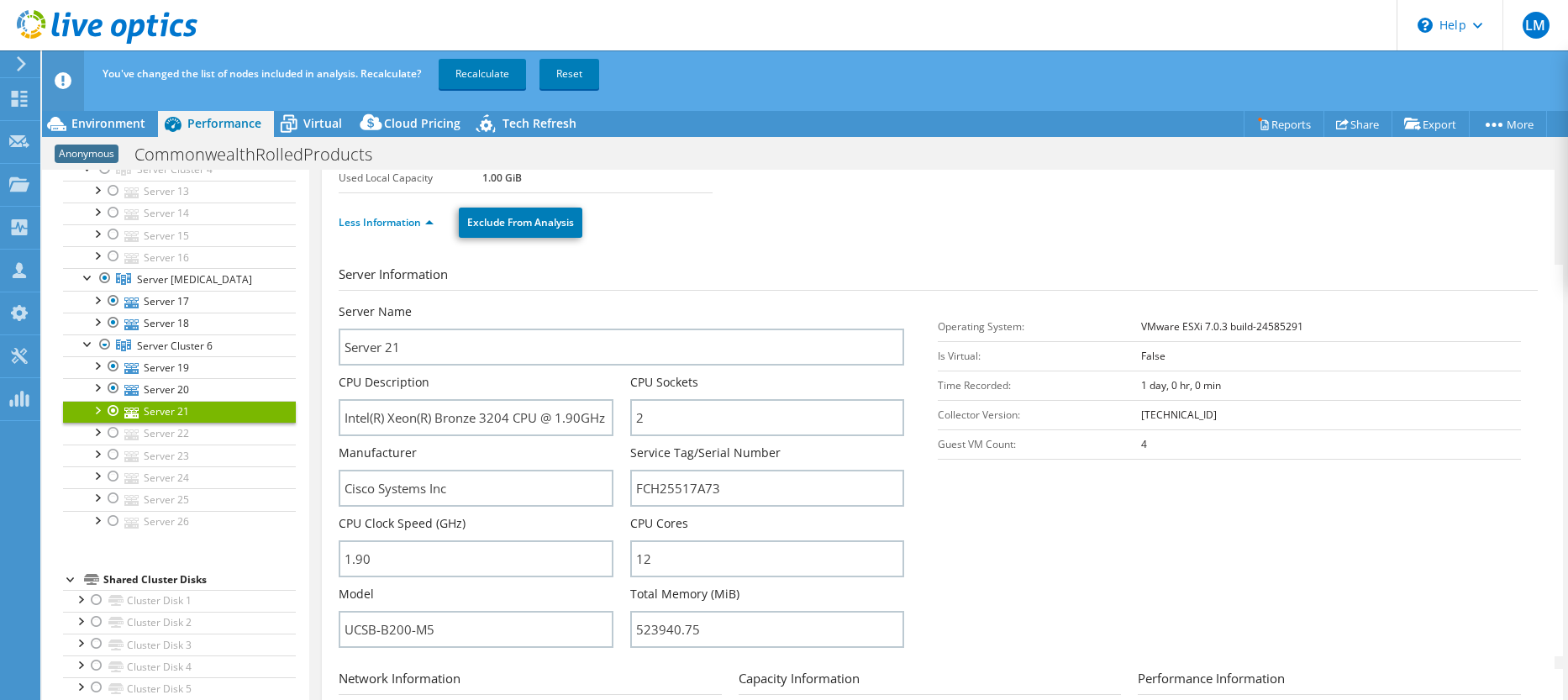
click at [113, 408] on div at bounding box center [113, 410] width 16 height 20
click at [113, 427] on div at bounding box center [113, 432] width 16 height 20
click at [174, 430] on link "Server 22" at bounding box center [180, 432] width 233 height 22
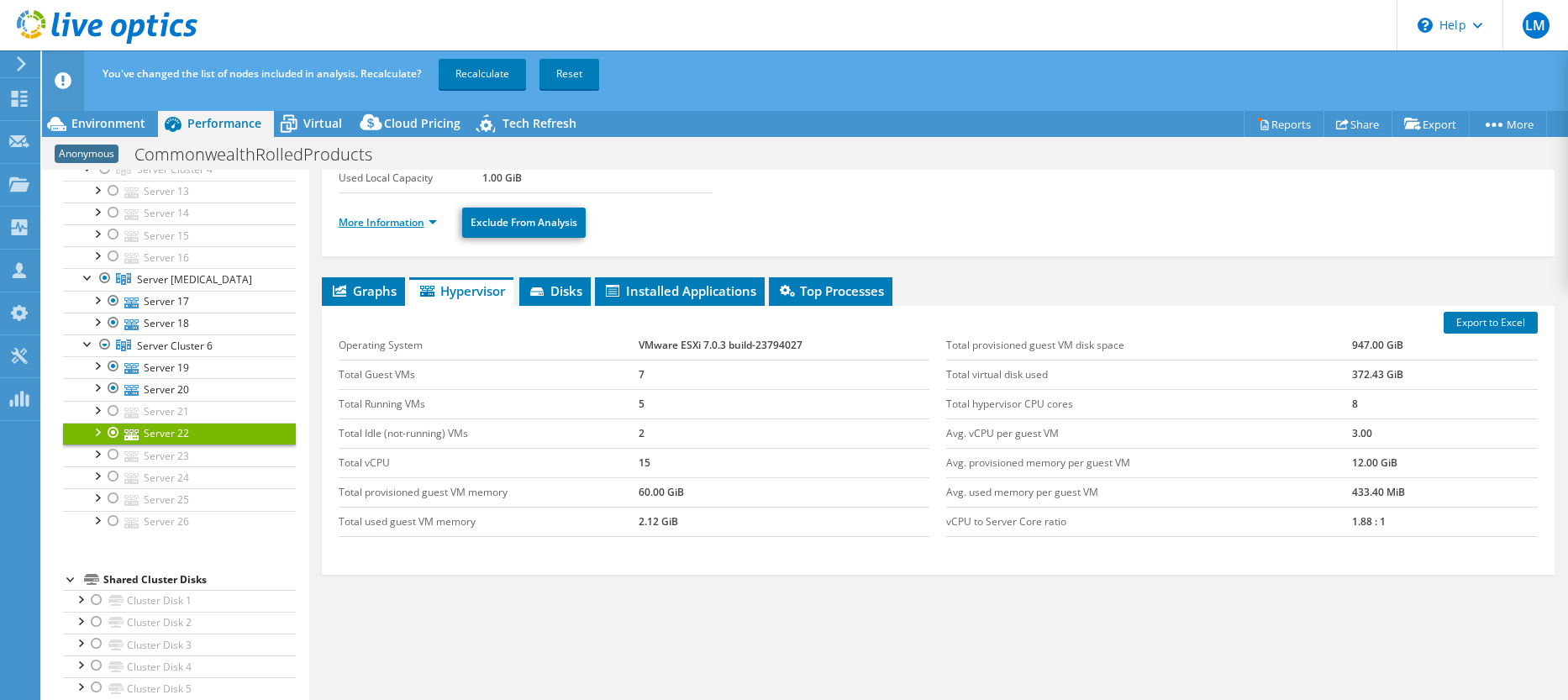
click at [395, 224] on link "More Information" at bounding box center [388, 222] width 98 height 15
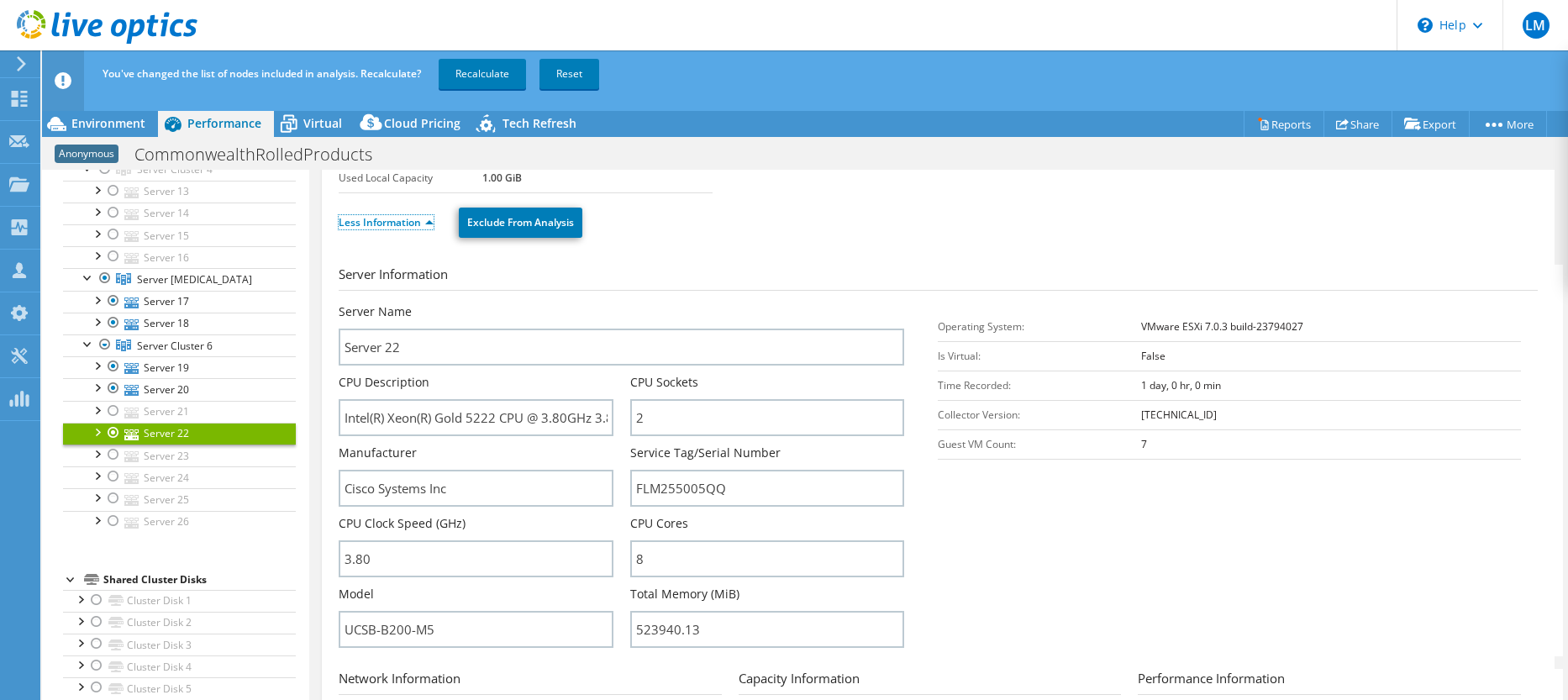
scroll to position [229, 0]
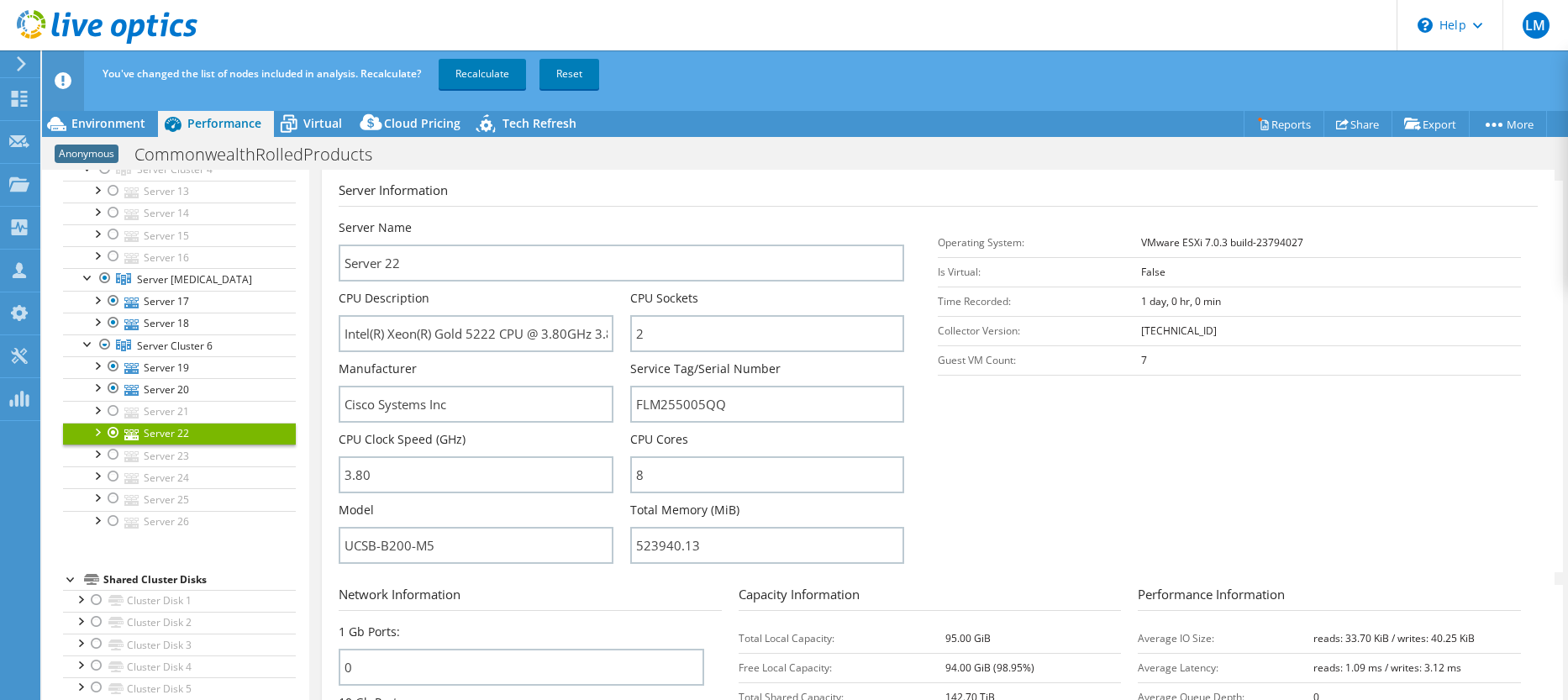
click at [109, 430] on div at bounding box center [113, 432] width 16 height 20
click at [110, 451] on div at bounding box center [113, 454] width 16 height 20
click at [168, 462] on link "Server 23" at bounding box center [180, 455] width 233 height 22
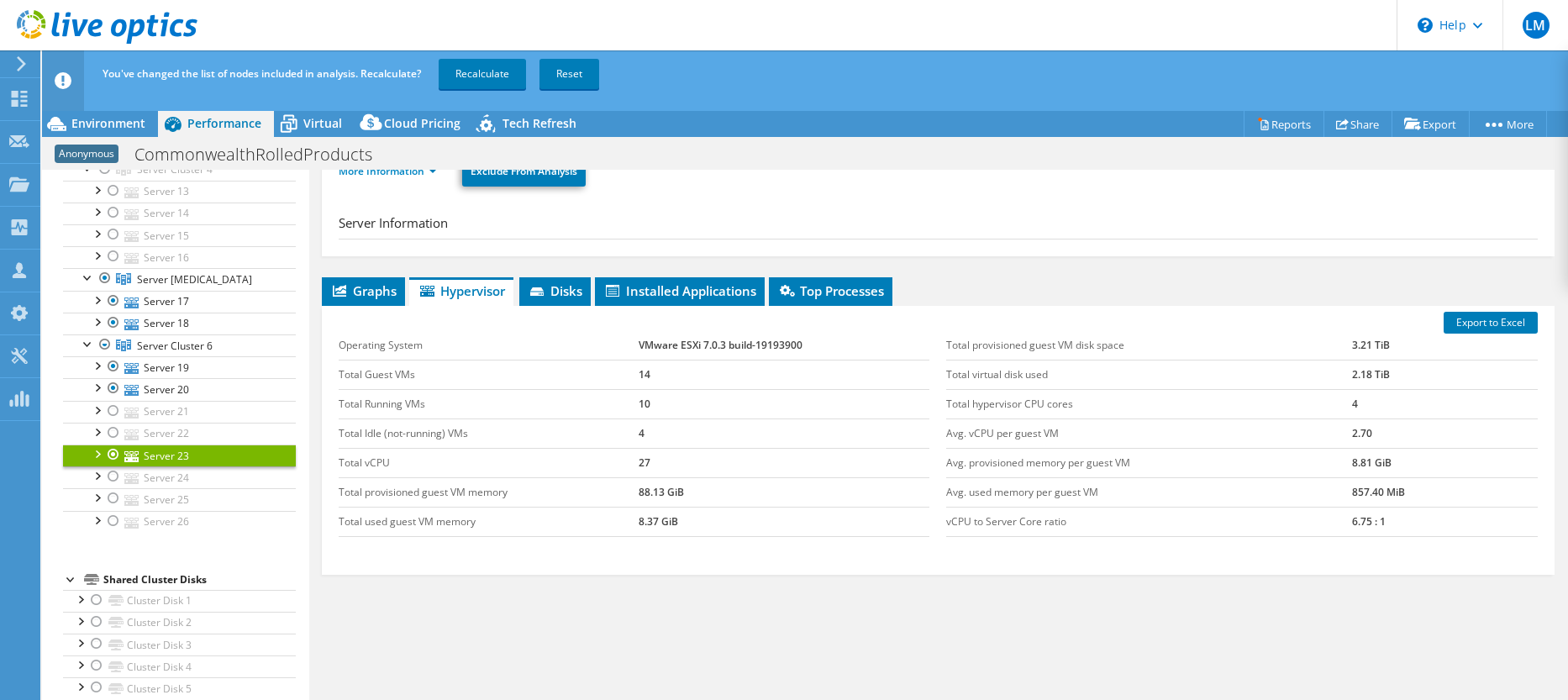
scroll to position [144, 0]
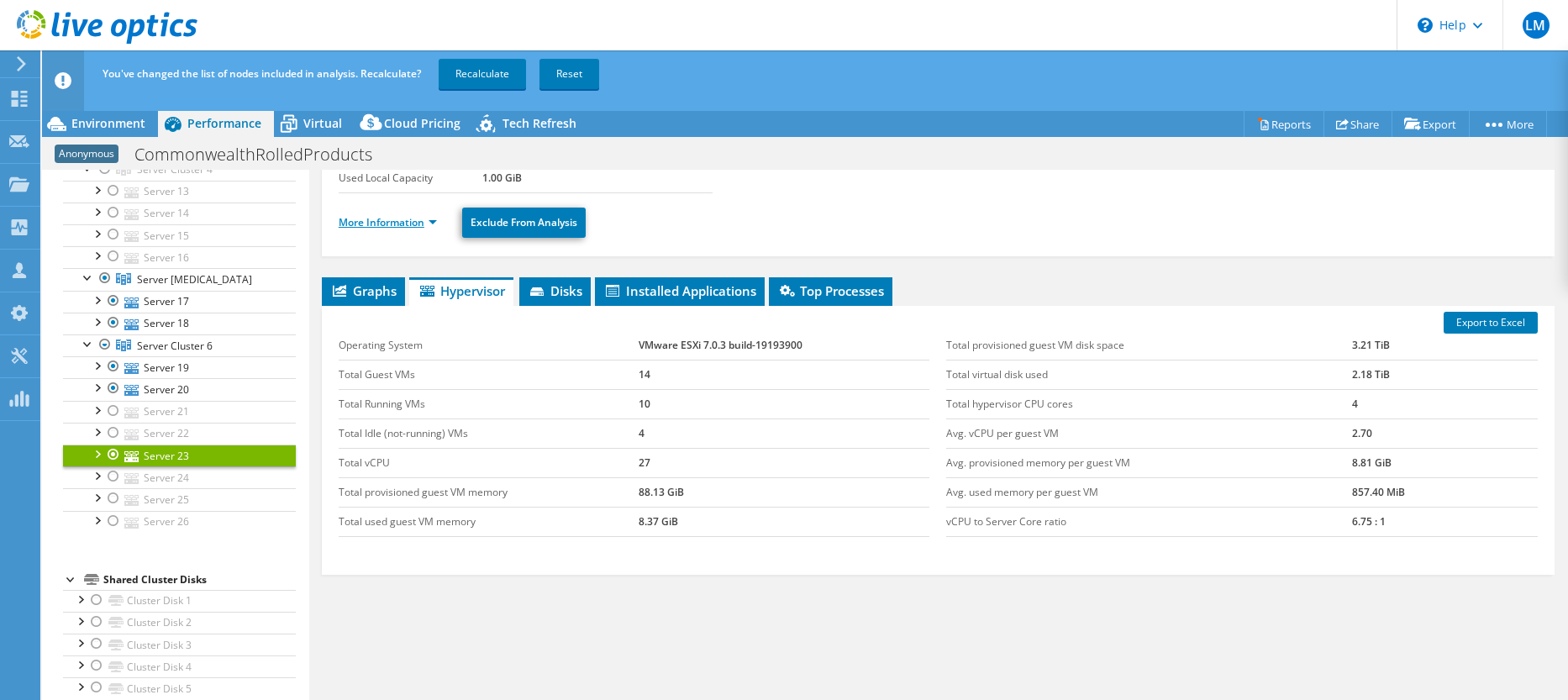
click at [410, 228] on link "More Information" at bounding box center [388, 222] width 98 height 15
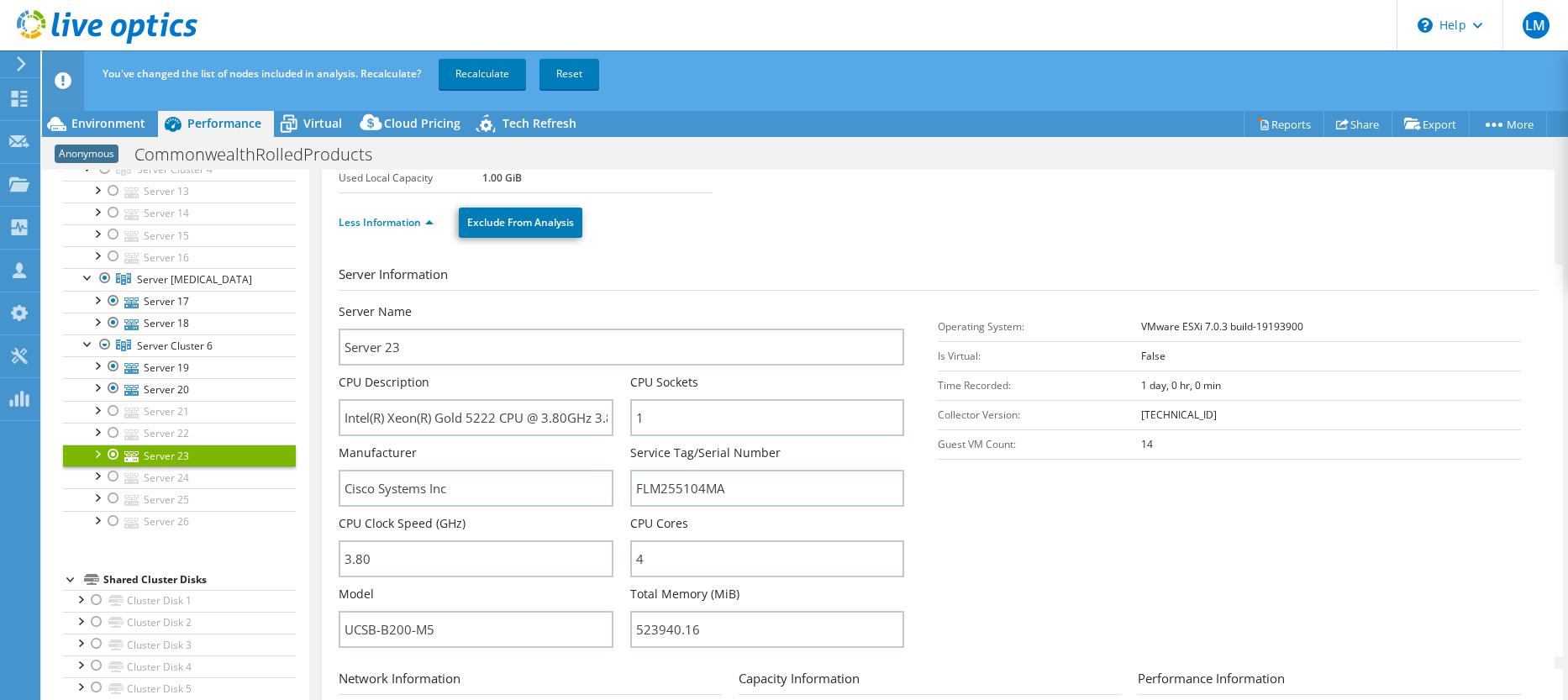
click at [110, 451] on div at bounding box center [113, 454] width 16 height 20
click at [111, 477] on div at bounding box center [113, 476] width 16 height 20
click at [161, 480] on link "Server 24" at bounding box center [180, 476] width 233 height 22
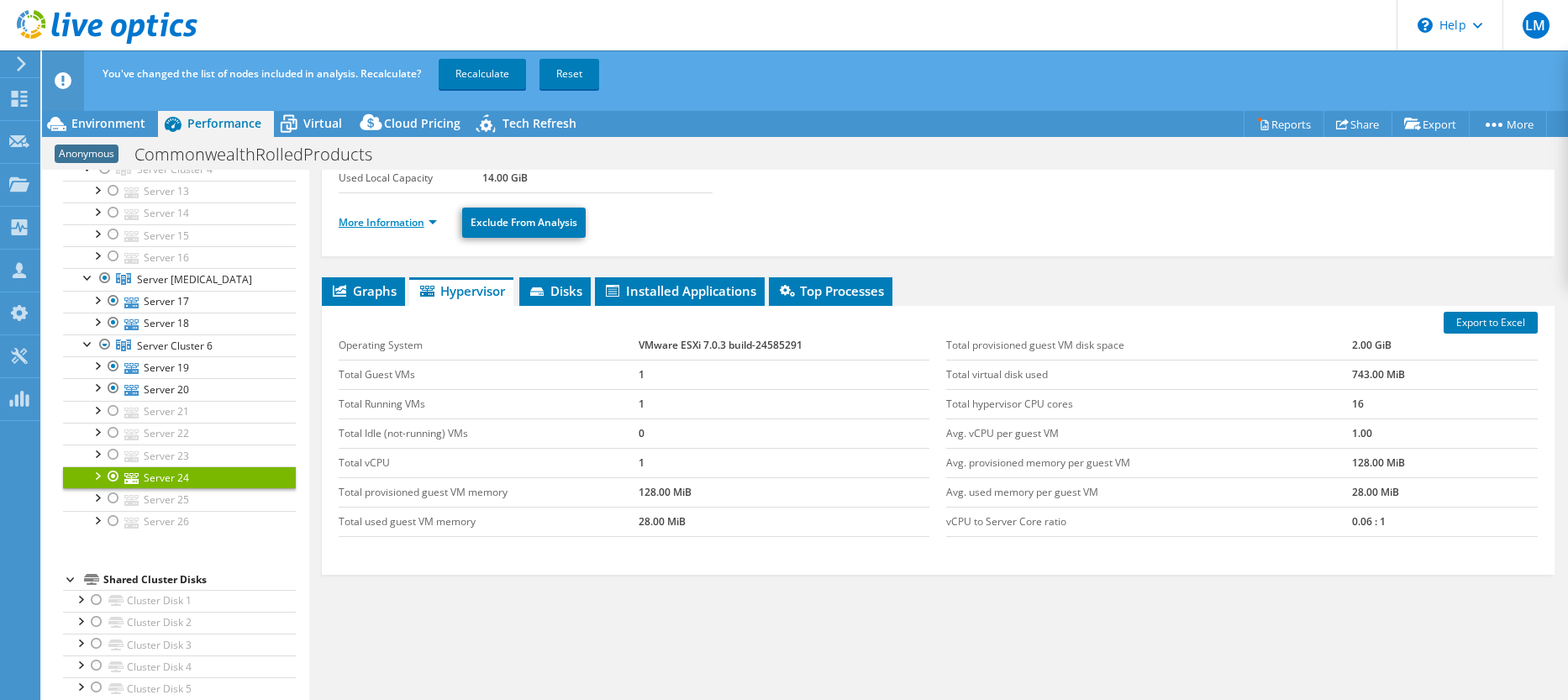
click at [390, 219] on link "More Information" at bounding box center [388, 222] width 98 height 15
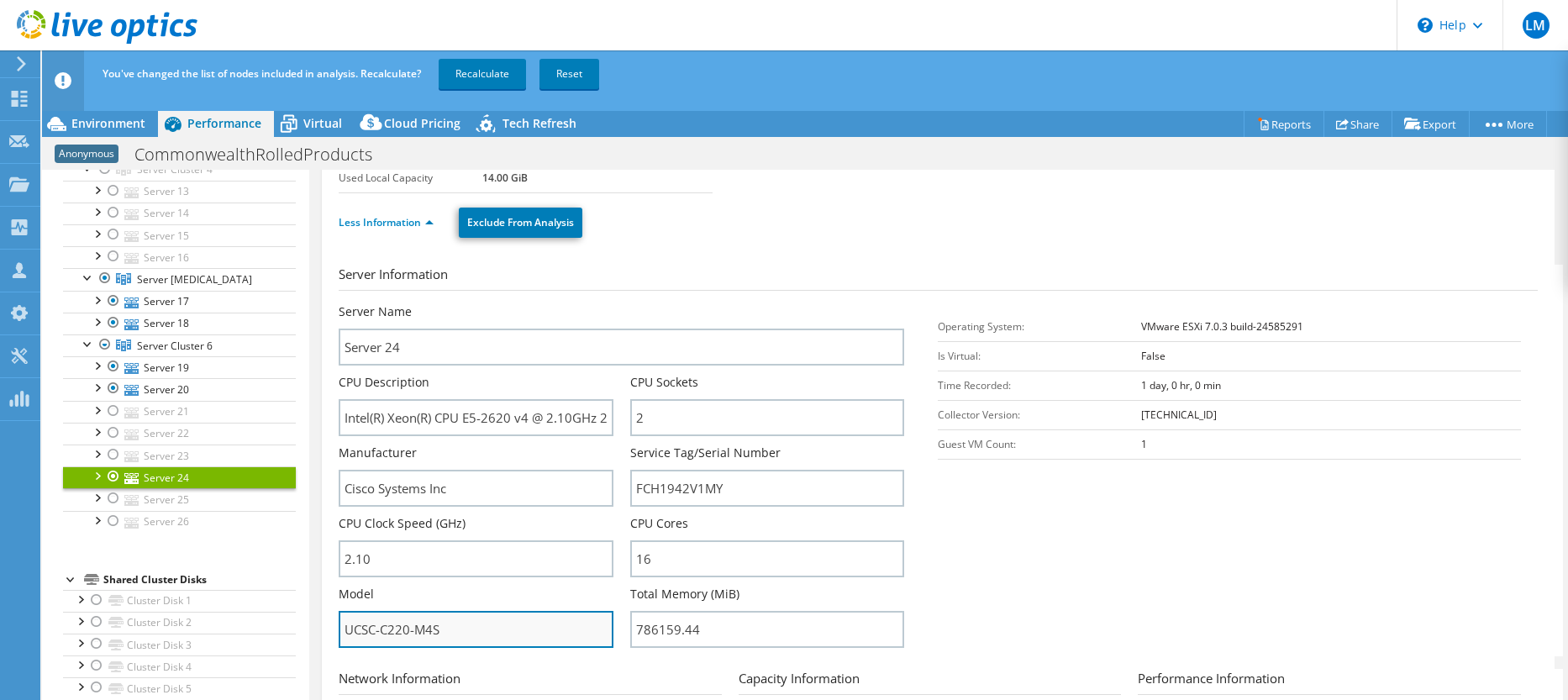
click at [477, 632] on input "UCSC-C220-M4S" at bounding box center [476, 628] width 275 height 37
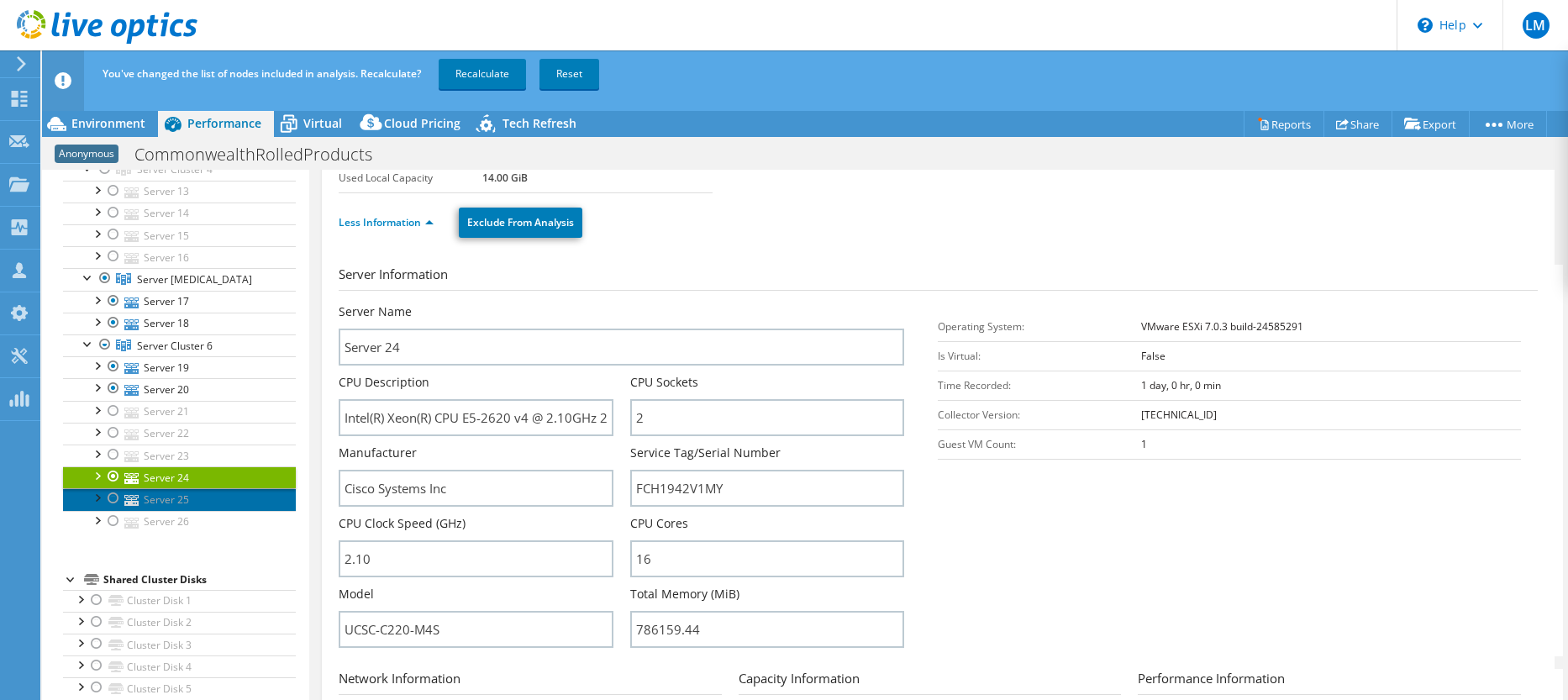
click at [170, 501] on link "Server 25" at bounding box center [180, 498] width 233 height 22
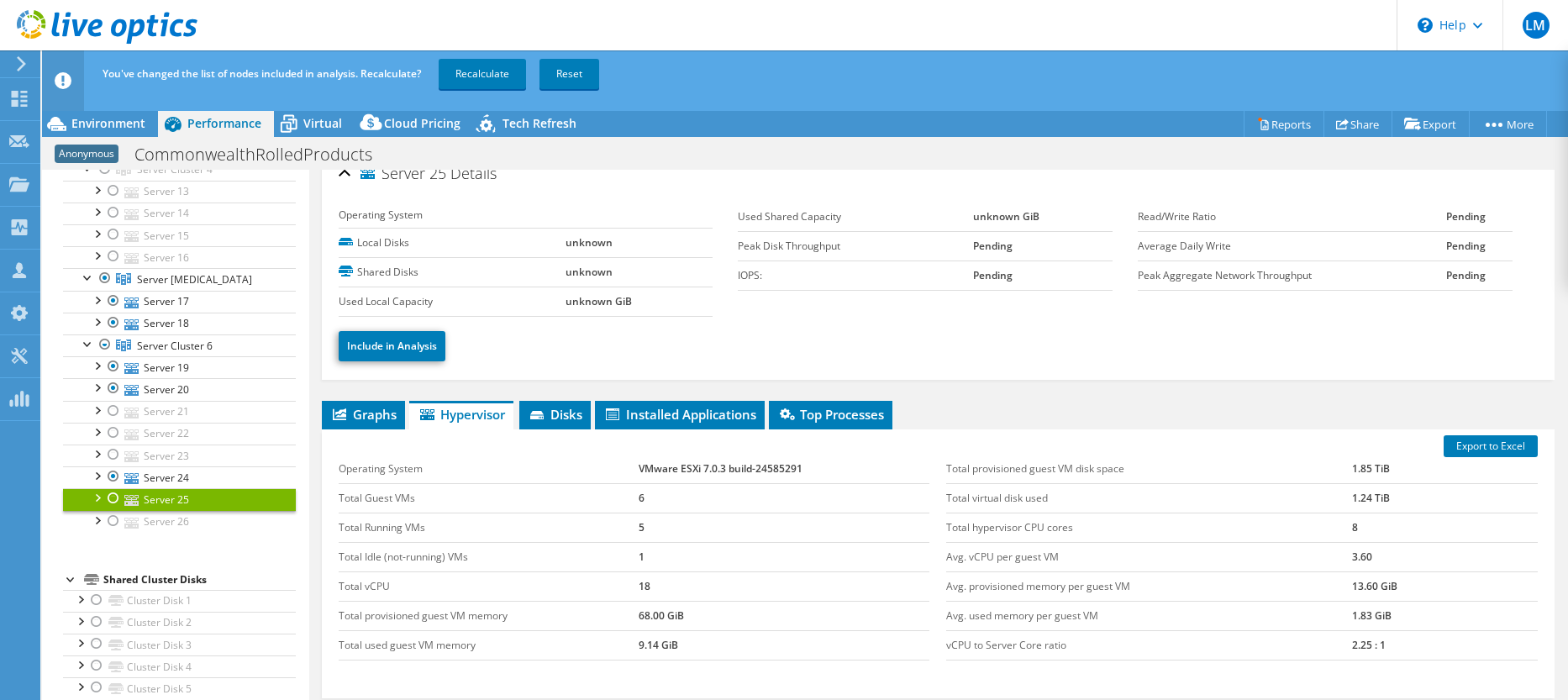
scroll to position [0, 0]
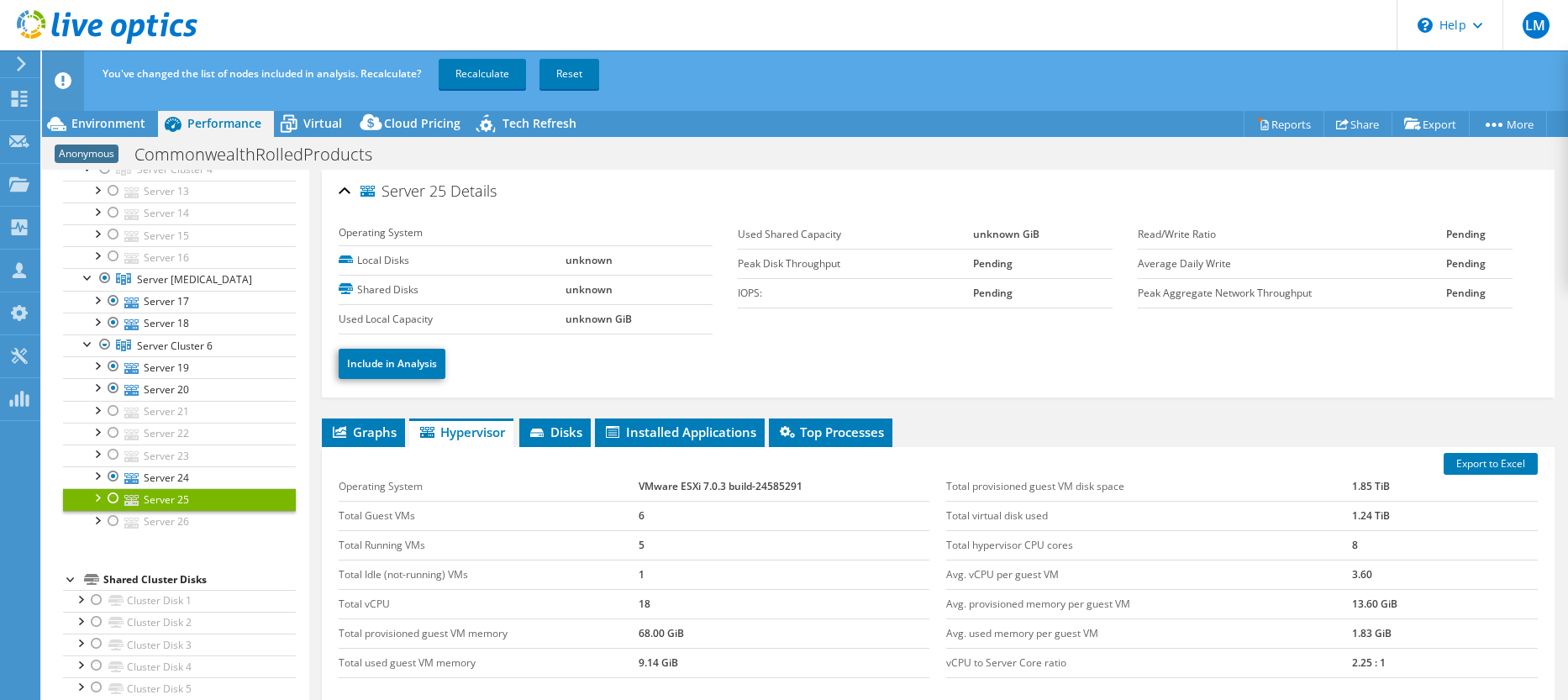
click at [188, 495] on link "Server 25" at bounding box center [180, 498] width 233 height 22
click at [111, 496] on div at bounding box center [113, 497] width 16 height 20
click at [156, 494] on link "Server 25" at bounding box center [180, 498] width 233 height 22
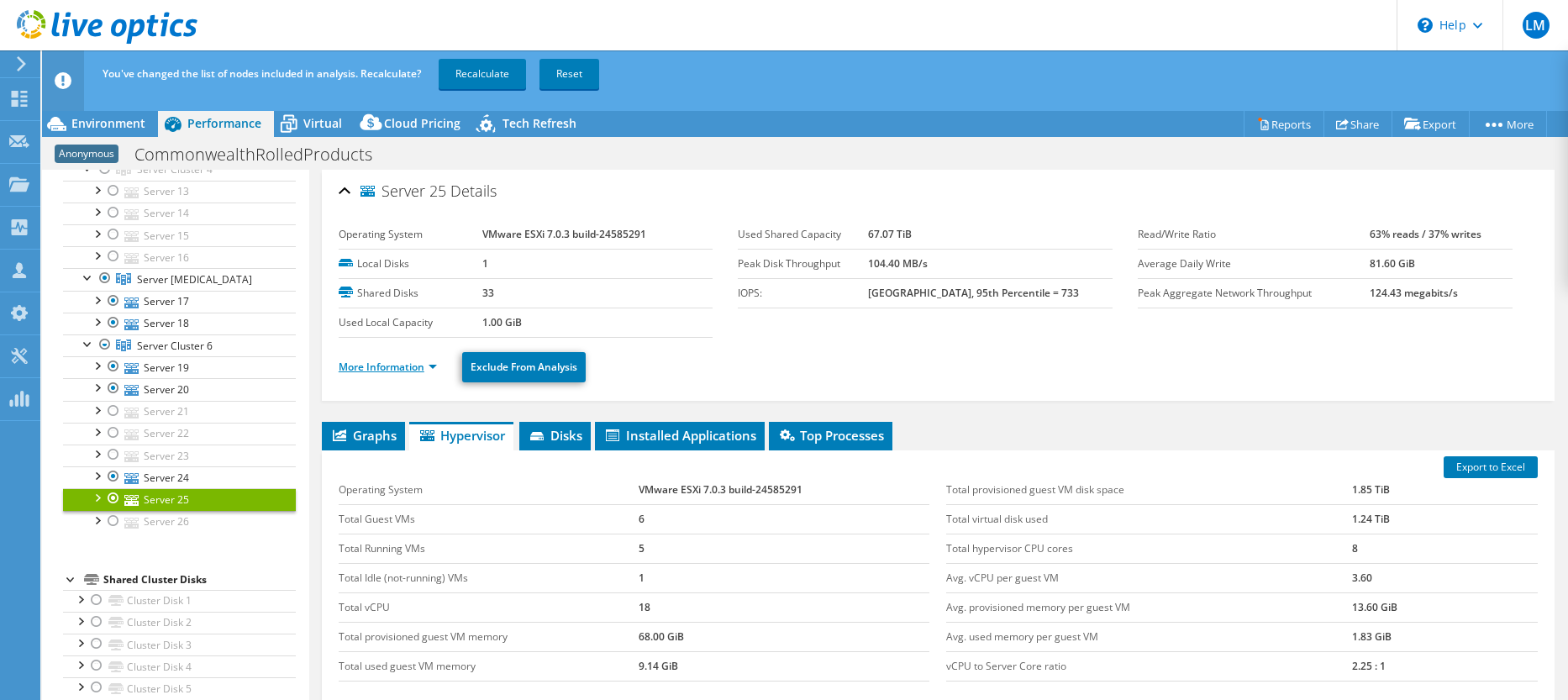
click at [387, 365] on link "More Information" at bounding box center [388, 366] width 98 height 15
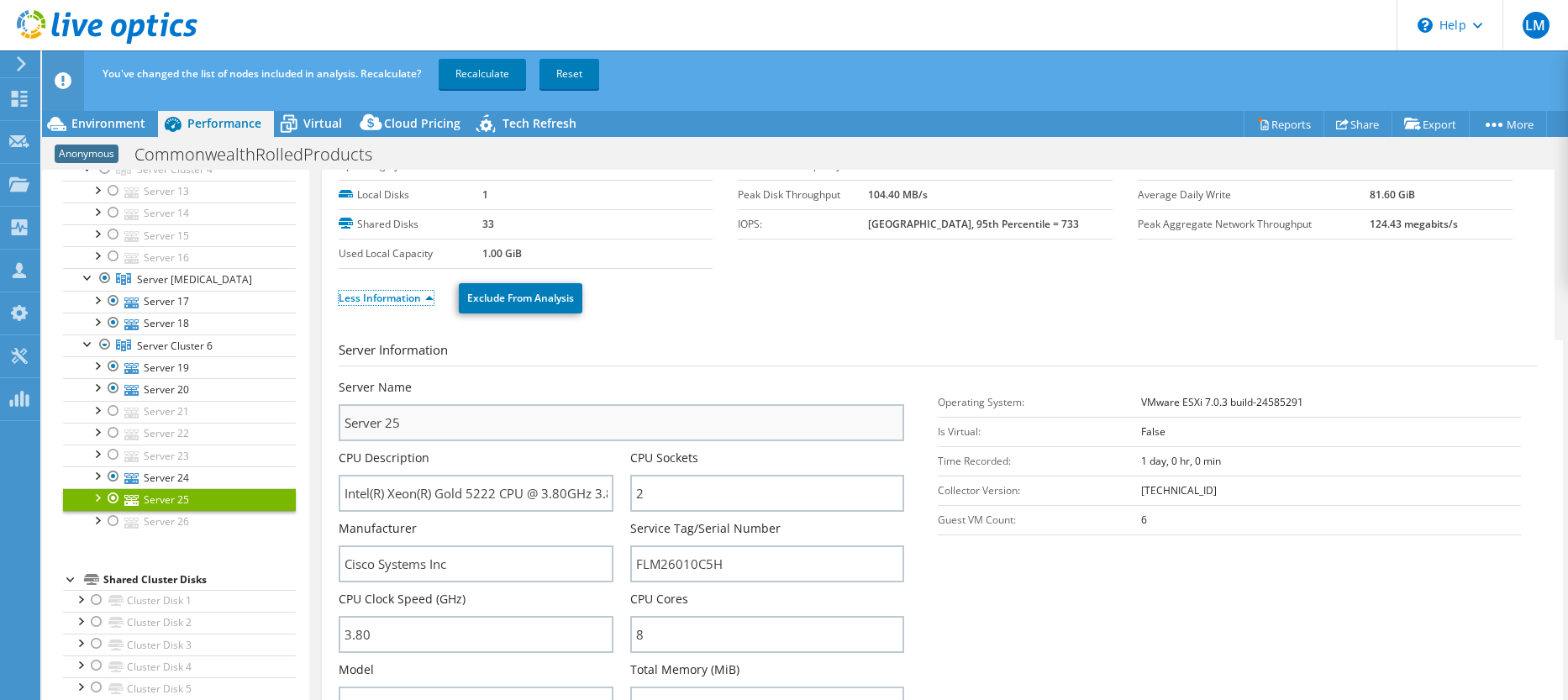
scroll to position [168, 0]
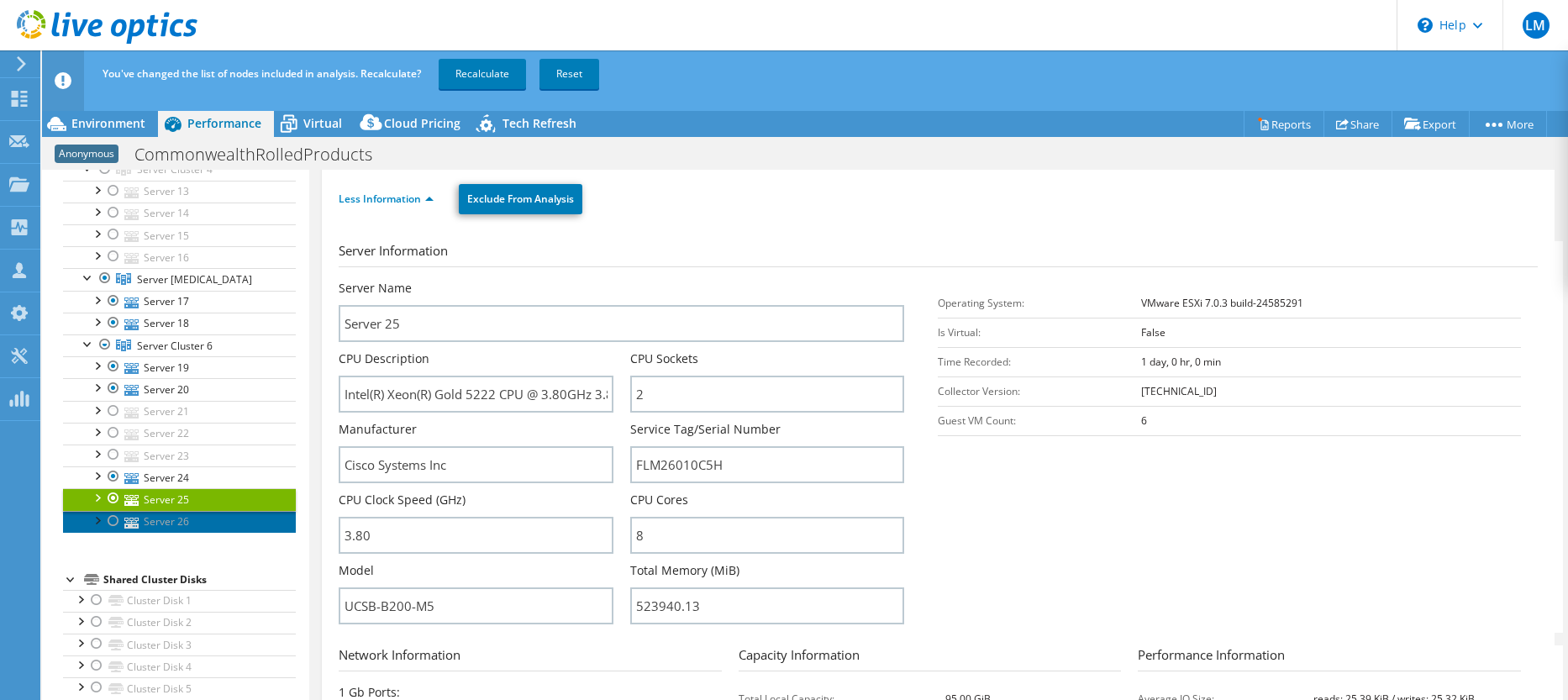
click at [168, 520] on link "Server 26" at bounding box center [180, 521] width 233 height 22
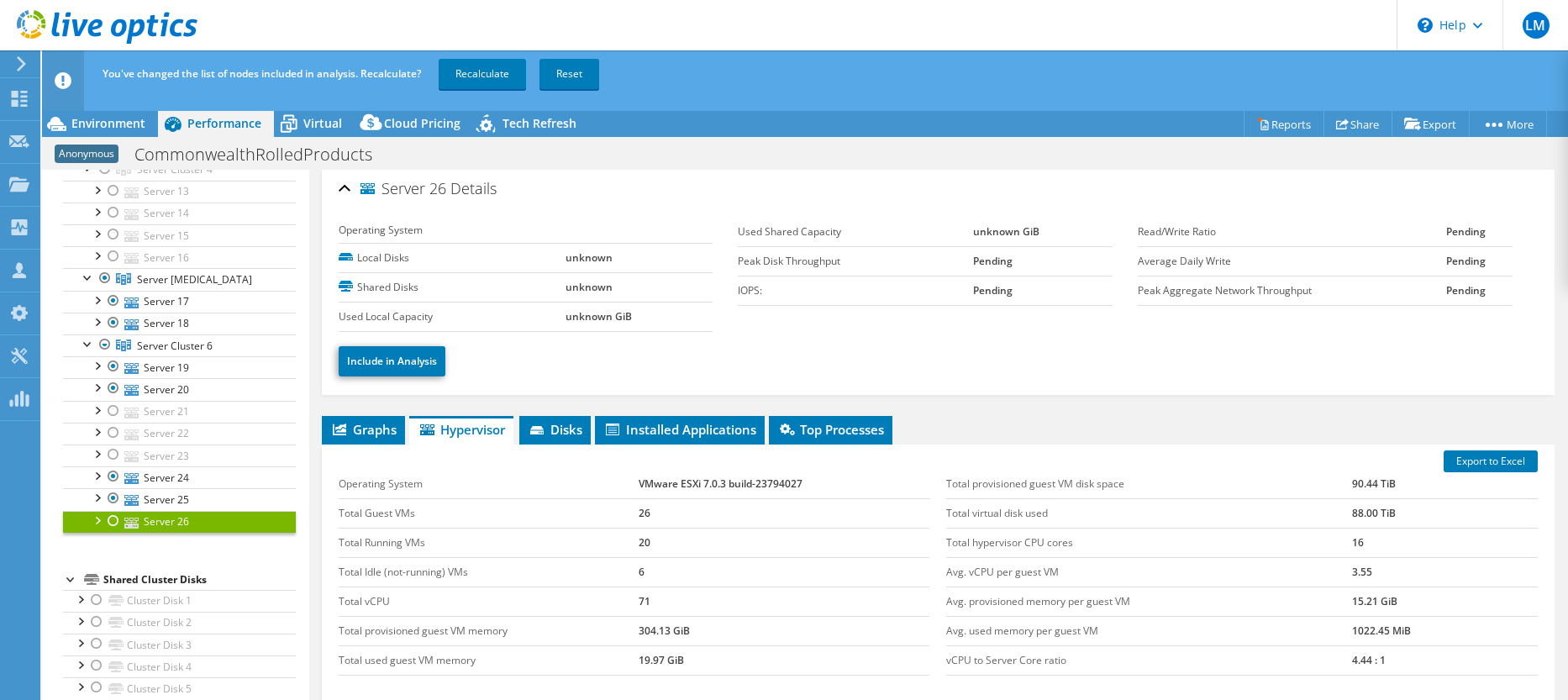
scroll to position [0, 0]
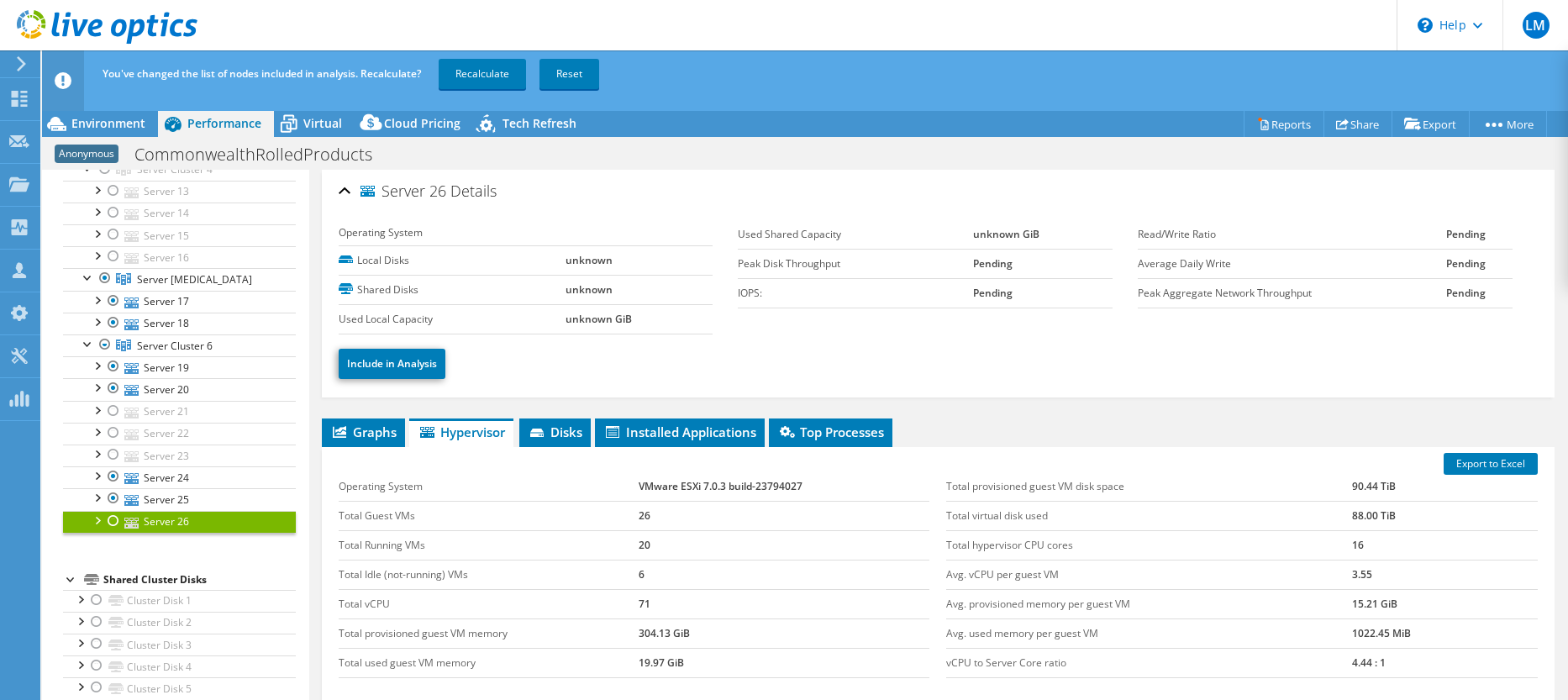
click at [161, 522] on link "Server 26" at bounding box center [180, 521] width 233 height 22
click at [404, 524] on td "Total Guest VMs" at bounding box center [488, 515] width 300 height 29
click at [540, 374] on ul "Include in Analysis" at bounding box center [938, 362] width 1198 height 35
click at [431, 298] on td "Shared Disks" at bounding box center [452, 289] width 228 height 29
click at [407, 192] on span "Server 26" at bounding box center [402, 191] width 85 height 16
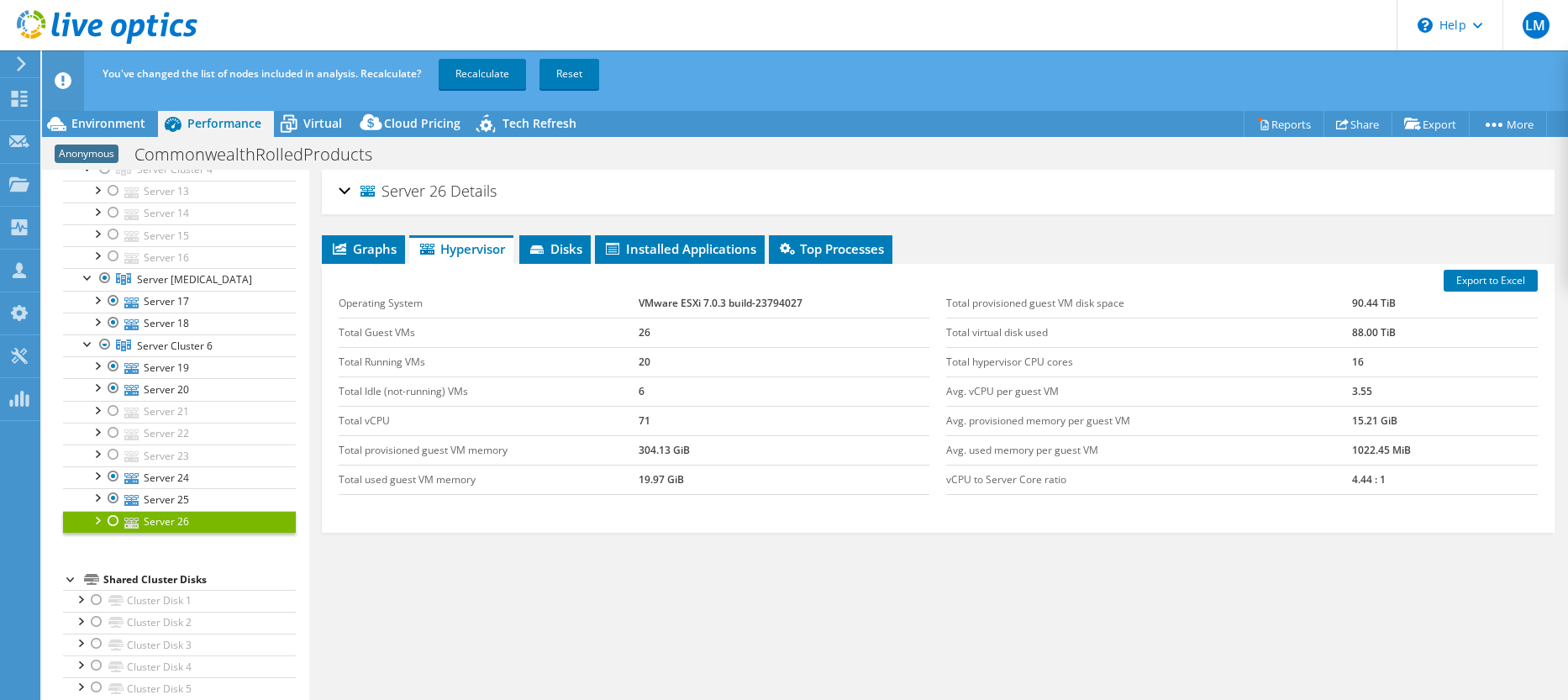
click at [407, 191] on span "Server 26" at bounding box center [402, 191] width 85 height 16
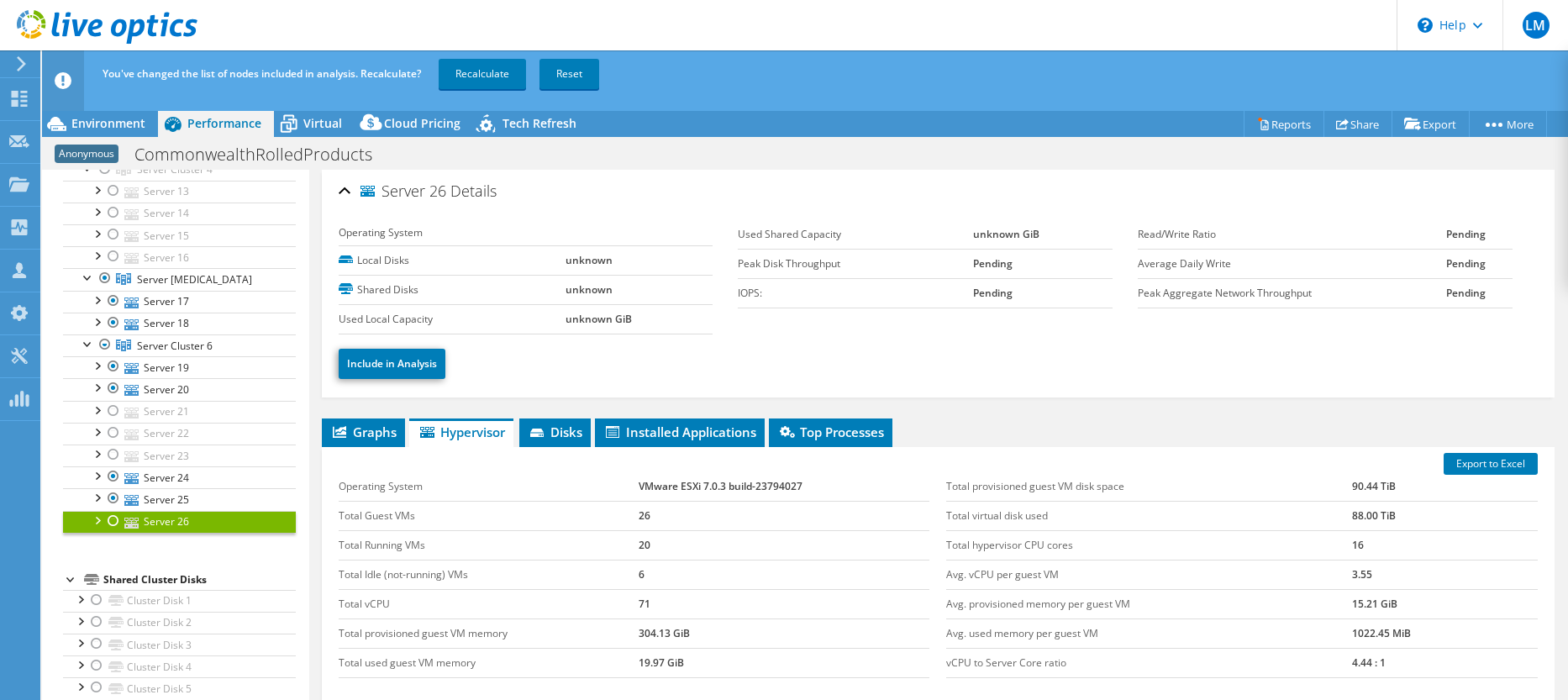
click at [566, 375] on ul "Include in Analysis" at bounding box center [938, 362] width 1198 height 35
click at [571, 430] on span "Disks" at bounding box center [554, 431] width 54 height 16
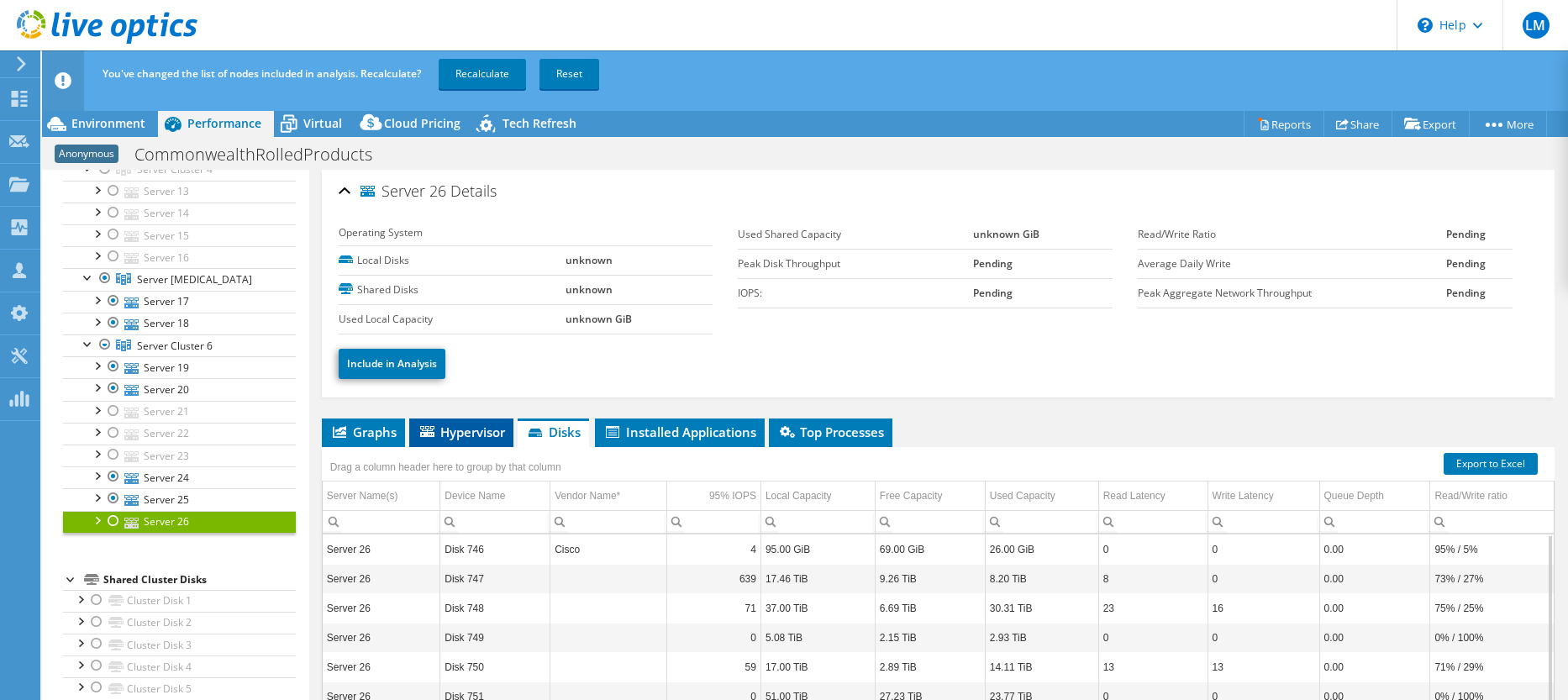
click at [462, 431] on span "Hypervisor" at bounding box center [461, 431] width 87 height 16
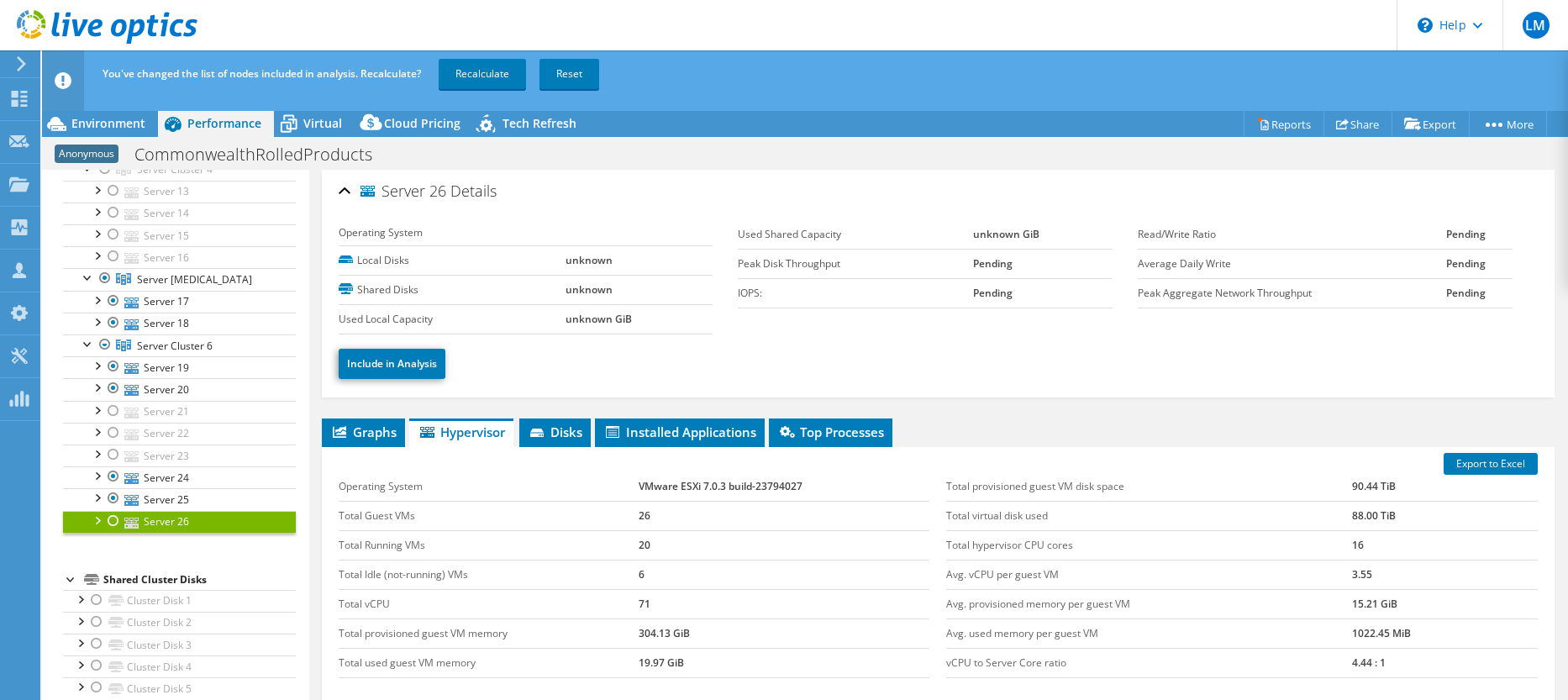
click at [534, 362] on ul "Include in Analysis" at bounding box center [938, 362] width 1198 height 35
click at [111, 515] on div at bounding box center [113, 520] width 16 height 20
click at [173, 523] on link "Server 26" at bounding box center [180, 521] width 233 height 22
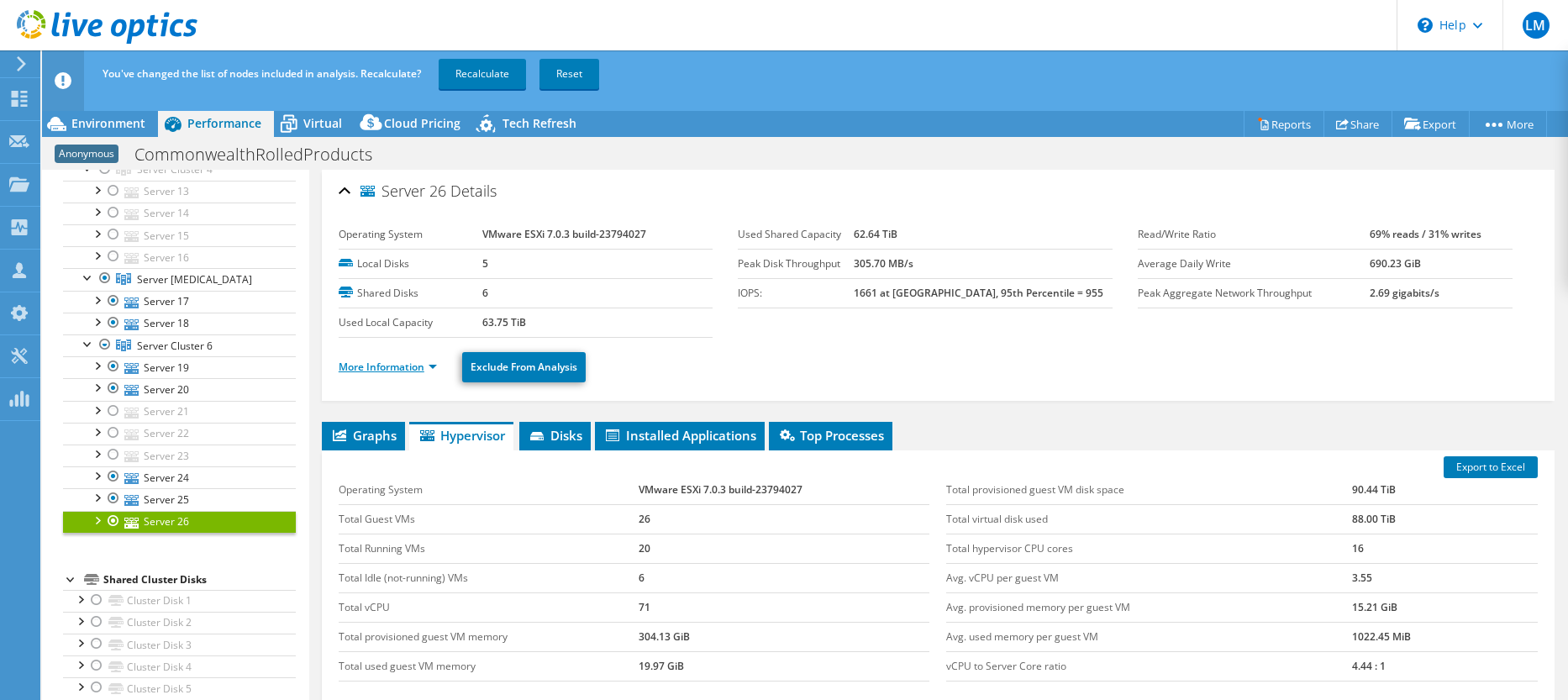
click at [386, 368] on link "More Information" at bounding box center [388, 366] width 98 height 15
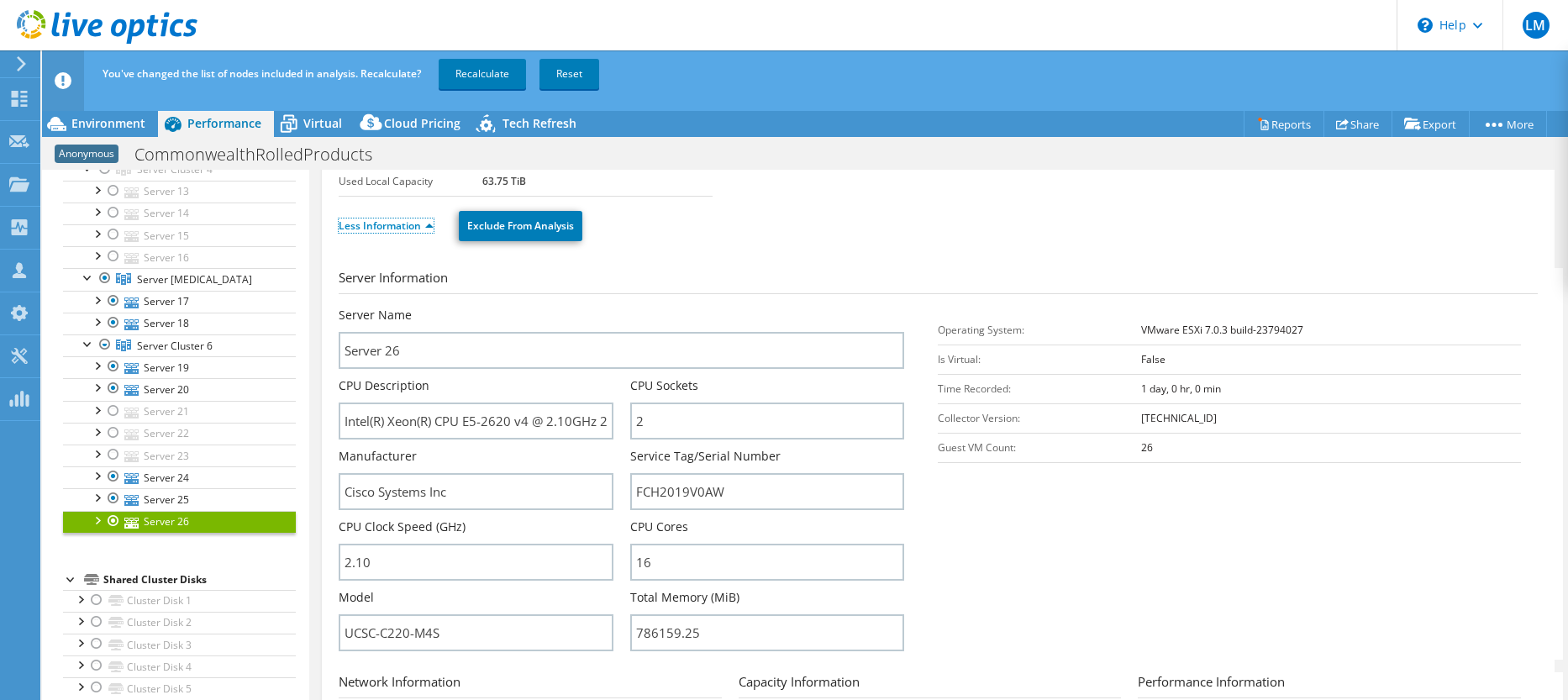
scroll to position [168, 0]
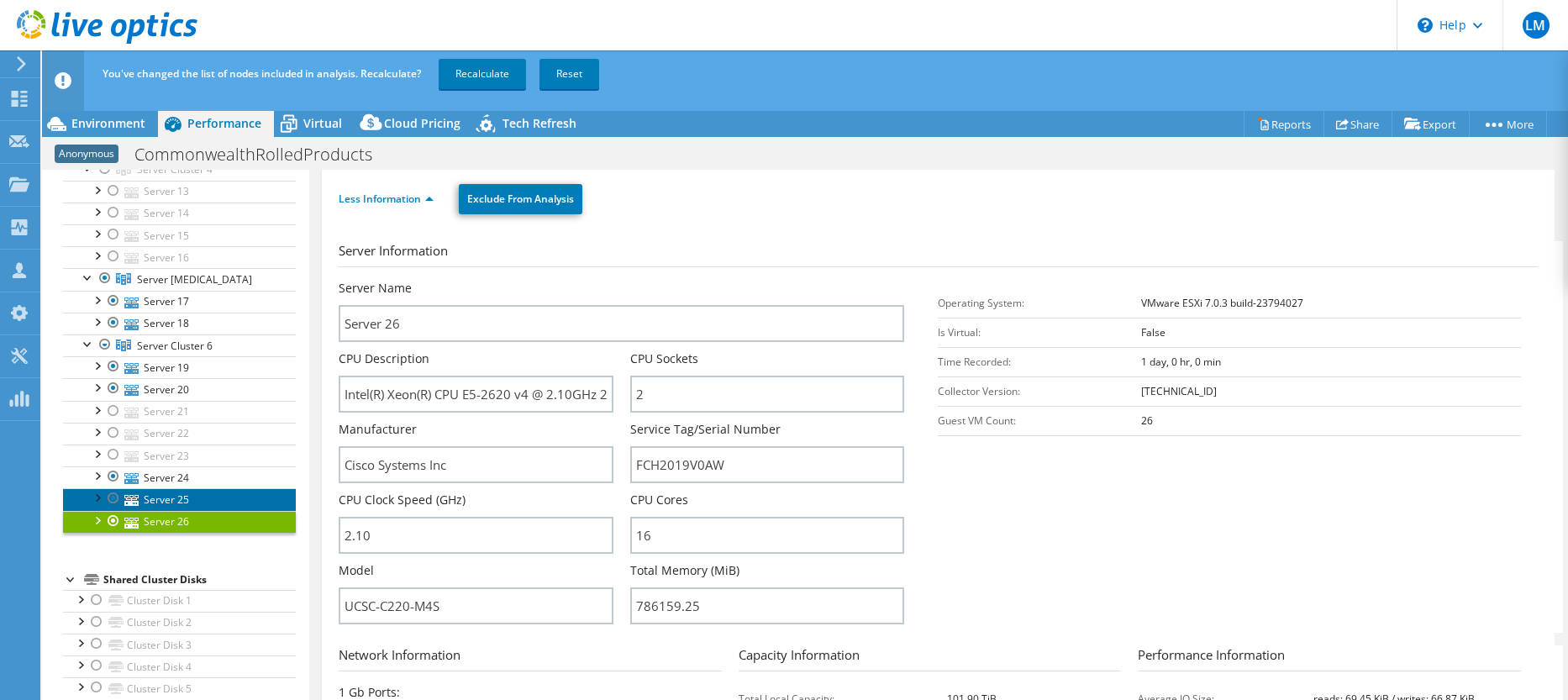
click at [169, 496] on link "Server 25" at bounding box center [180, 498] width 233 height 22
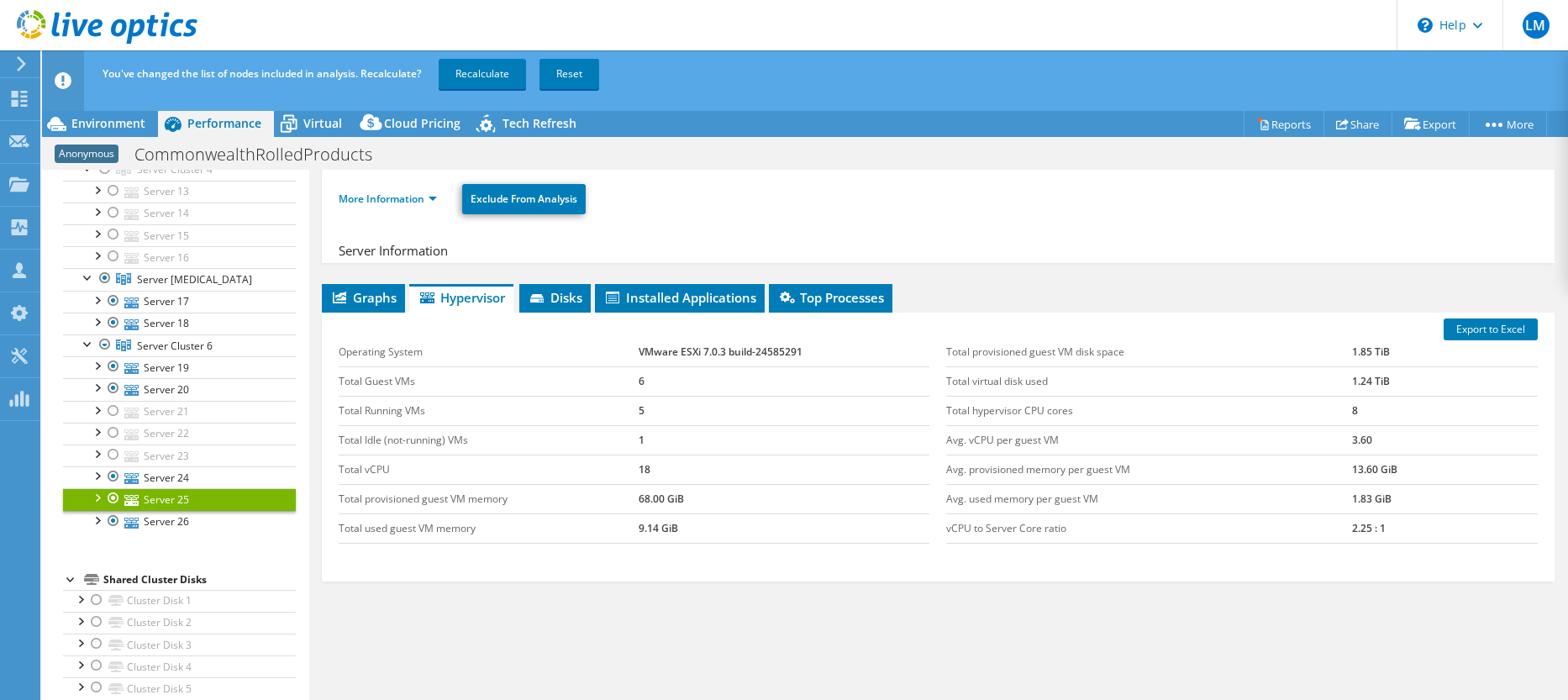
scroll to position [144, 0]
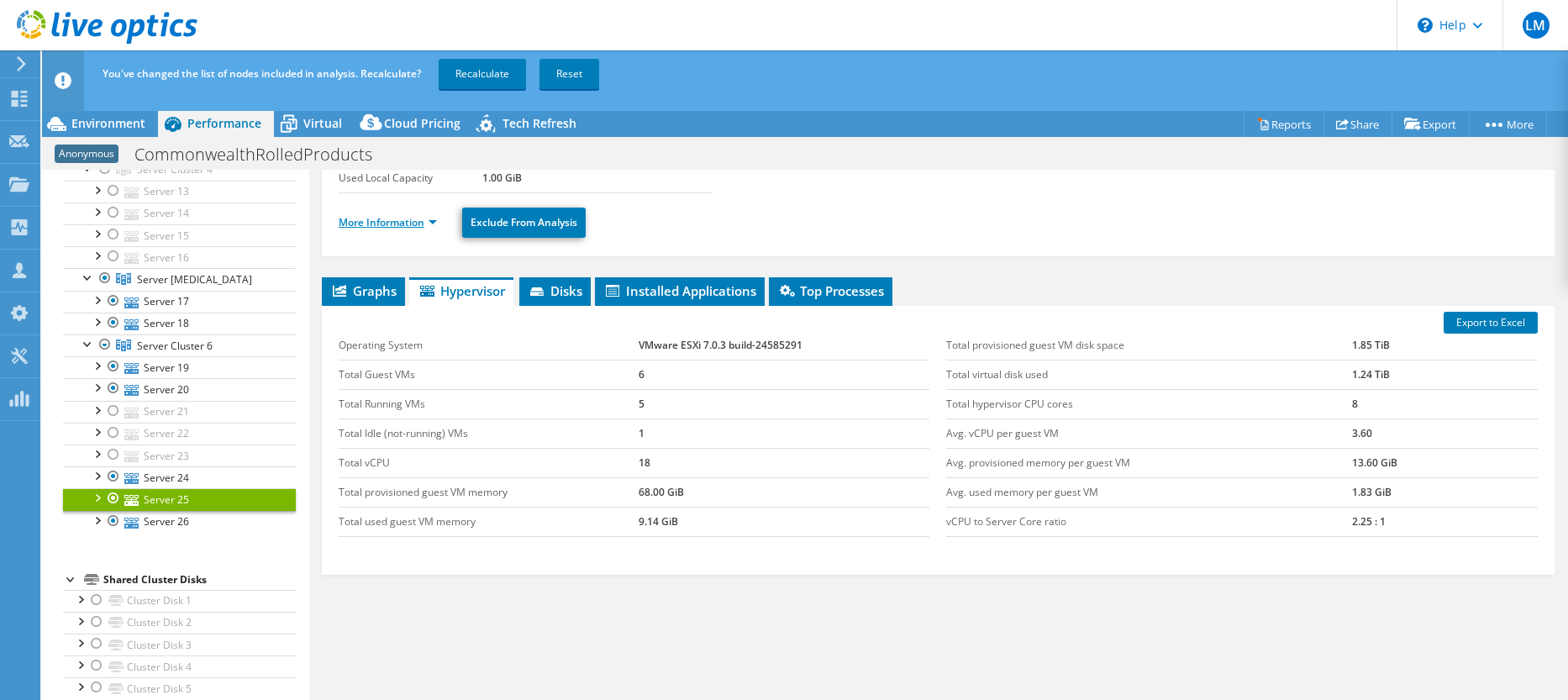
click at [382, 223] on link "More Information" at bounding box center [388, 222] width 98 height 15
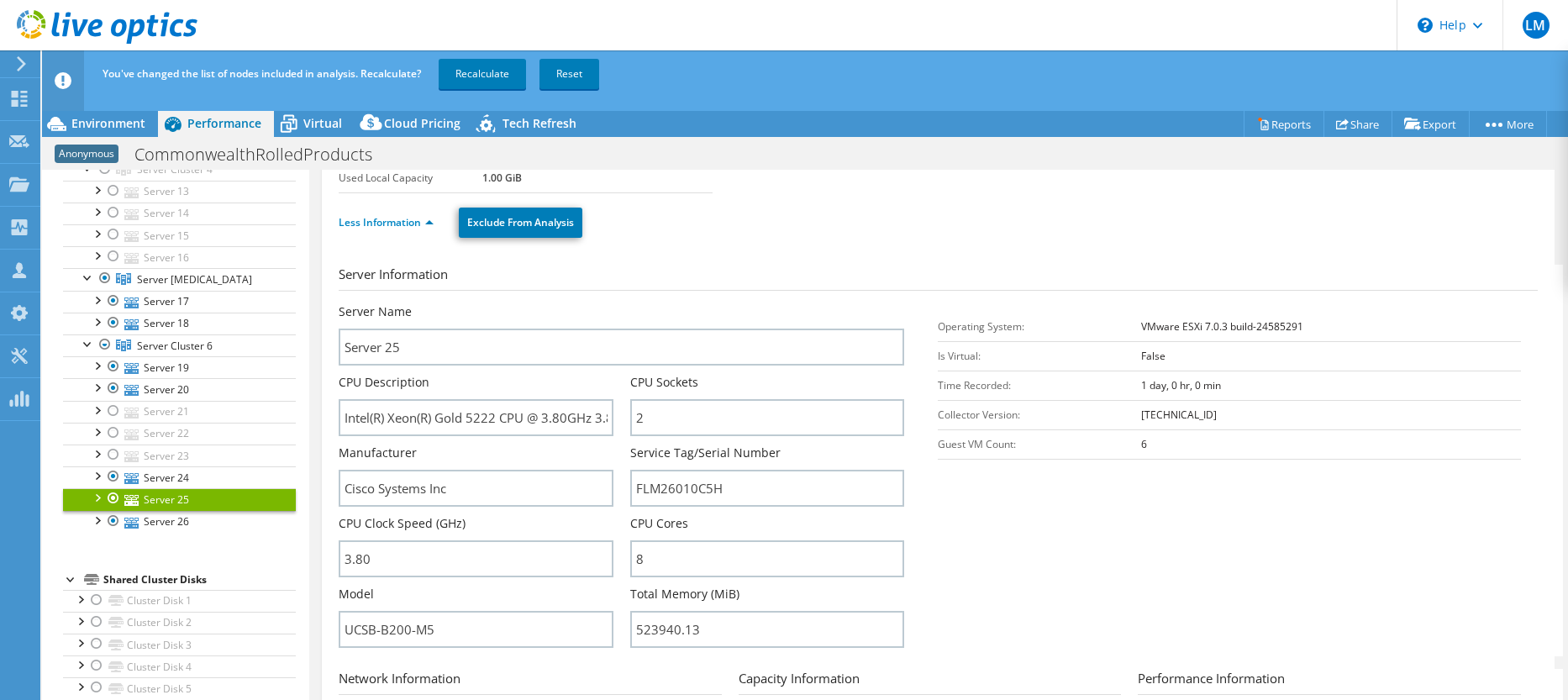
click at [111, 500] on div at bounding box center [113, 497] width 16 height 20
click at [184, 476] on link "Server 24" at bounding box center [180, 476] width 233 height 22
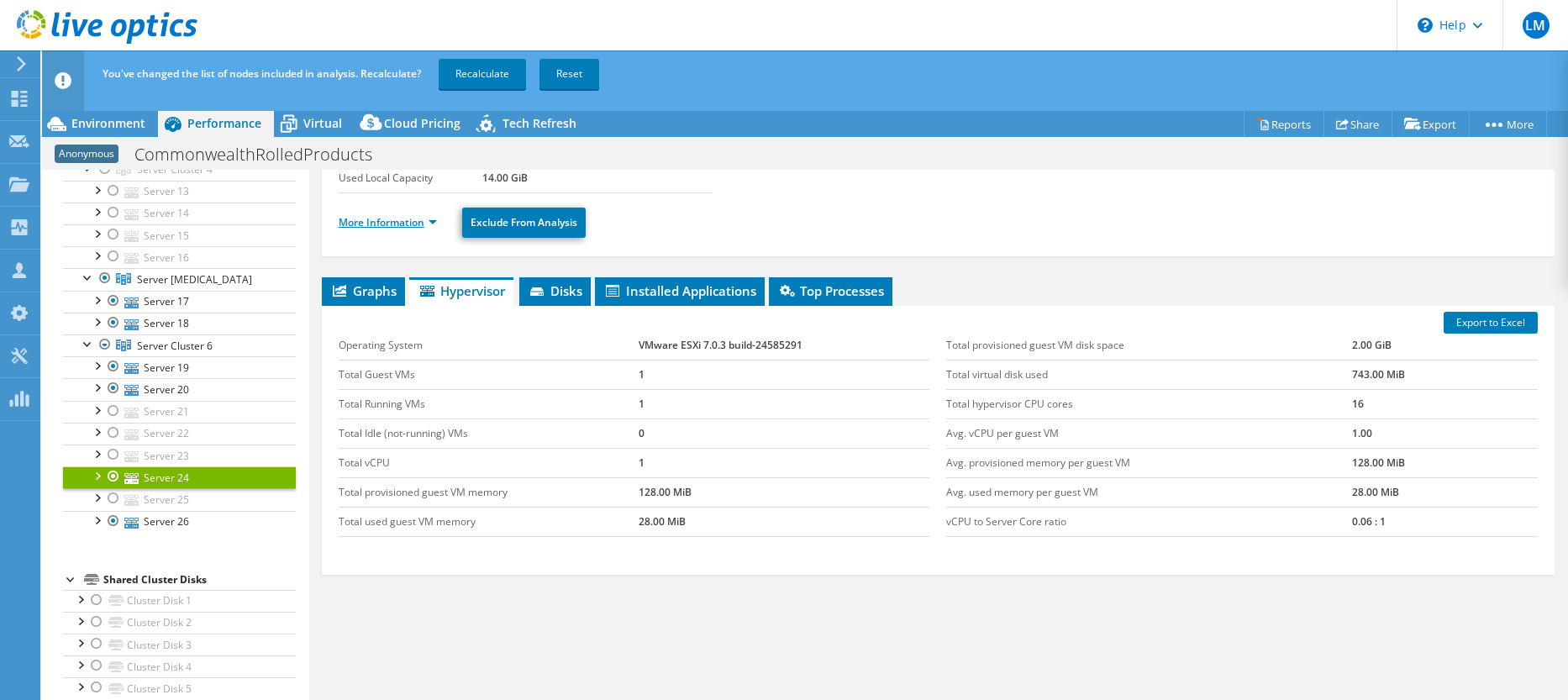
click at [391, 222] on link "More Information" at bounding box center [388, 222] width 98 height 15
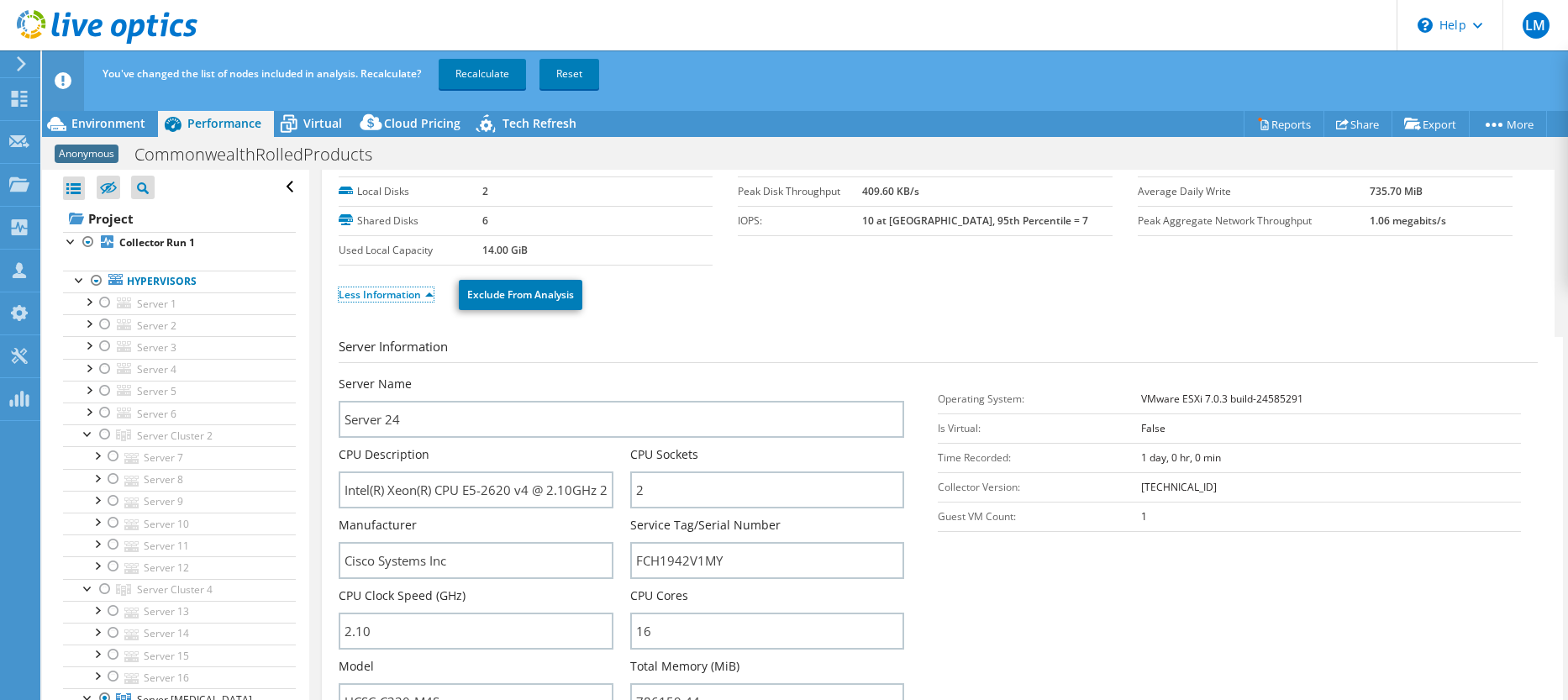
scroll to position [0, 0]
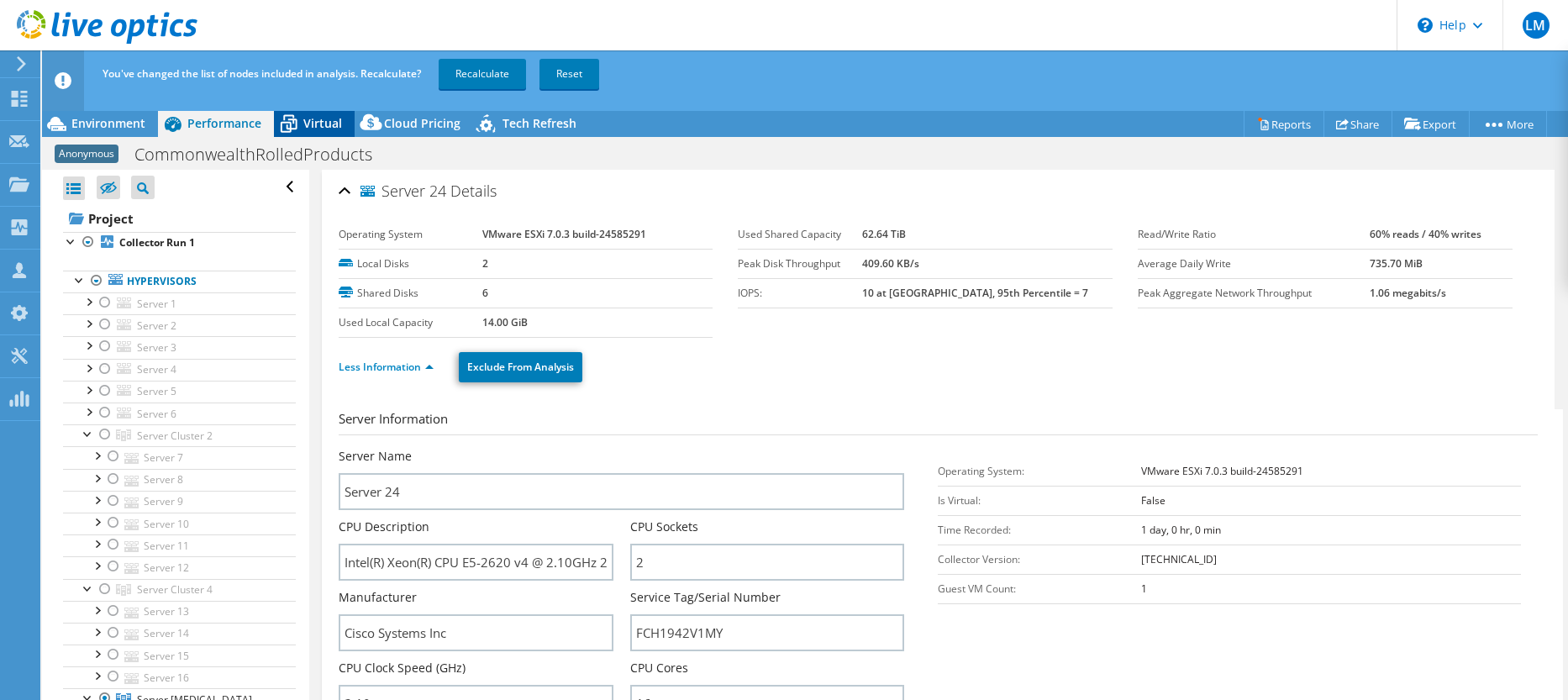
click at [314, 124] on span "Virtual" at bounding box center [322, 123] width 39 height 16
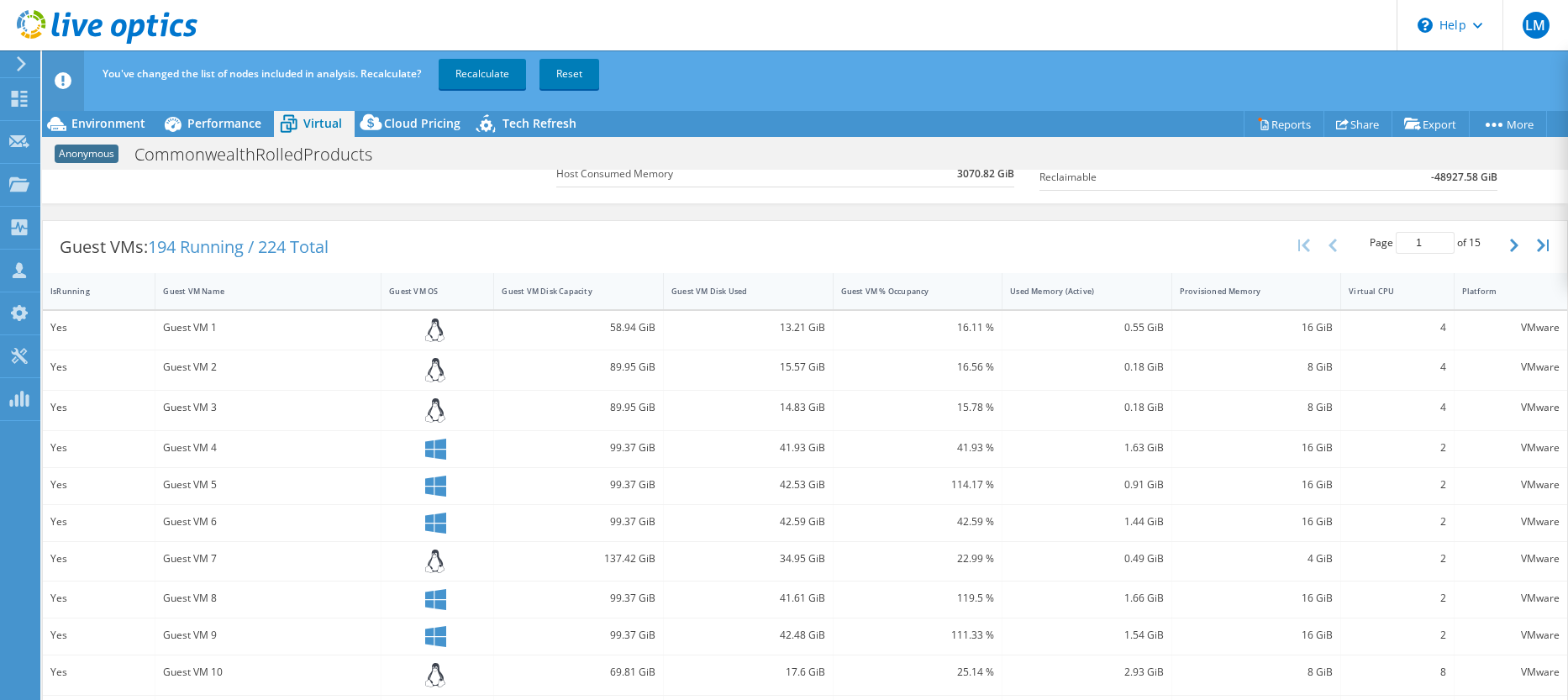
scroll to position [22, 0]
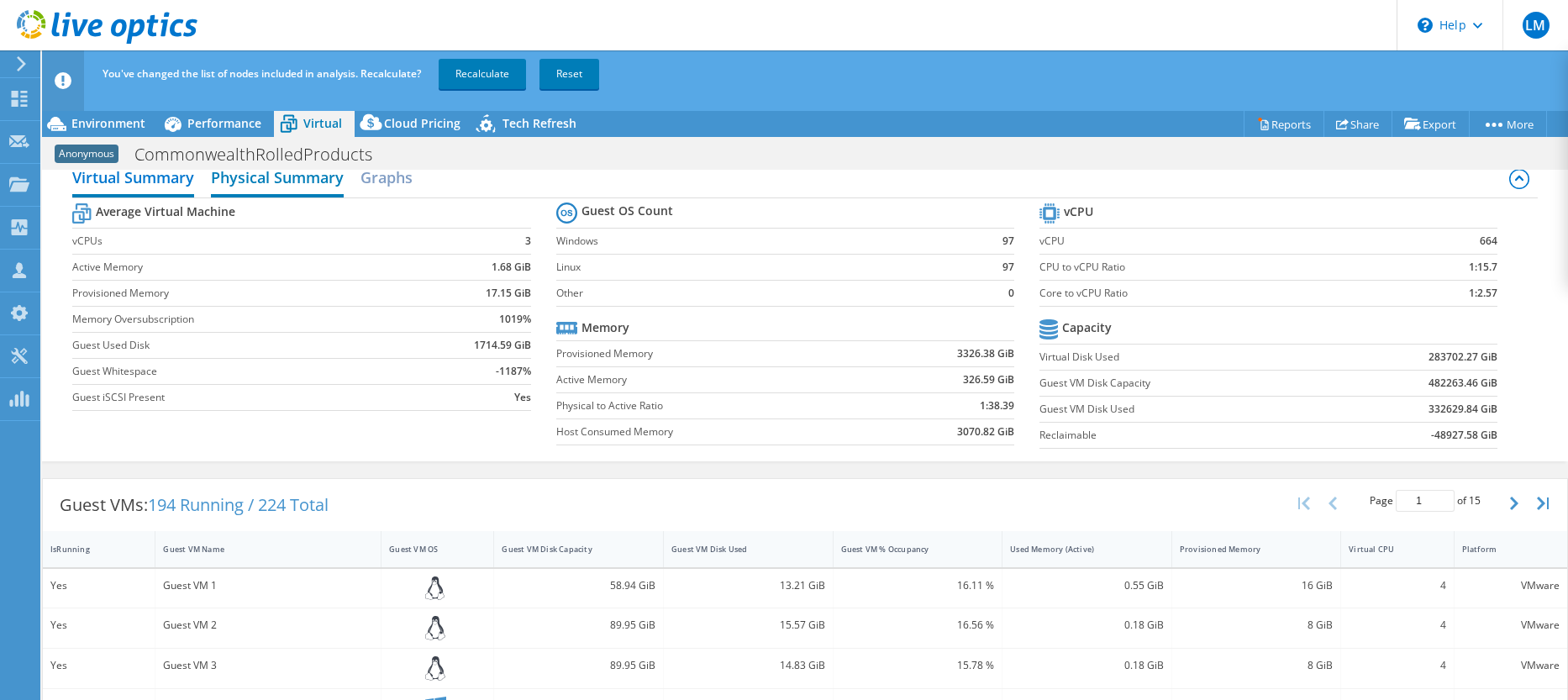
click at [277, 181] on h2 "Physical Summary" at bounding box center [277, 179] width 133 height 37
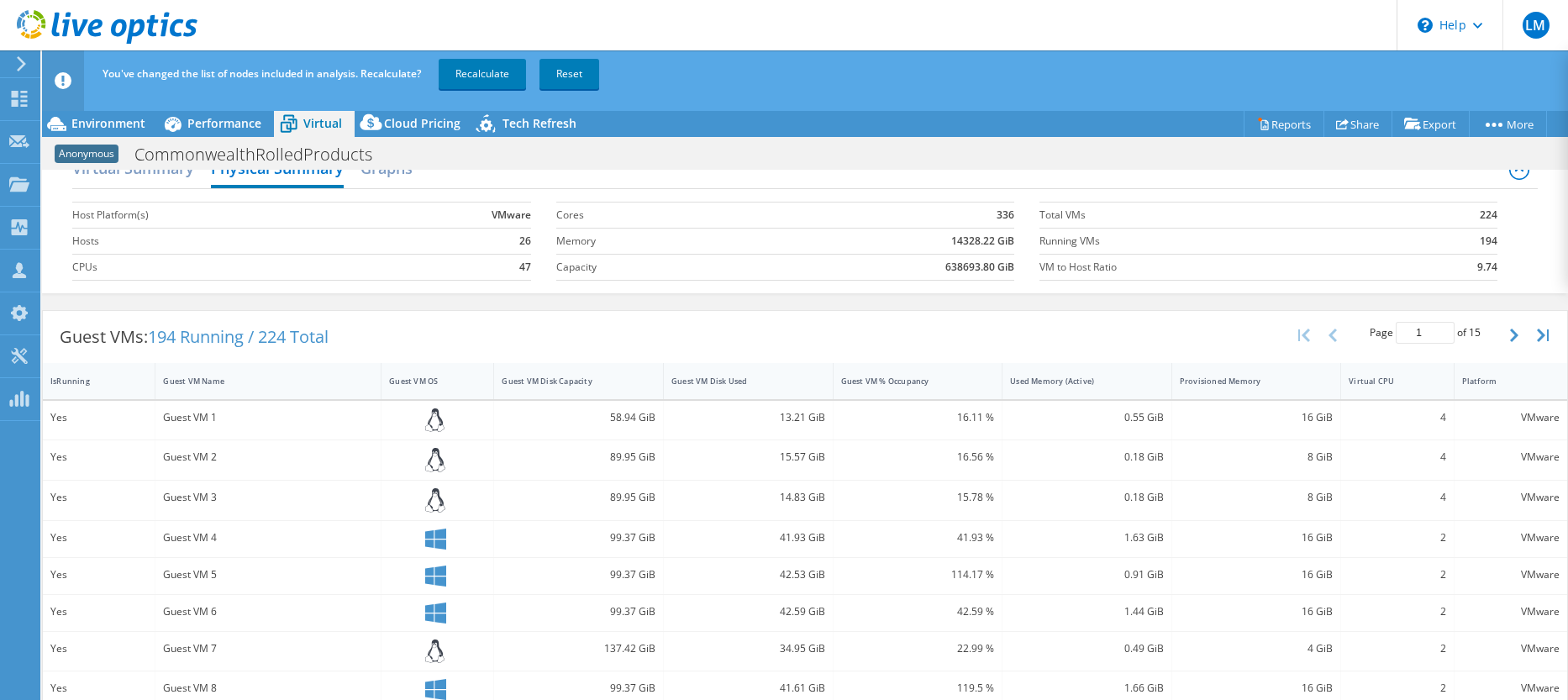
scroll to position [0, 0]
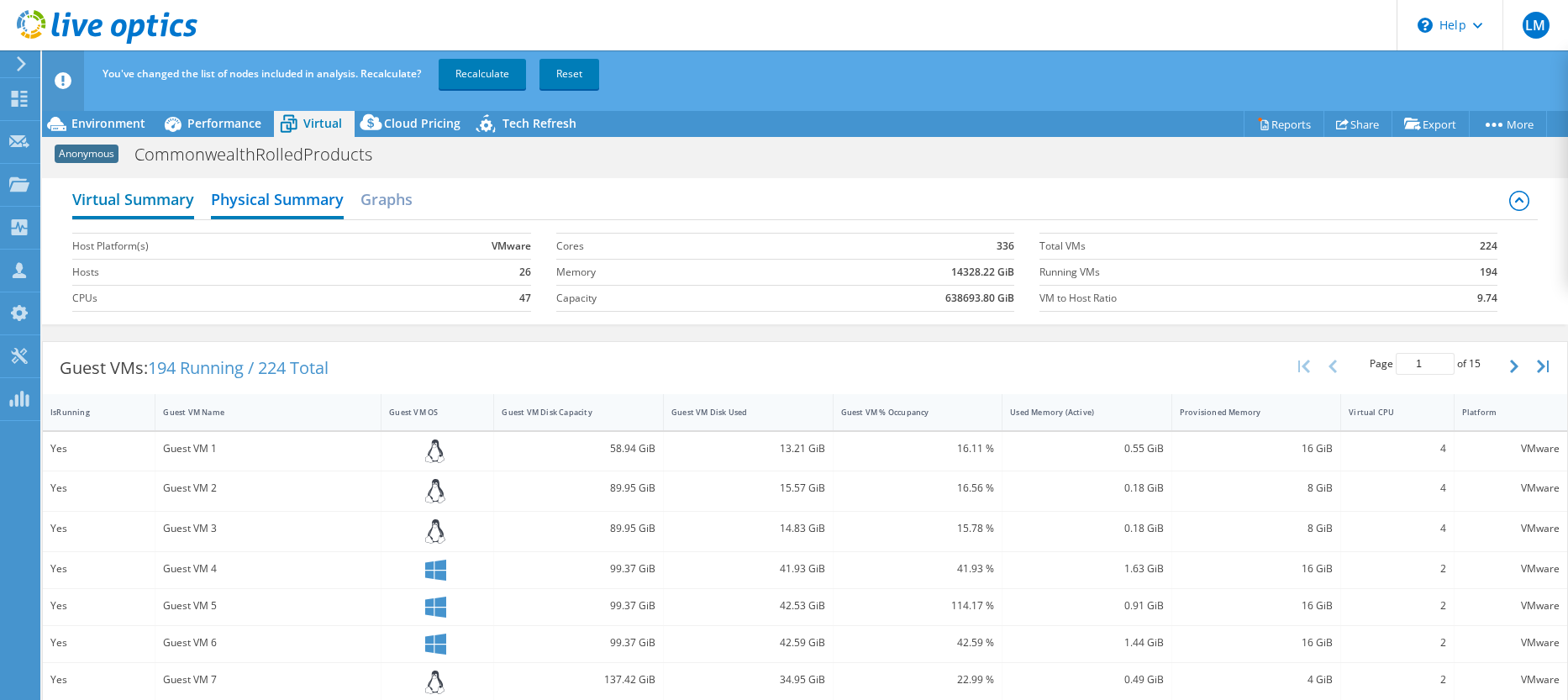
drag, startPoint x: 127, startPoint y: 199, endPoint x: 136, endPoint y: 204, distance: 10.3
click at [128, 199] on h2 "Virtual Summary" at bounding box center [133, 200] width 122 height 37
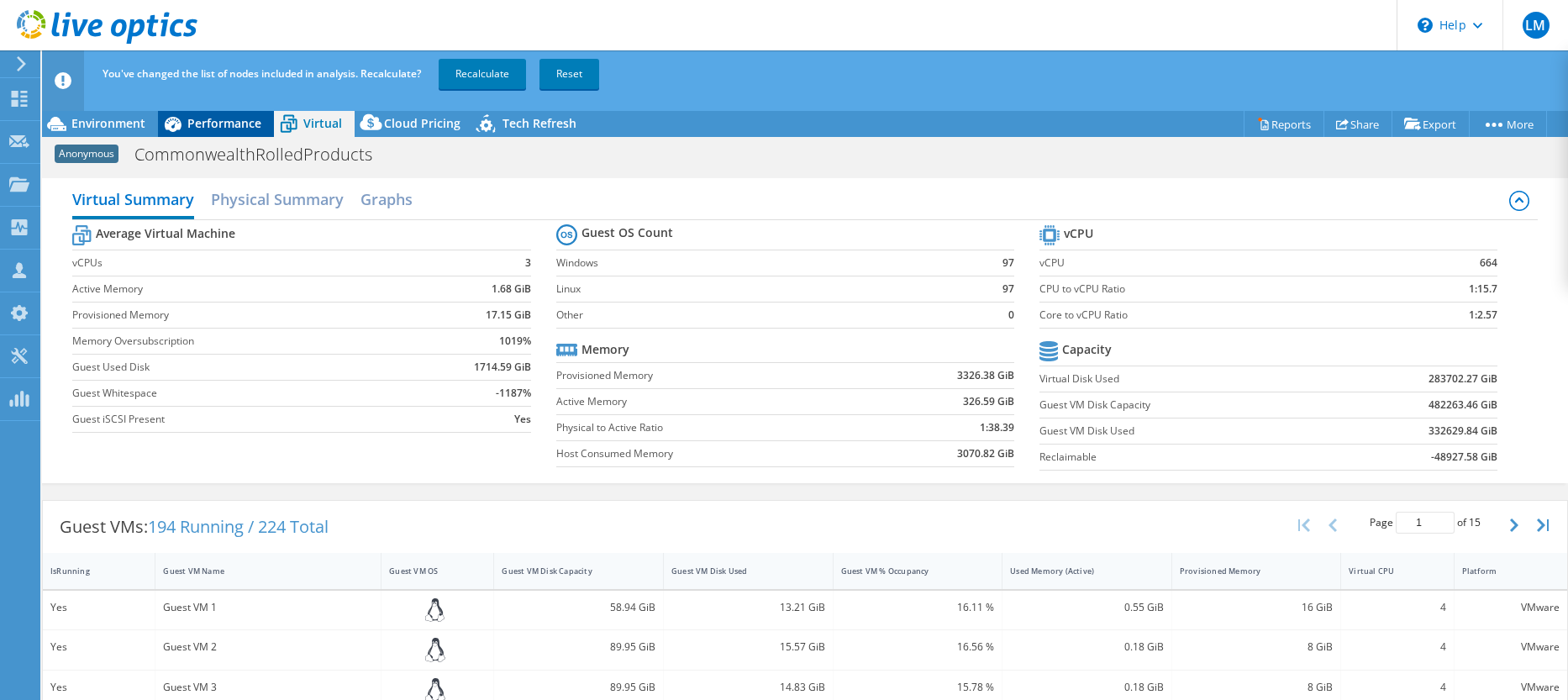
click at [206, 116] on span "Performance" at bounding box center [224, 123] width 74 height 16
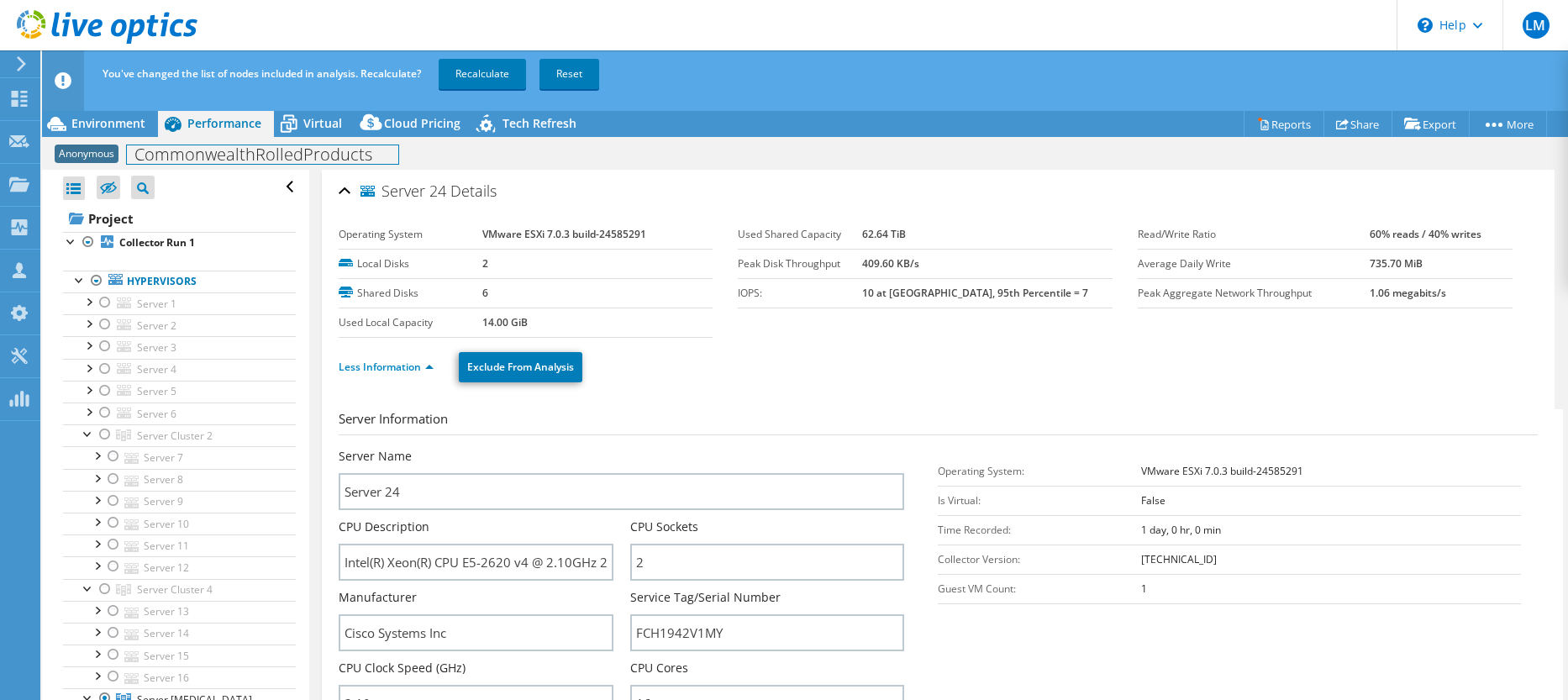
click at [328, 154] on h1 "CommonwealthRolledProducts" at bounding box center [262, 154] width 271 height 18
click at [345, 191] on div "Server 24 Details" at bounding box center [938, 192] width 1198 height 36
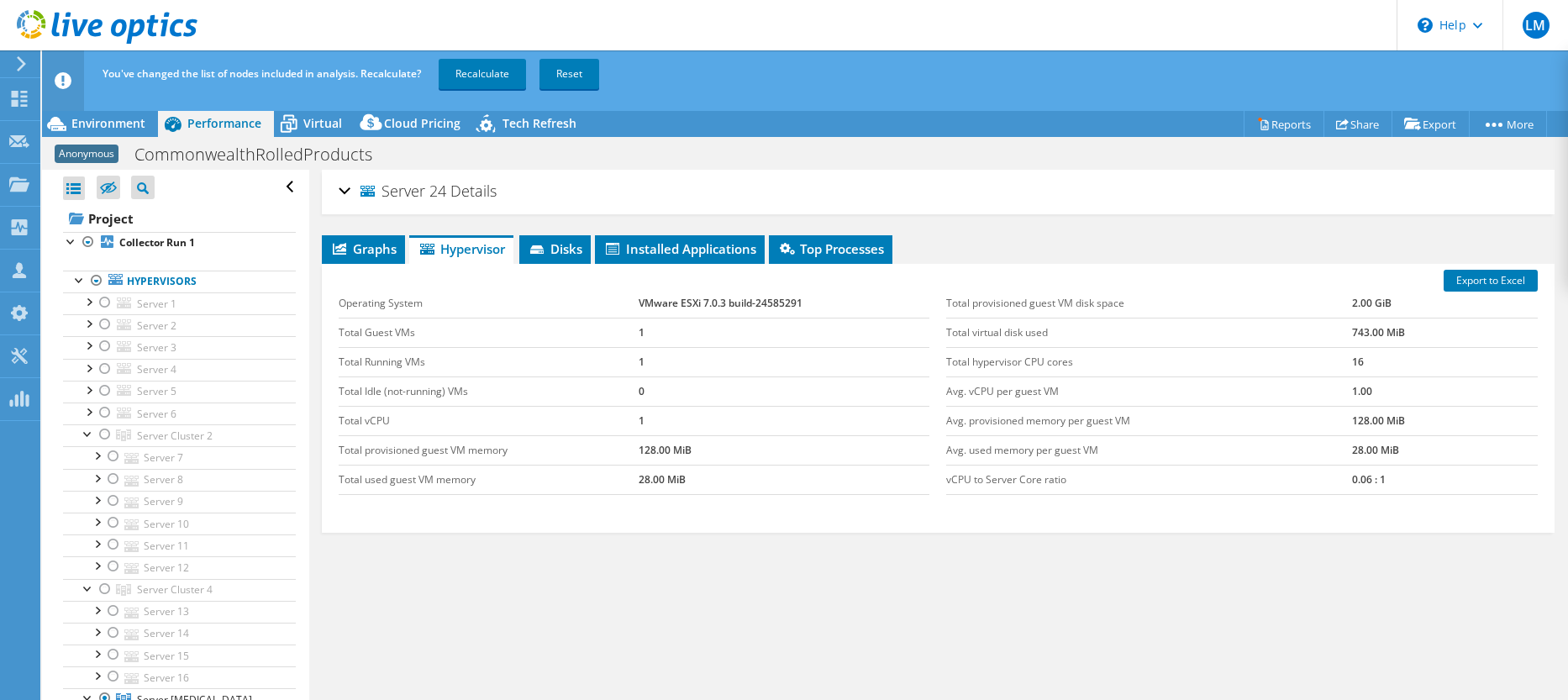
click at [345, 191] on div "Server 24 Details" at bounding box center [938, 192] width 1198 height 36
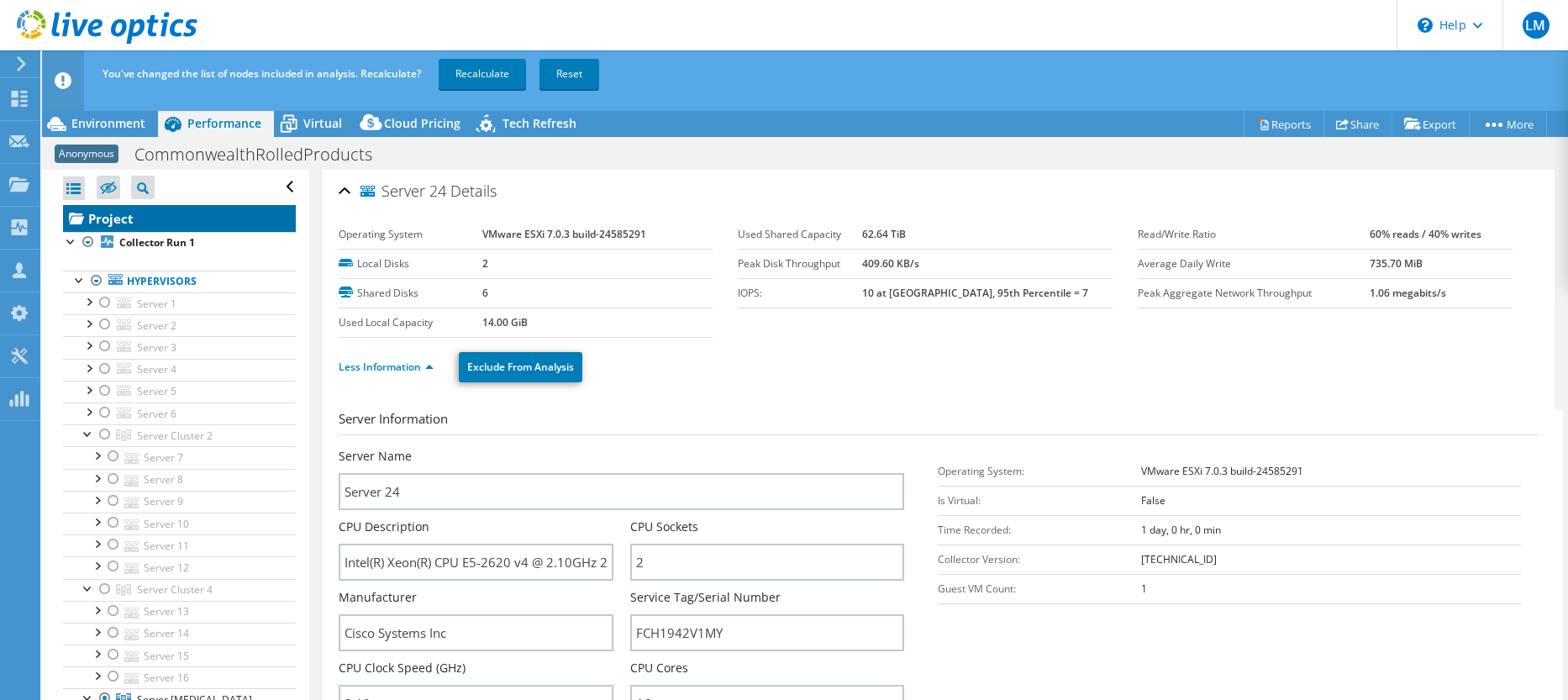
click at [239, 213] on link "Project" at bounding box center [180, 218] width 233 height 27
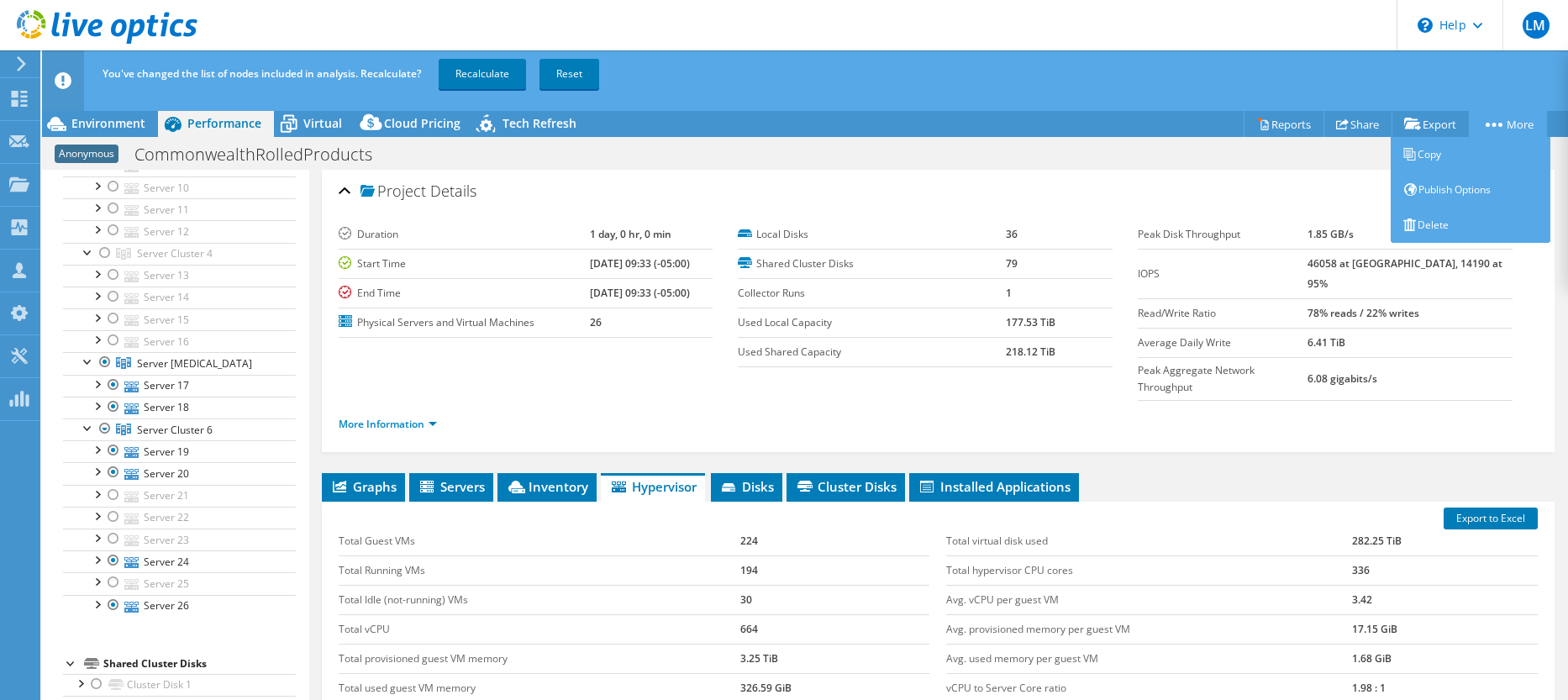
click at [1501, 125] on link "More" at bounding box center [1508, 123] width 78 height 26
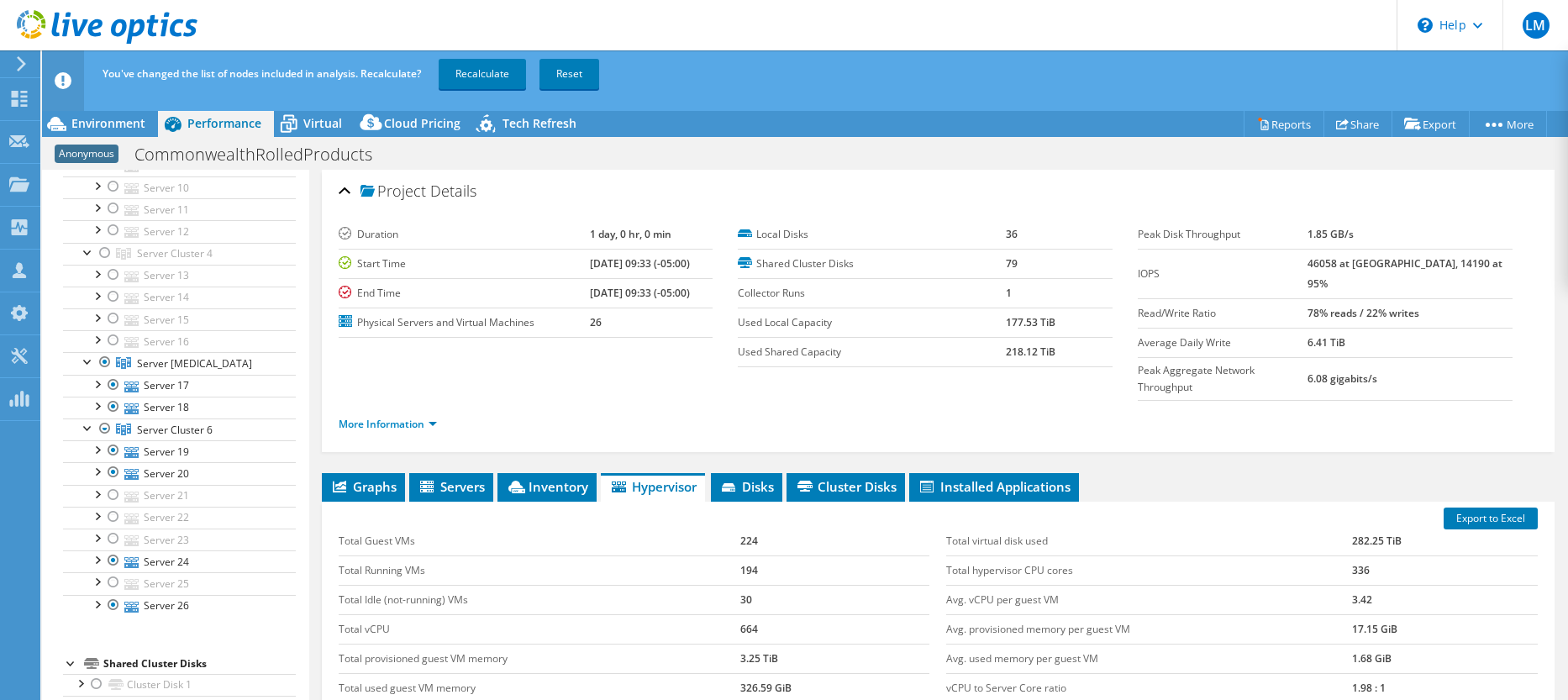
click at [1061, 118] on div "Project Actions Project Actions Reports Share Export vSAN ReadyNode Sizer" at bounding box center [805, 123] width 1526 height 27
click at [477, 79] on link "Recalculate" at bounding box center [482, 73] width 87 height 30
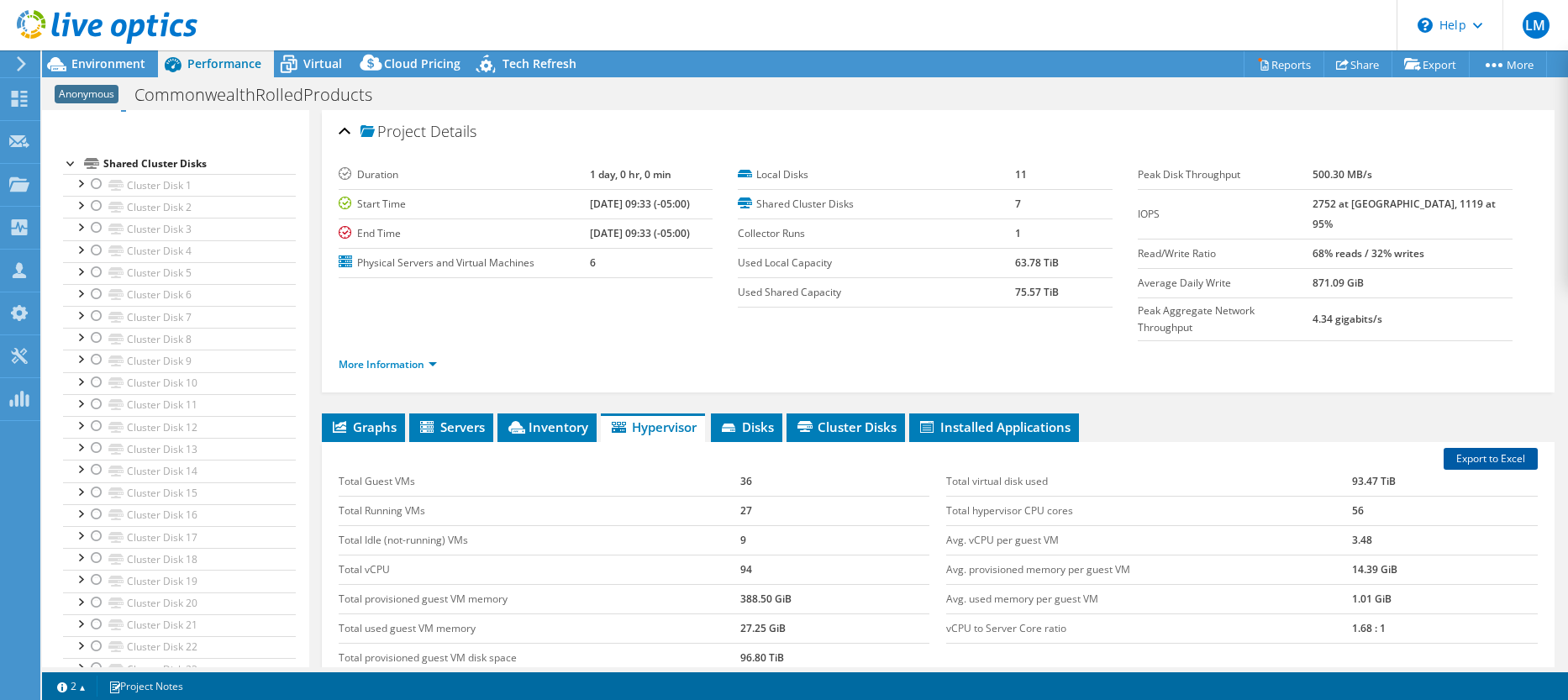
click at [1471, 448] on link "Export to Excel" at bounding box center [1490, 458] width 94 height 22
click at [95, 27] on use at bounding box center [106, 27] width 180 height 34
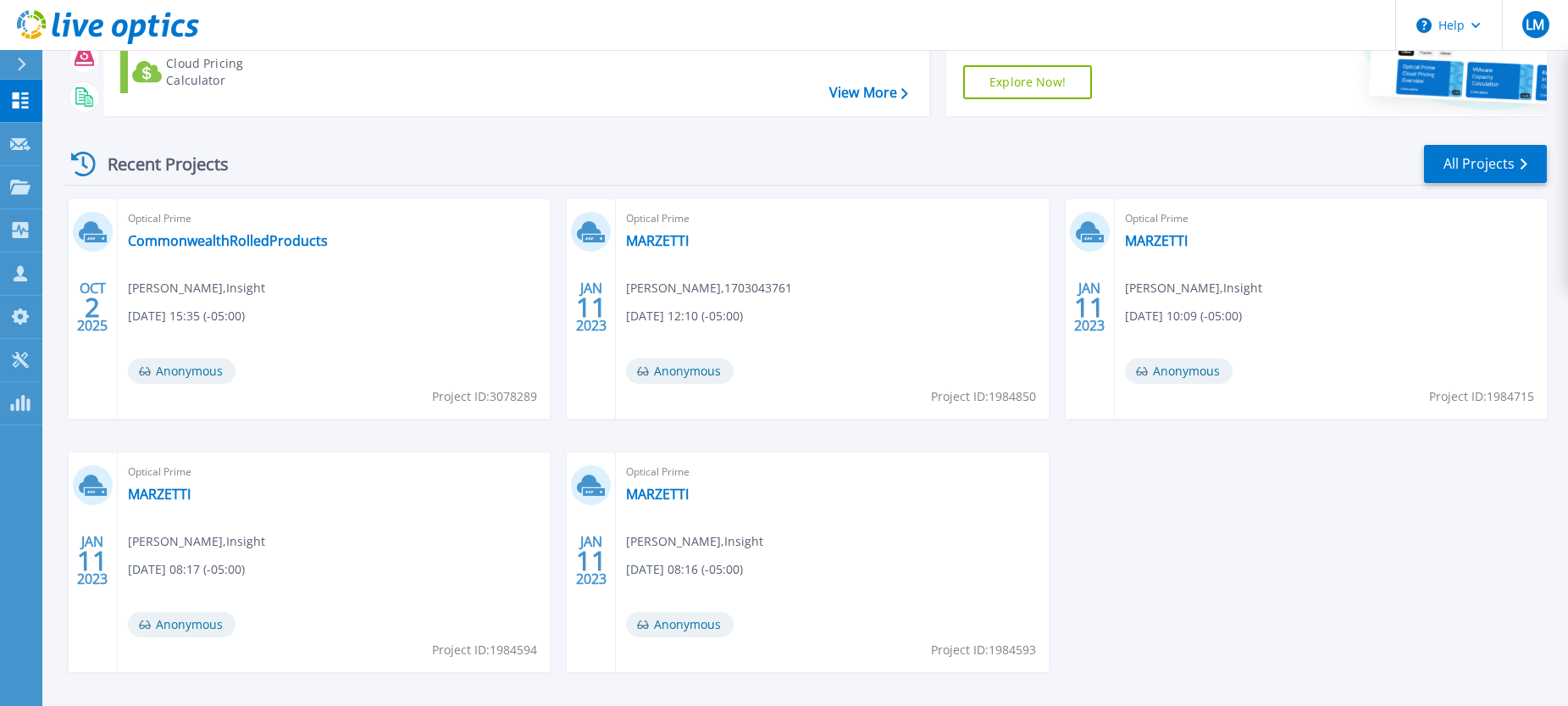
scroll to position [170, 0]
click at [26, 459] on div "Dashboard Dashboard Request Capture Request Capture Projects Projects Search Pr…" at bounding box center [21, 393] width 43 height 628
